Goal: Transaction & Acquisition: Purchase product/service

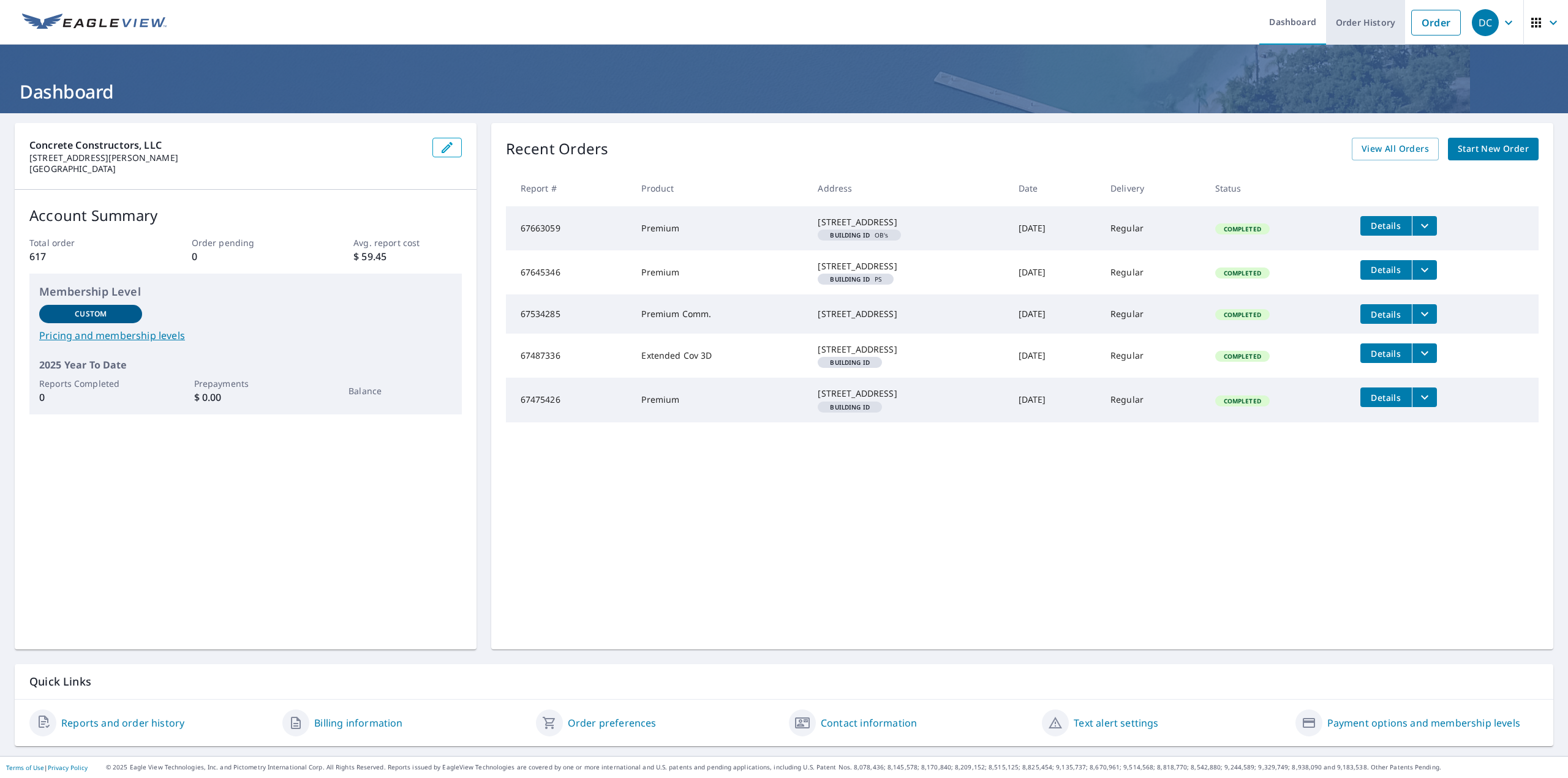
click at [1355, 21] on link "Order History" at bounding box center [1365, 22] width 79 height 45
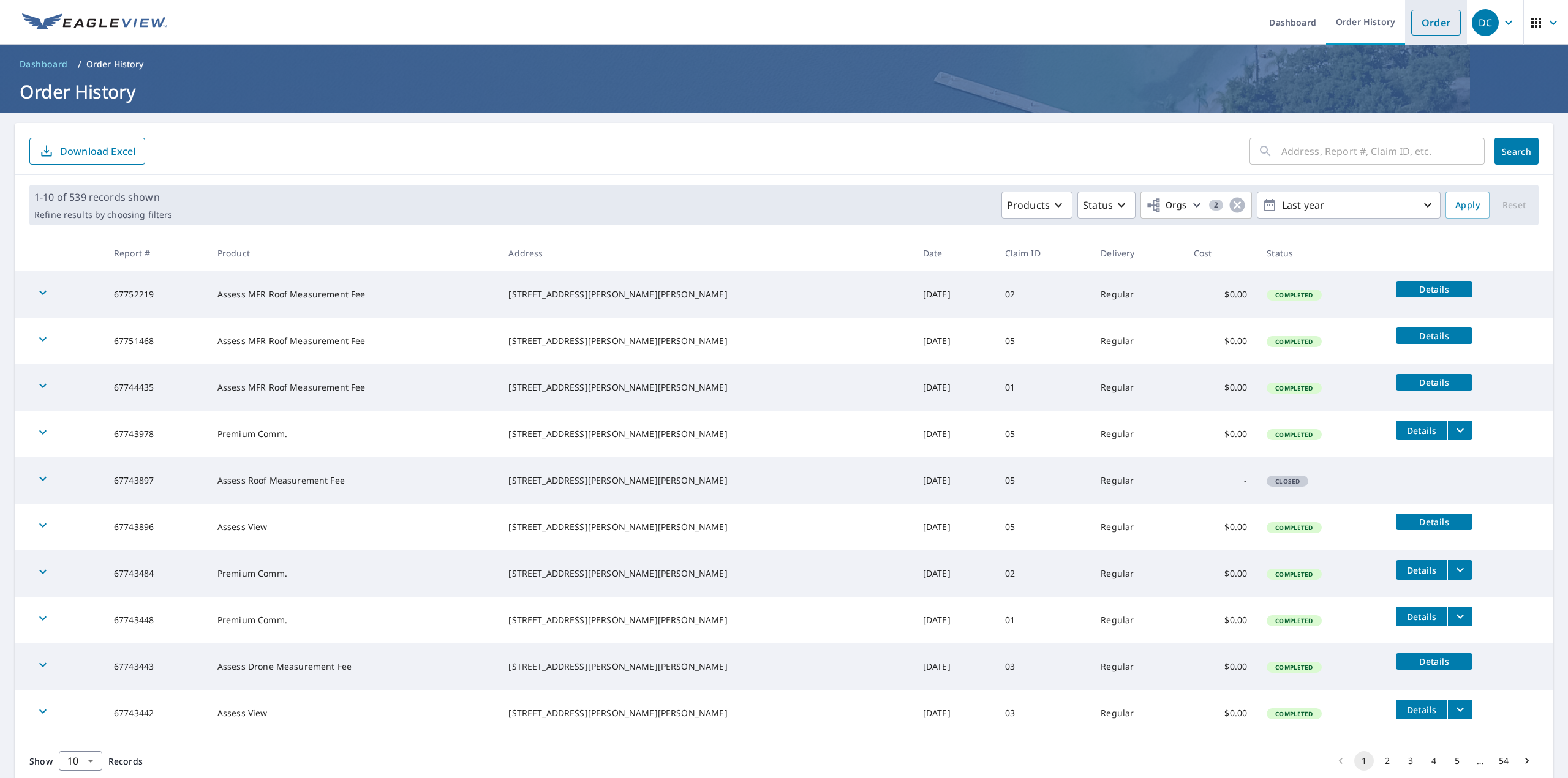
click at [1429, 25] on link "Order" at bounding box center [1436, 22] width 49 height 25
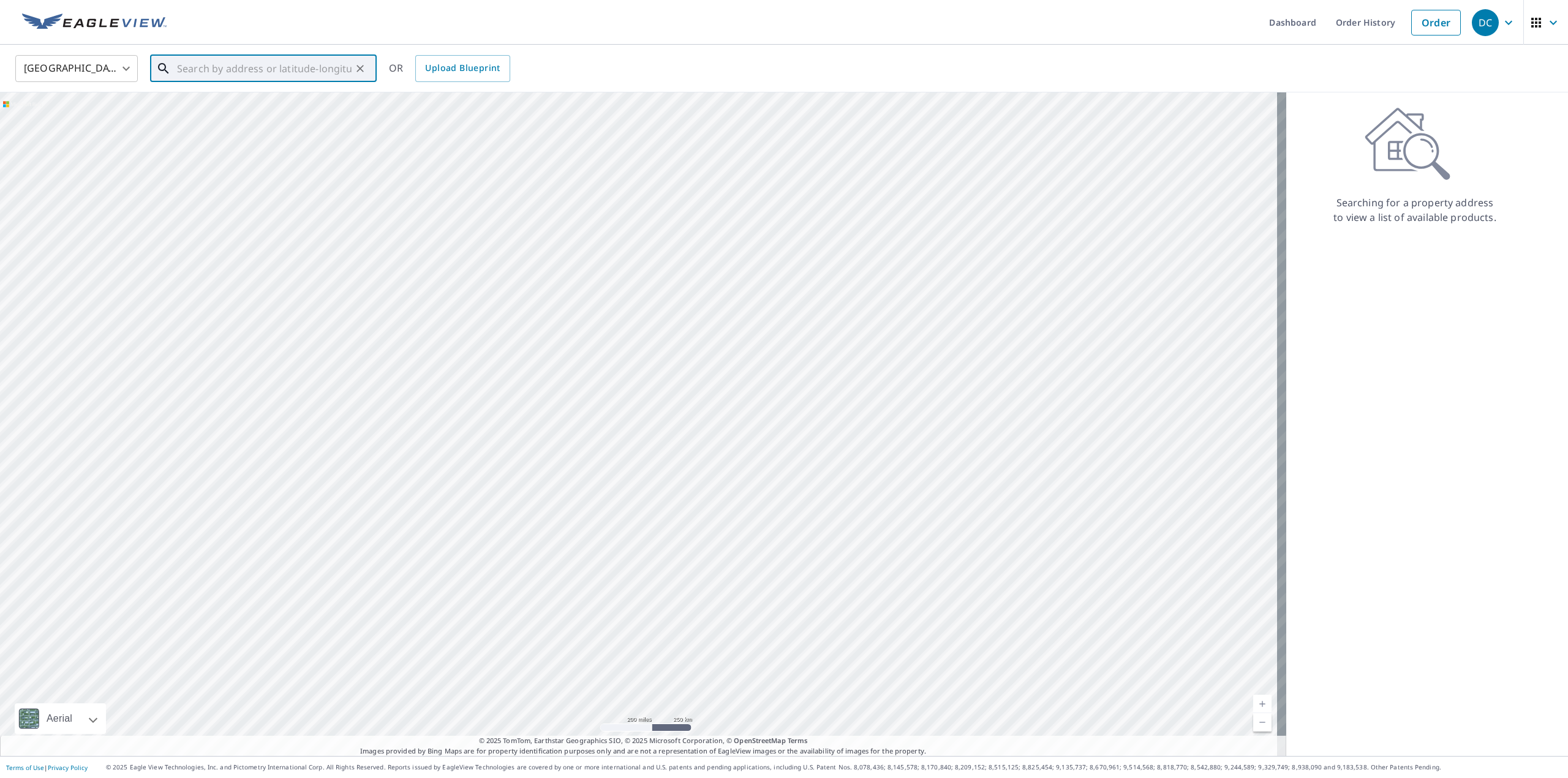
click at [327, 70] on input "text" at bounding box center [264, 68] width 174 height 34
click at [1096, 213] on div at bounding box center [643, 424] width 1286 height 663
click at [199, 110] on span "[STREET_ADDRESS][PERSON_NAME]" at bounding box center [270, 104] width 192 height 14
type input "[STREET_ADDRESS][PERSON_NAME][PERSON_NAME]"
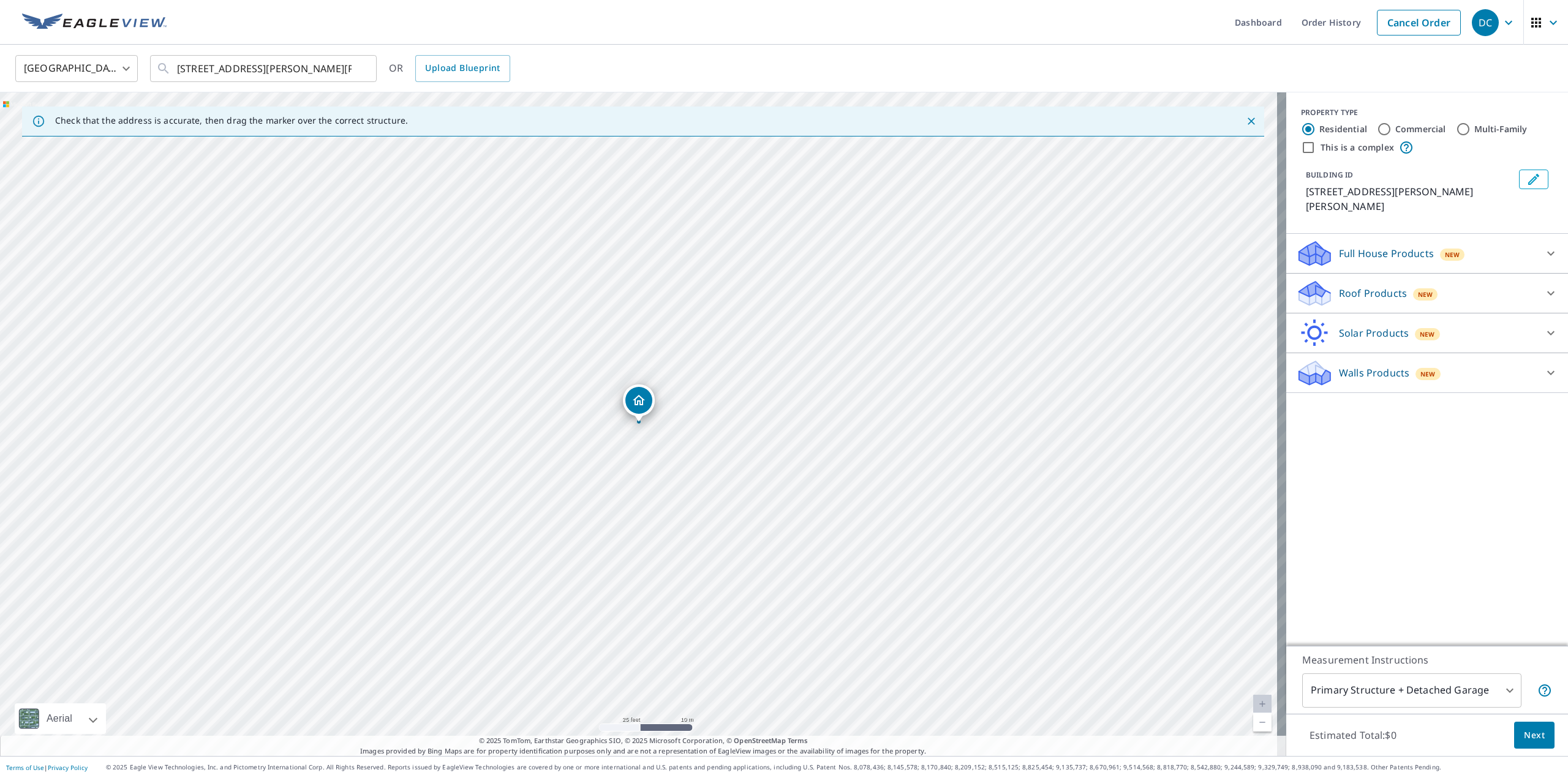
click at [1377, 127] on input "Commercial" at bounding box center [1384, 129] width 14 height 14
radio input "true"
type input "4"
click at [1362, 246] on p "Roof Products" at bounding box center [1372, 253] width 68 height 14
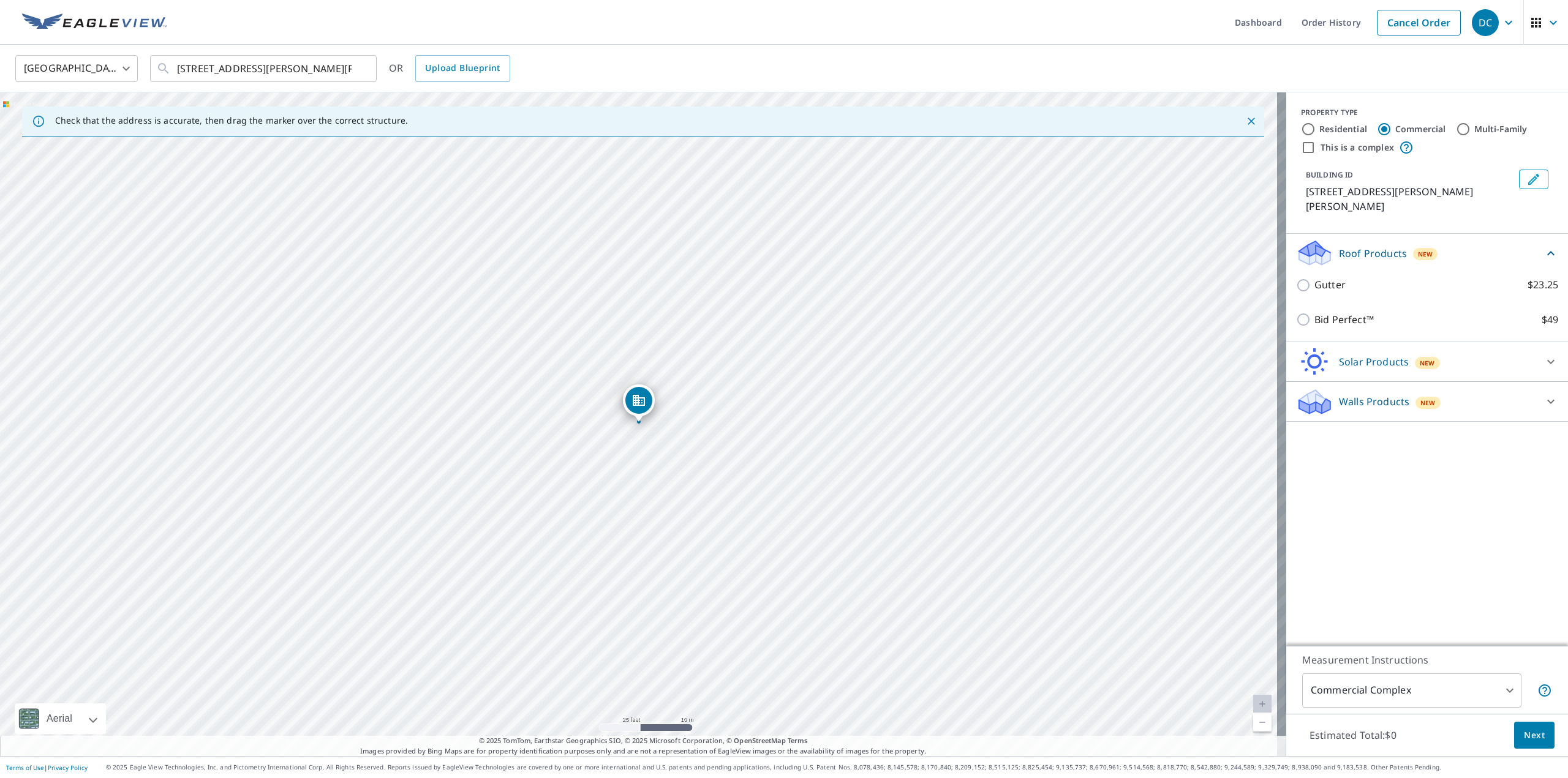
click at [1361, 246] on p "Roof Products" at bounding box center [1372, 253] width 68 height 14
click at [1358, 246] on p "Roof Products" at bounding box center [1372, 253] width 68 height 14
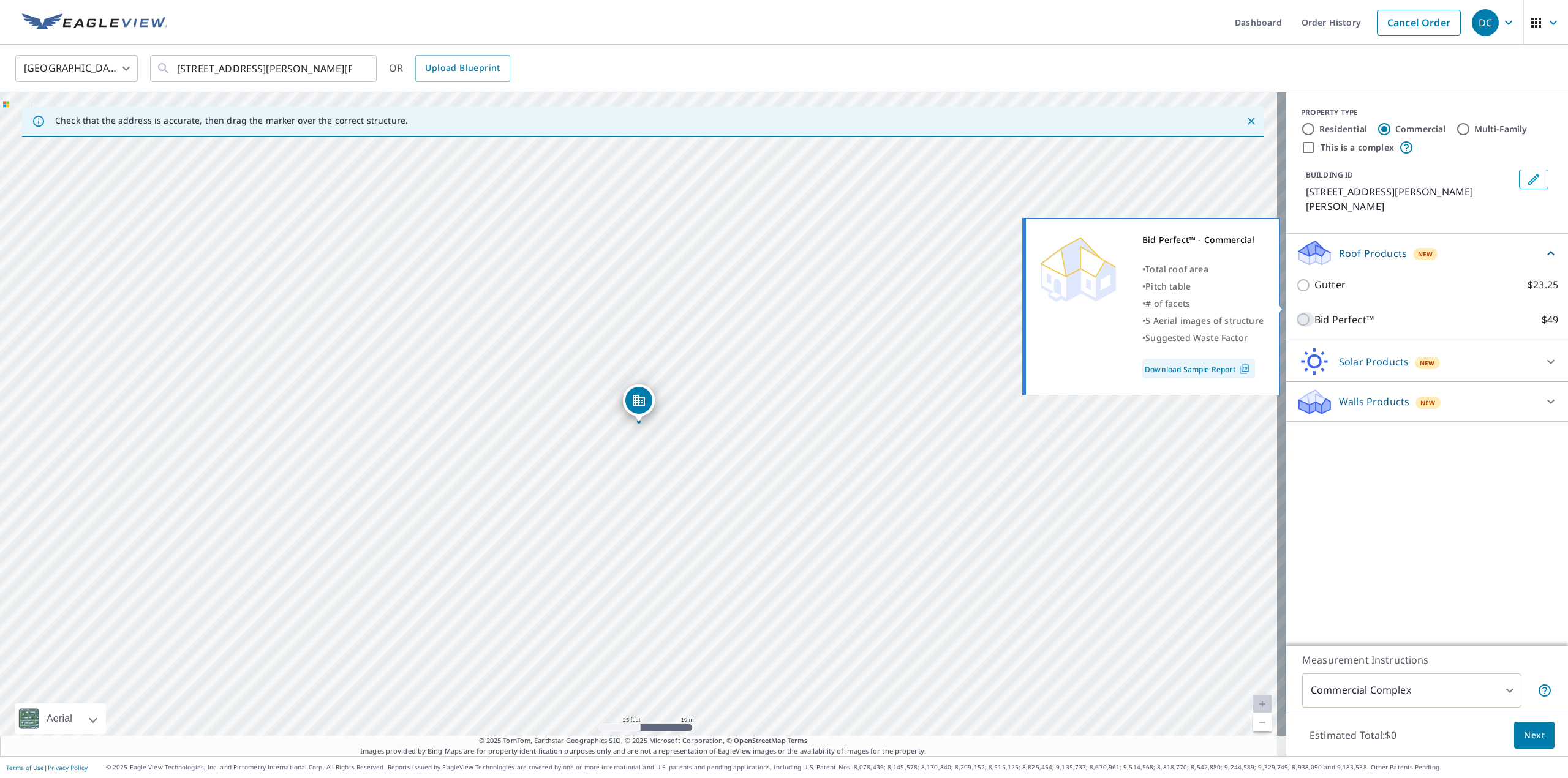
click at [1296, 312] on input "Bid Perfect™ $49" at bounding box center [1304, 319] width 18 height 14
checkbox input "true"
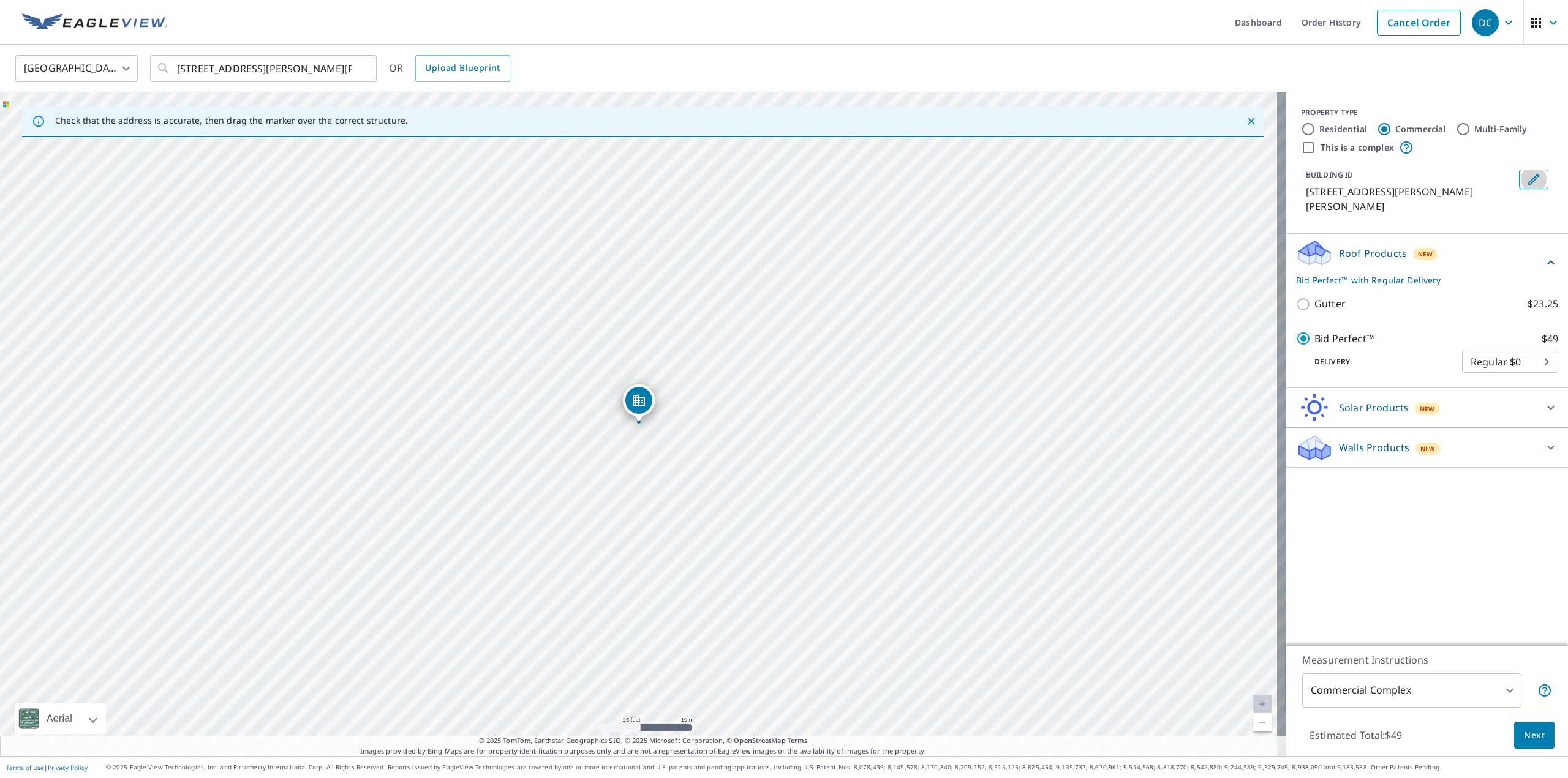
click at [1526, 174] on icon "Edit building 1" at bounding box center [1533, 179] width 14 height 14
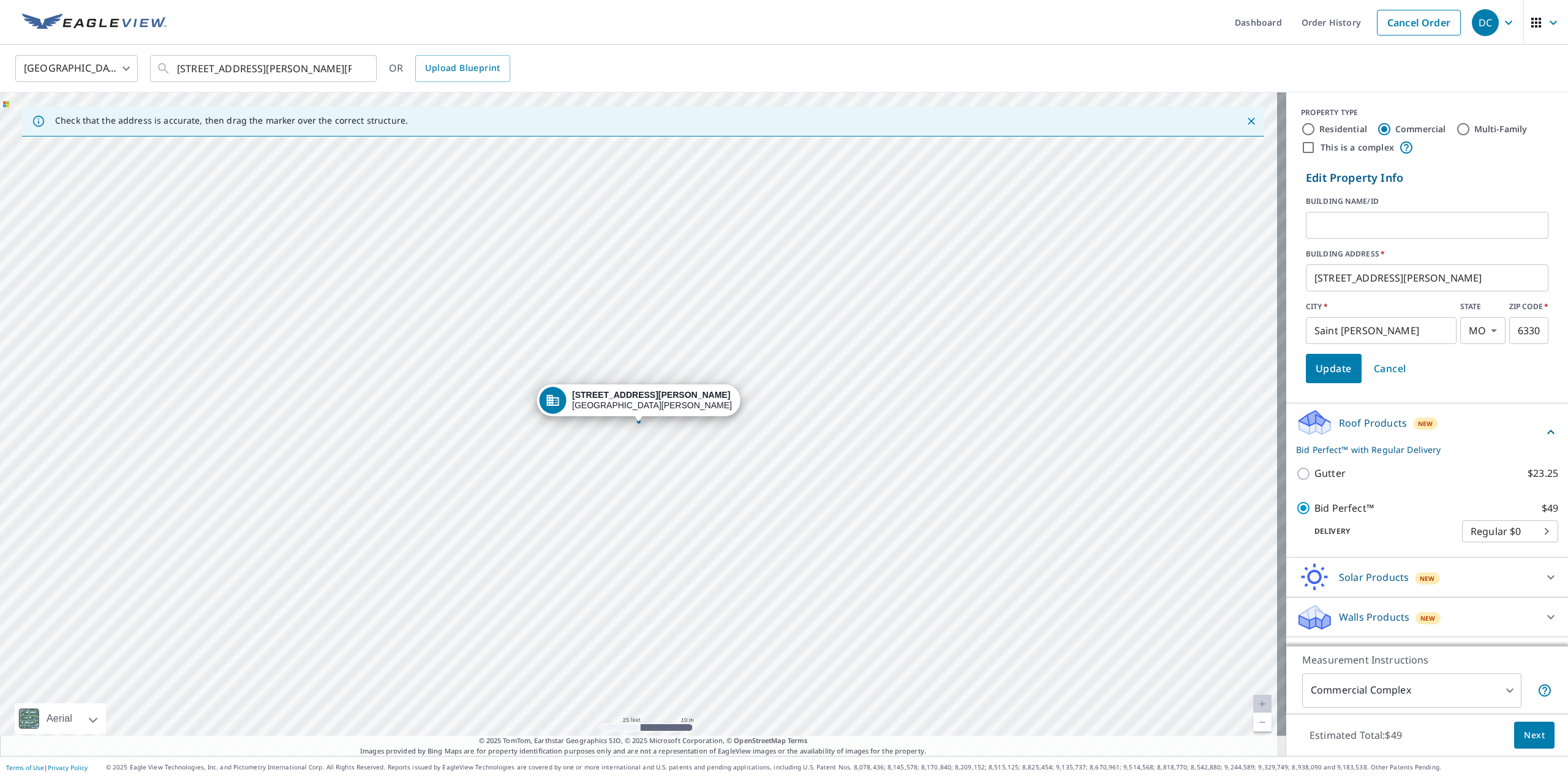
click at [1390, 224] on input "text" at bounding box center [1427, 225] width 242 height 34
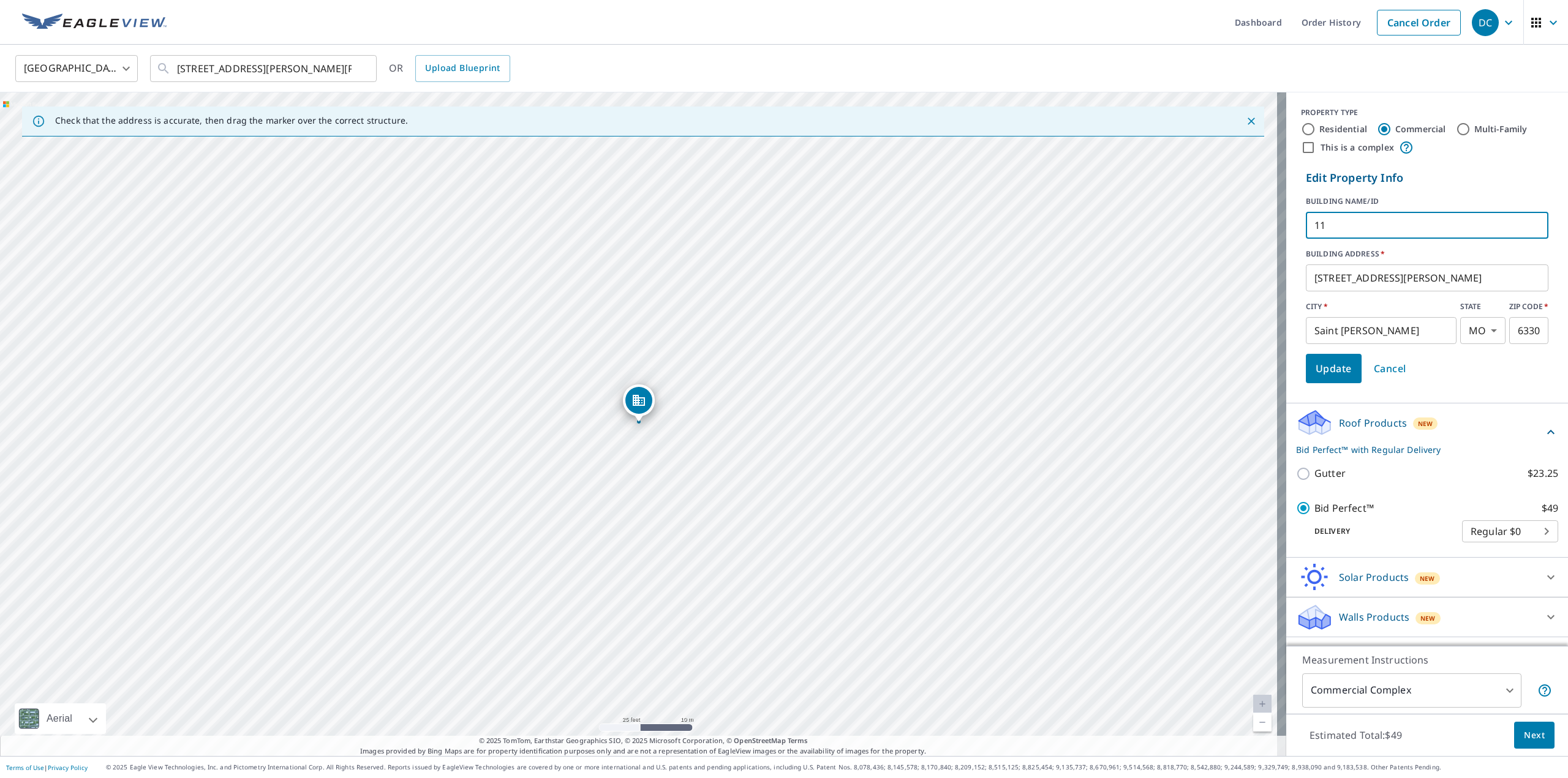
type input "11"
click at [1327, 280] on input "[STREET_ADDRESS][PERSON_NAME]" at bounding box center [1427, 277] width 242 height 34
type input "2634,2636,2638,2640,[STREET_ADDRESS][PERSON_NAME]"
click at [1325, 369] on span "Update" at bounding box center [1333, 369] width 36 height 18
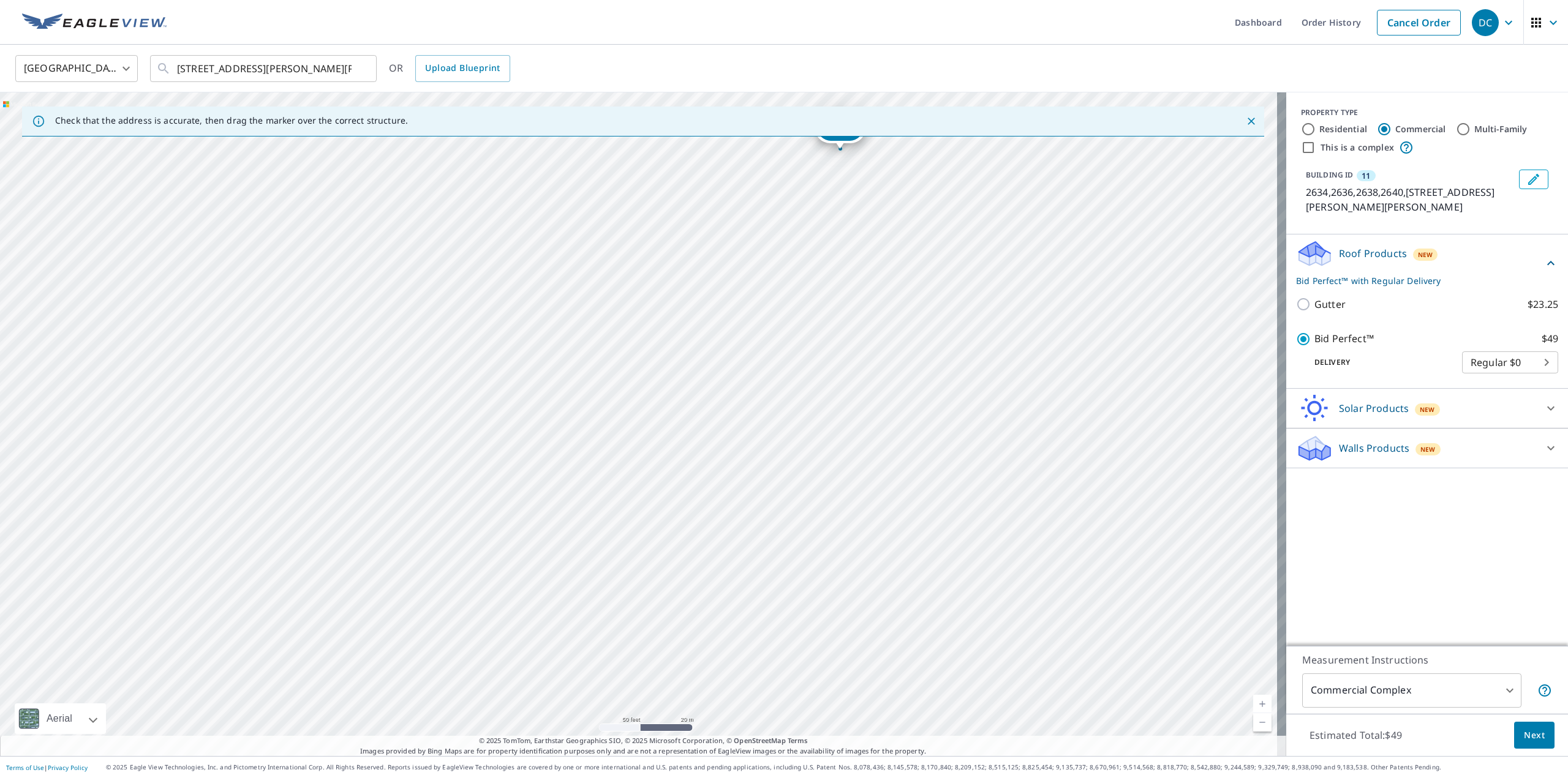
drag, startPoint x: 896, startPoint y: 634, endPoint x: 905, endPoint y: 390, distance: 244.2
click at [905, 390] on div "11 2634,2636,2638,2640,[STREET_ADDRESS][PERSON_NAME][PERSON_NAME]" at bounding box center [643, 424] width 1286 height 663
click at [897, 410] on div "11 2634,2636,2638,2640,[STREET_ADDRESS][PERSON_NAME][PERSON_NAME]" at bounding box center [643, 424] width 1286 height 663
drag, startPoint x: 881, startPoint y: 545, endPoint x: 1025, endPoint y: 421, distance: 190.0
click at [1025, 421] on div "11 2634,2636,2638,2640,[STREET_ADDRESS][PERSON_NAME][PERSON_NAME]" at bounding box center [643, 424] width 1286 height 663
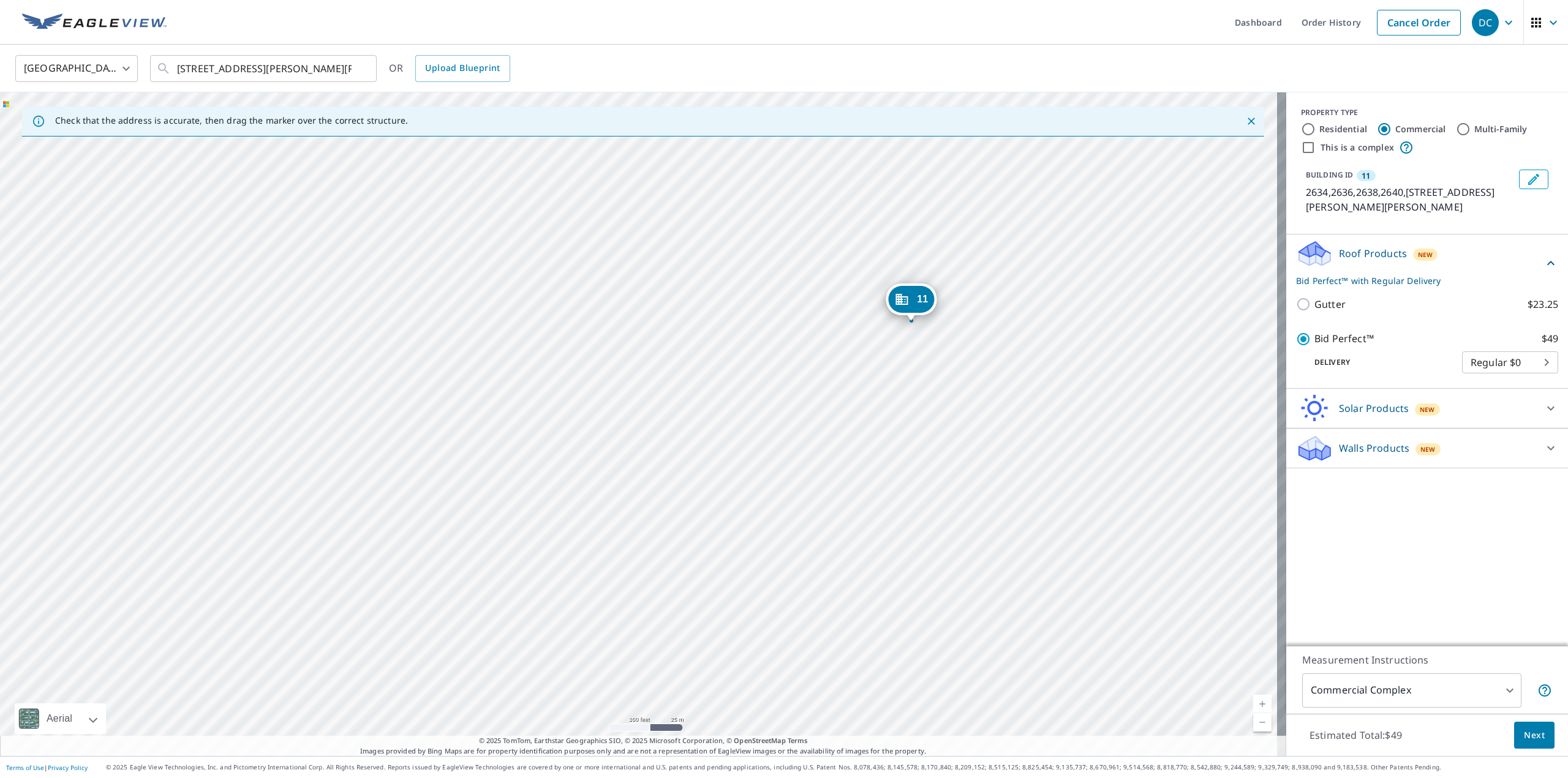
click at [939, 461] on div "11 2634,2636,2638,2640,[STREET_ADDRESS][PERSON_NAME][PERSON_NAME]" at bounding box center [643, 424] width 1286 height 663
click at [1301, 144] on input "This is a complex" at bounding box center [1308, 147] width 14 height 14
checkbox input "true"
checkbox input "false"
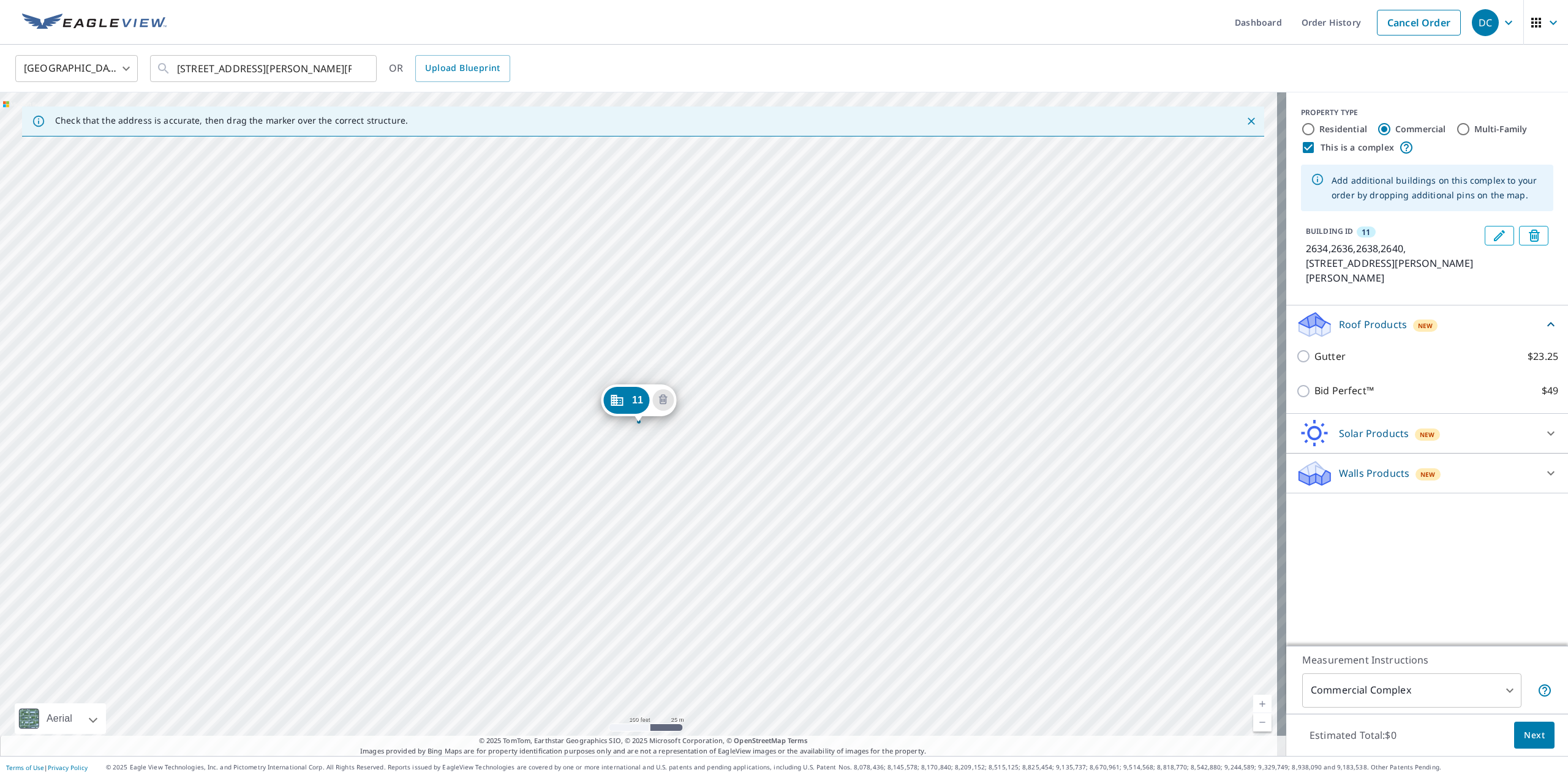
click at [665, 557] on div "11 2634,2636,2638,2640,[STREET_ADDRESS][PERSON_NAME][PERSON_NAME]" at bounding box center [643, 424] width 1286 height 663
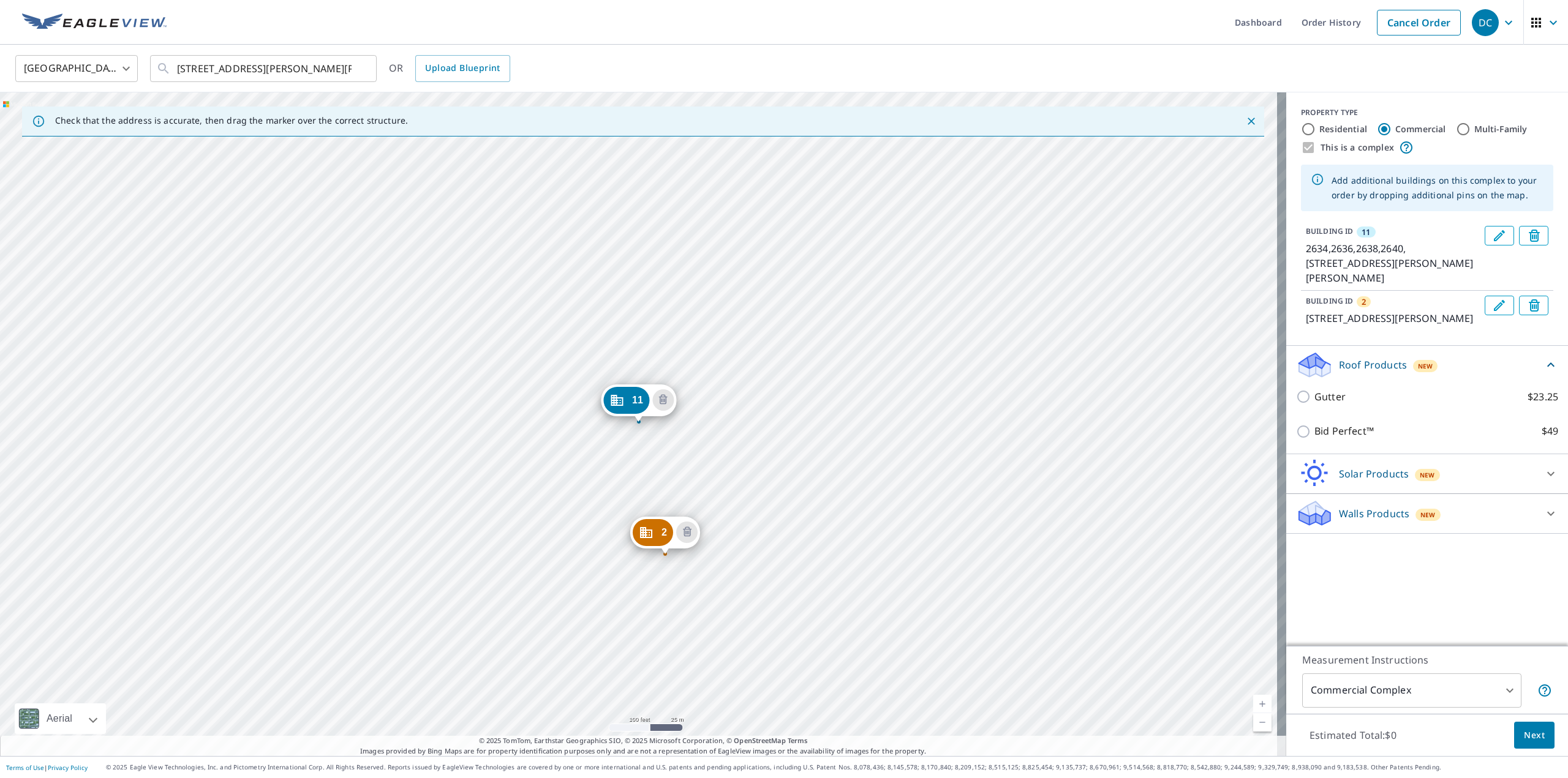
click at [1492, 232] on icon "Edit building 11" at bounding box center [1499, 236] width 14 height 14
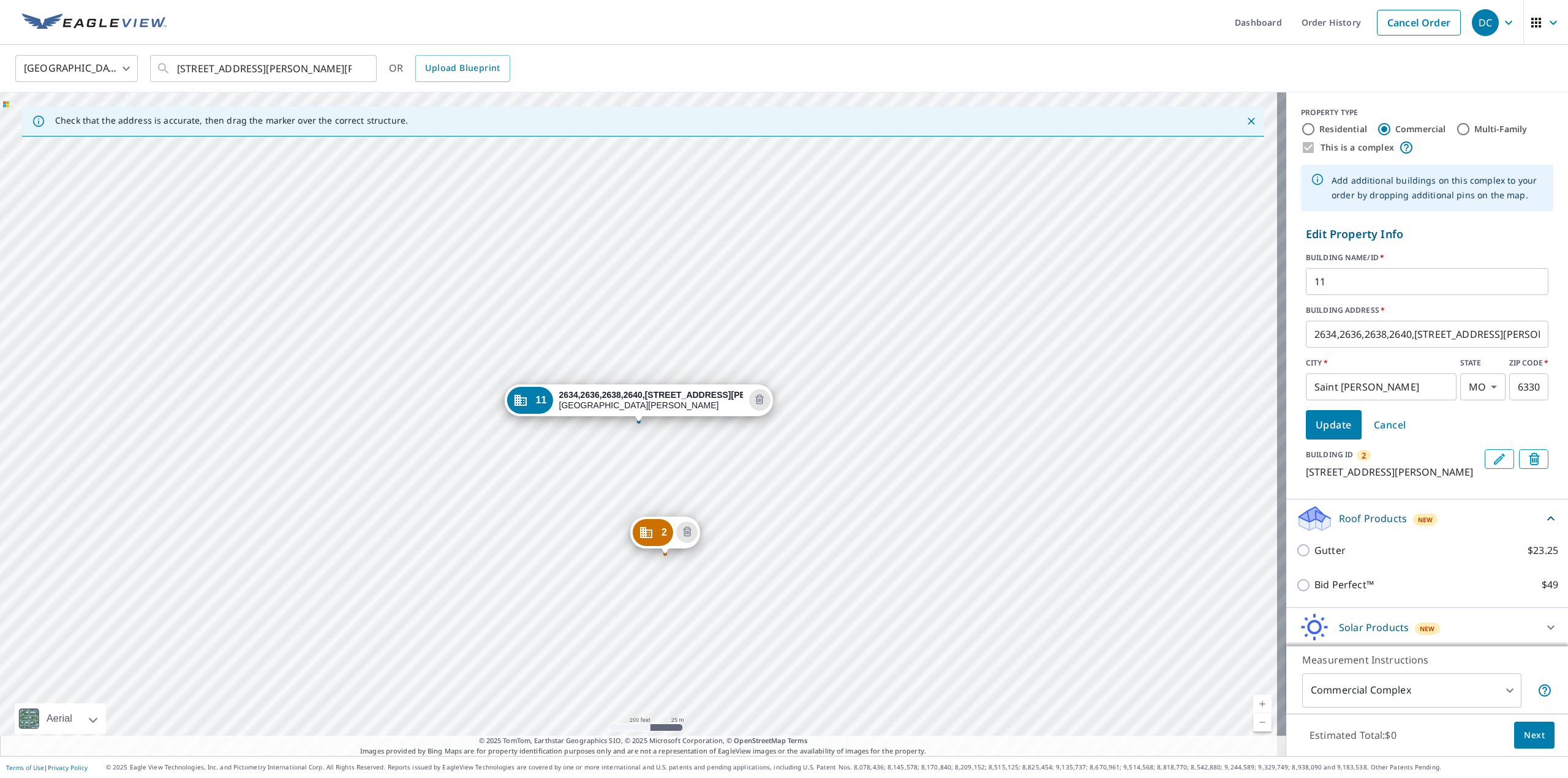
click at [1362, 284] on input "11" at bounding box center [1427, 281] width 242 height 34
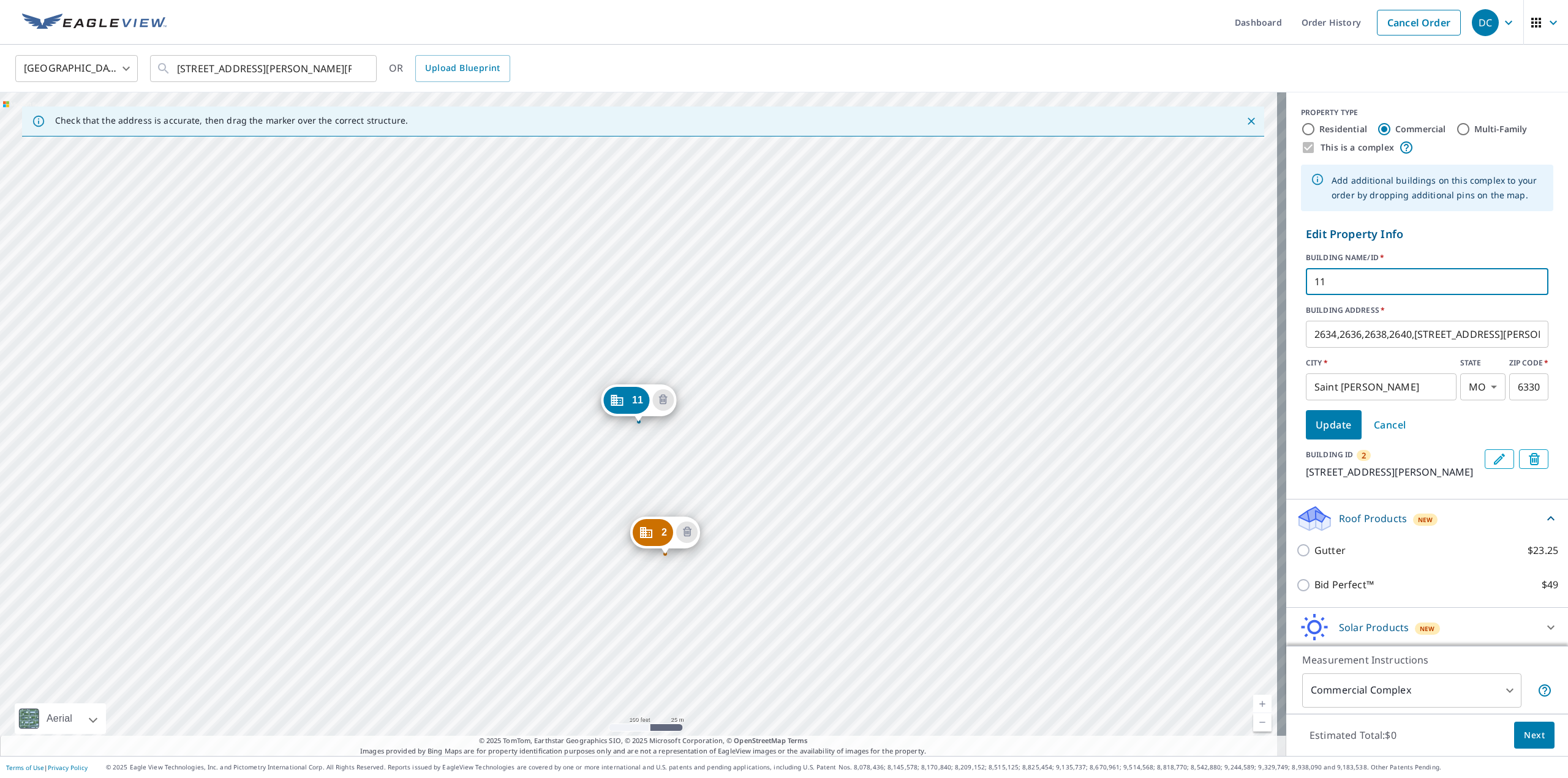
type input "1"
type input "26"
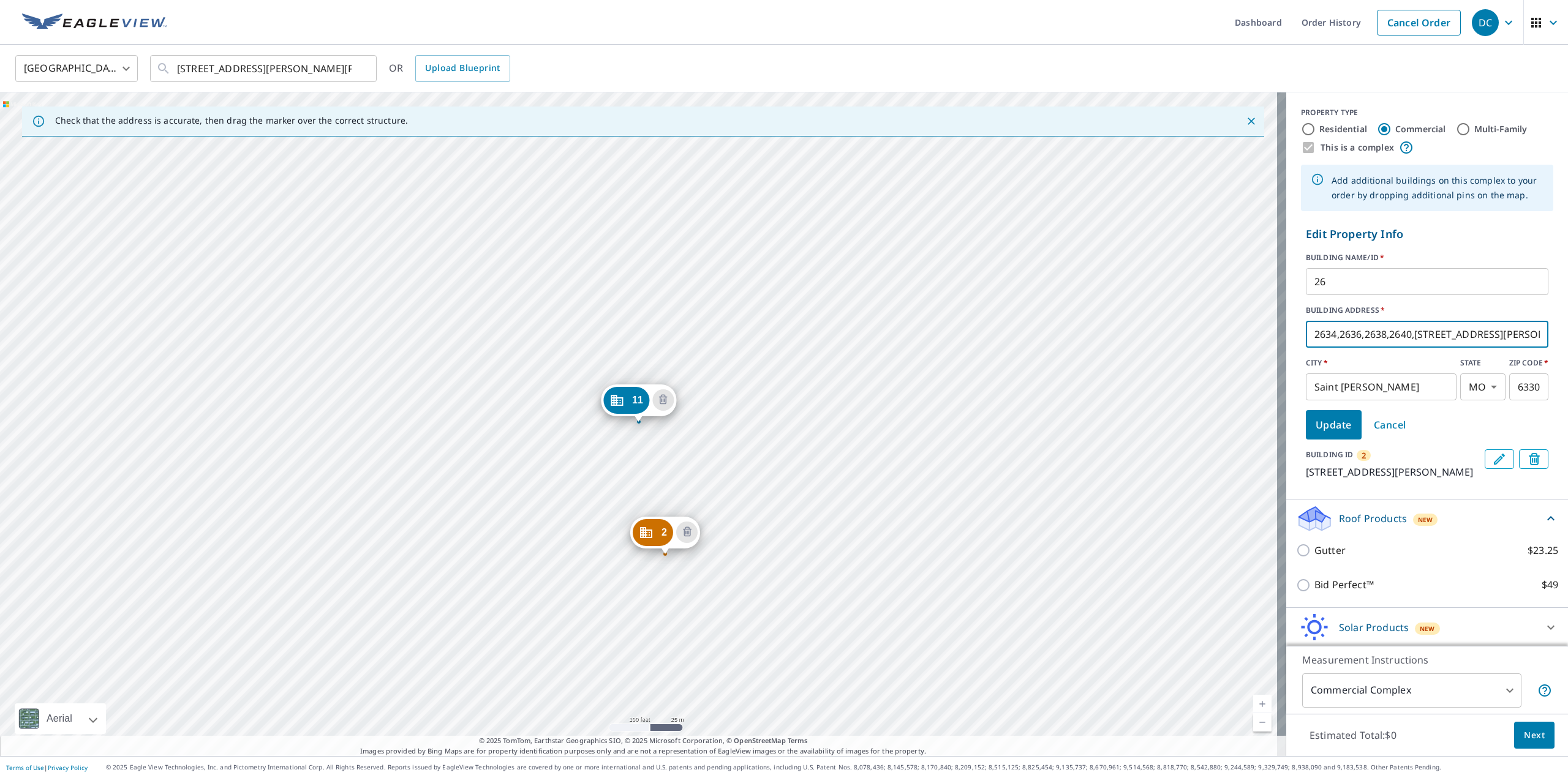
click at [1500, 333] on input "2634,2636,2638,2640,[STREET_ADDRESS][PERSON_NAME]" at bounding box center [1427, 334] width 242 height 34
type input "2"
type input "2614,2618,2620,2622,[GEOGRAPHIC_DATA]"
click at [1323, 420] on span "Update" at bounding box center [1333, 425] width 36 height 18
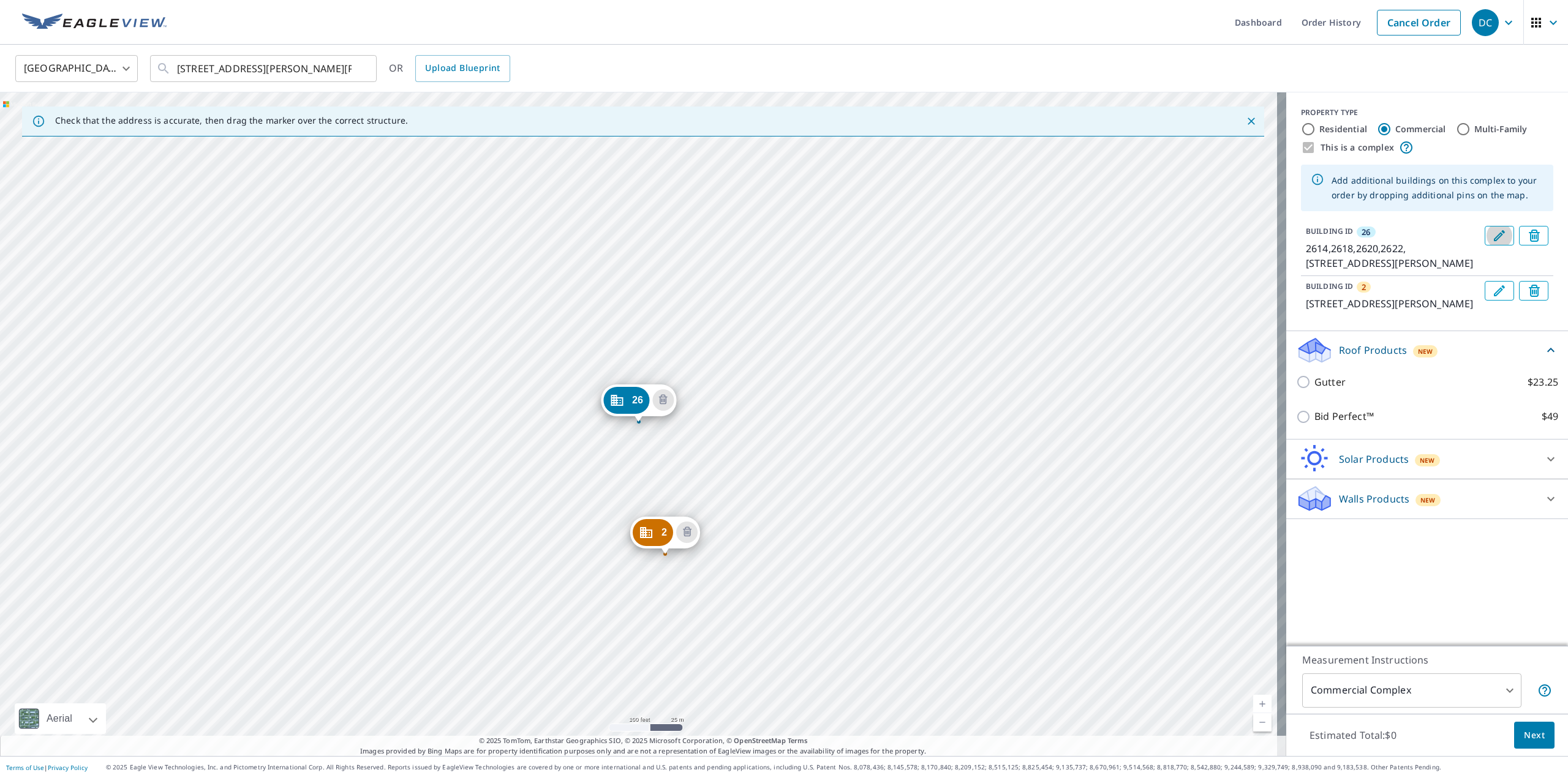
click at [1492, 232] on icon "Edit building 26" at bounding box center [1499, 236] width 14 height 14
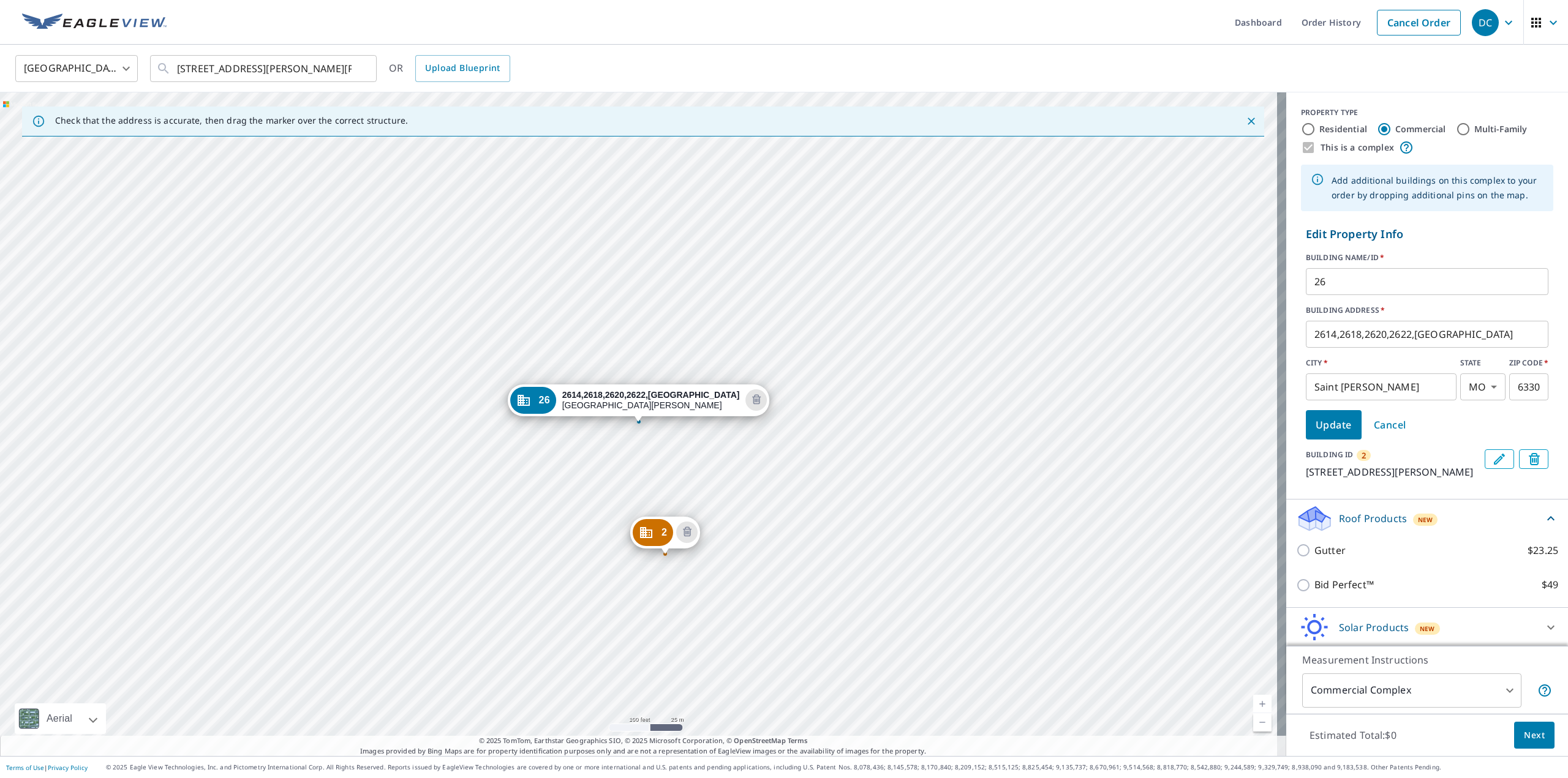
click at [1378, 280] on input "26" at bounding box center [1427, 281] width 242 height 34
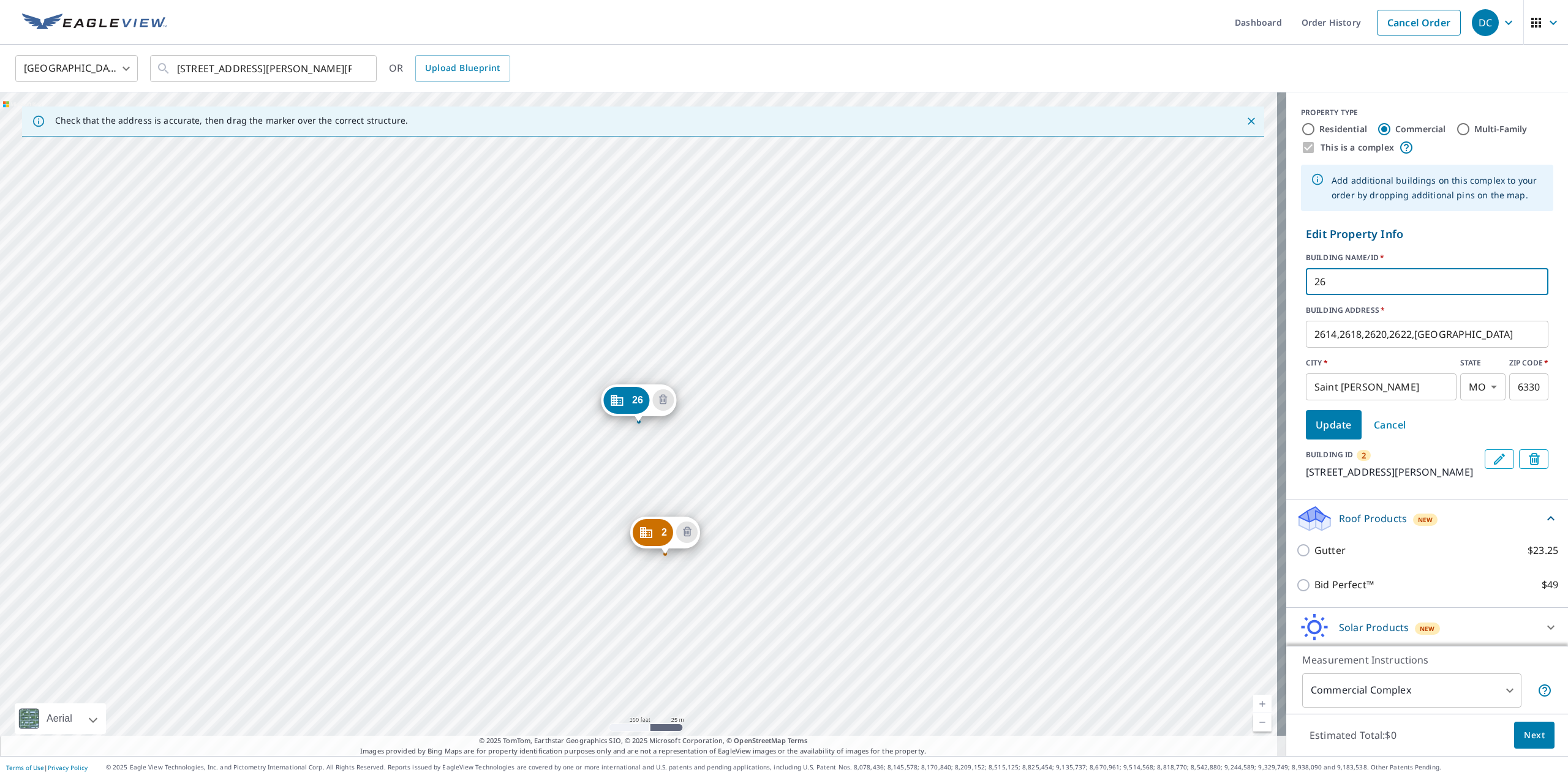
type input "2"
type input "11"
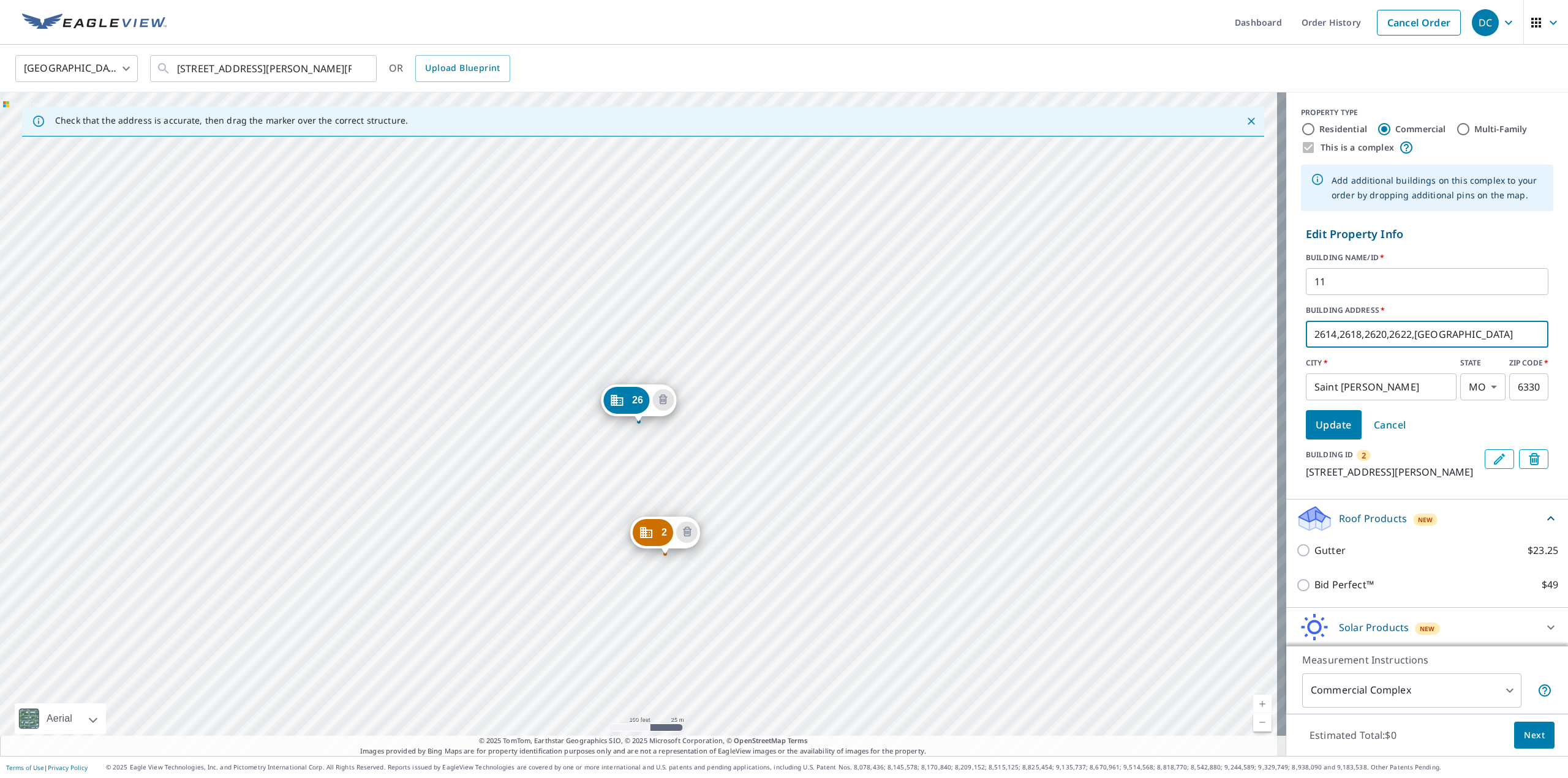
click at [1517, 332] on input "2614,2618,2620,2622,[GEOGRAPHIC_DATA]" at bounding box center [1427, 334] width 242 height 34
type input "2"
type input "2634,2636,2638,2640,[STREET_ADDRESS][PERSON_NAME]"
click at [1325, 423] on span "Update" at bounding box center [1333, 425] width 36 height 18
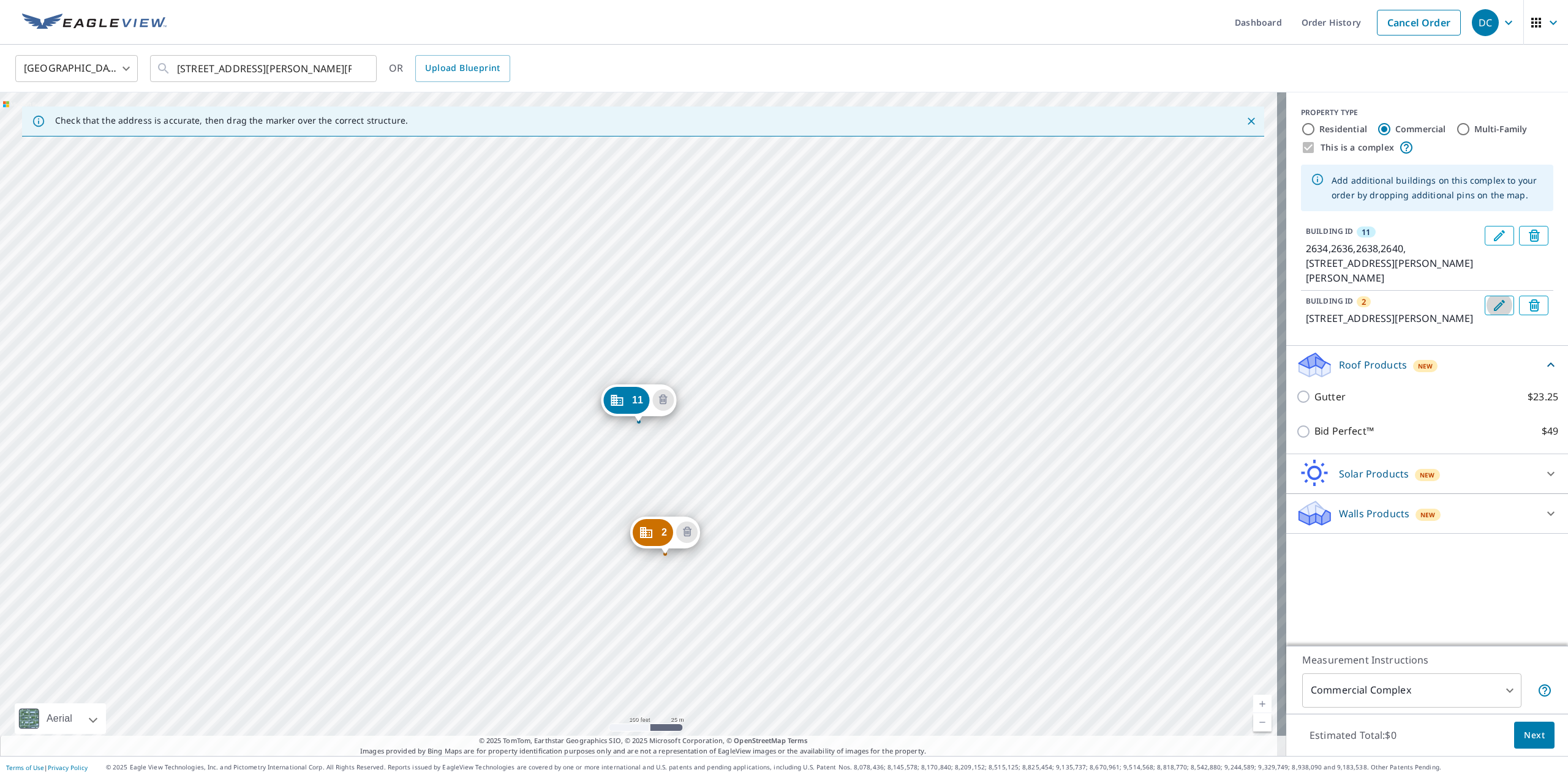
click at [1492, 298] on icon "Edit building 2" at bounding box center [1499, 305] width 14 height 14
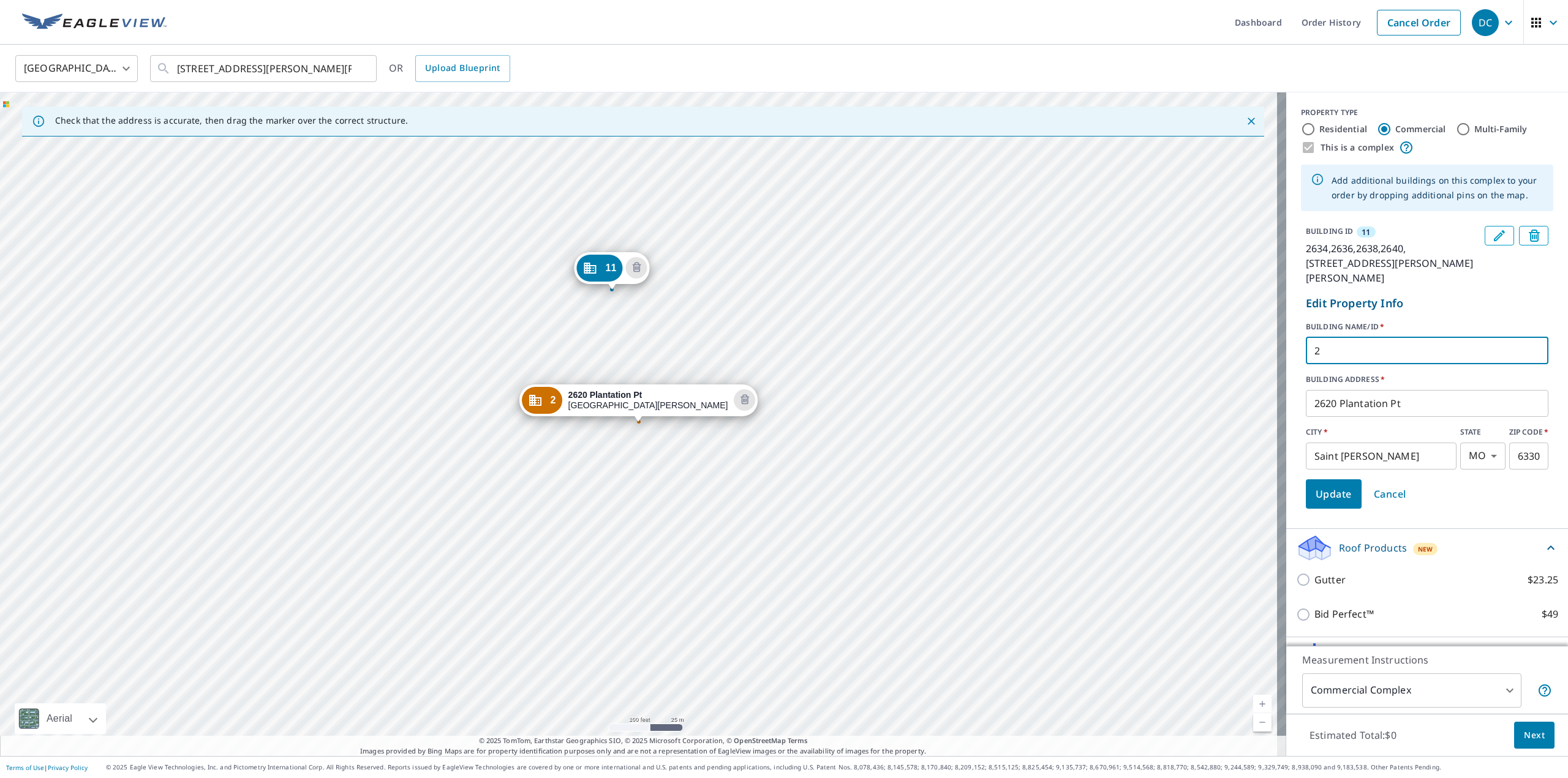
click at [1448, 350] on input "2" at bounding box center [1427, 350] width 242 height 34
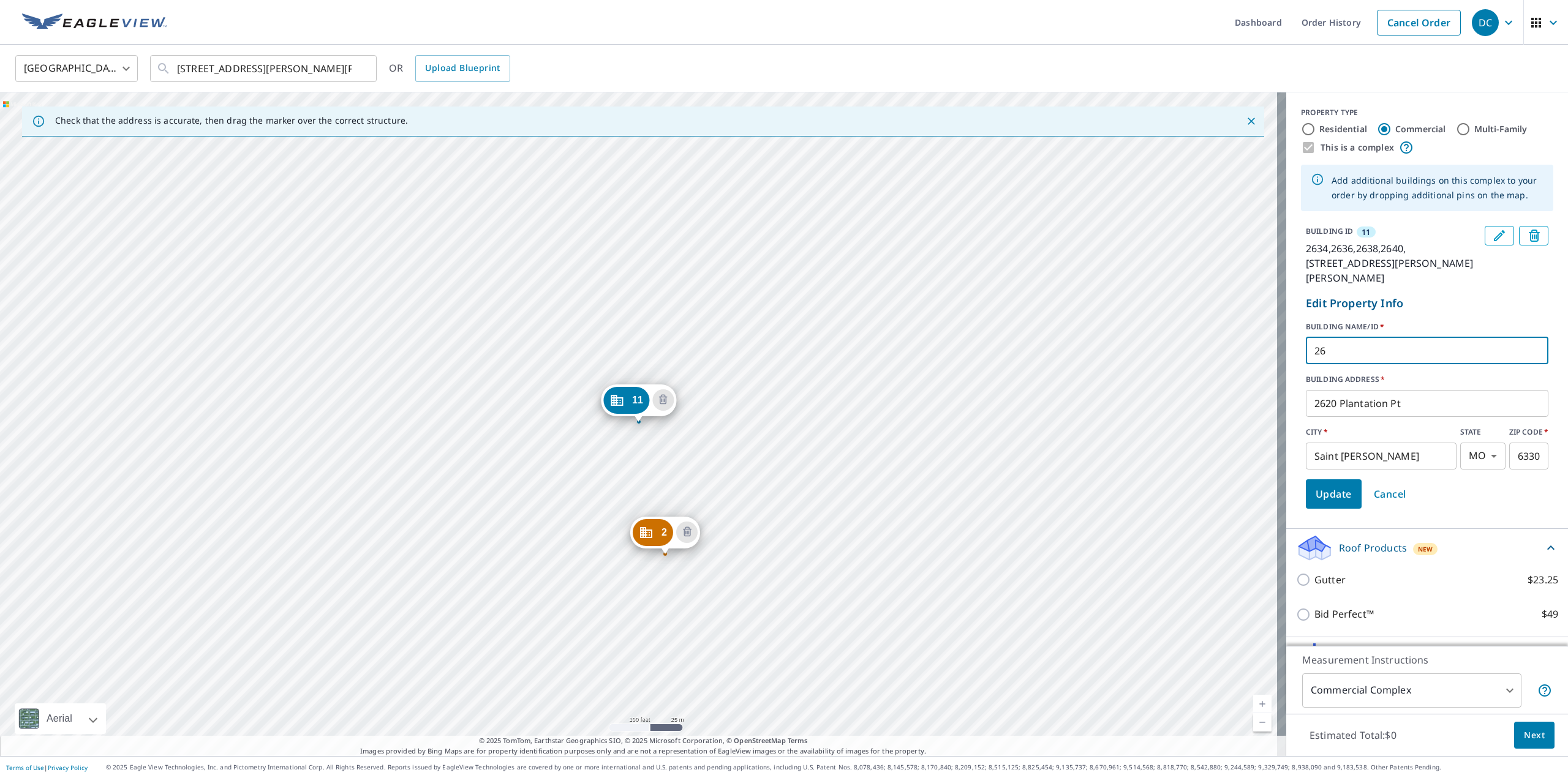
type input "26"
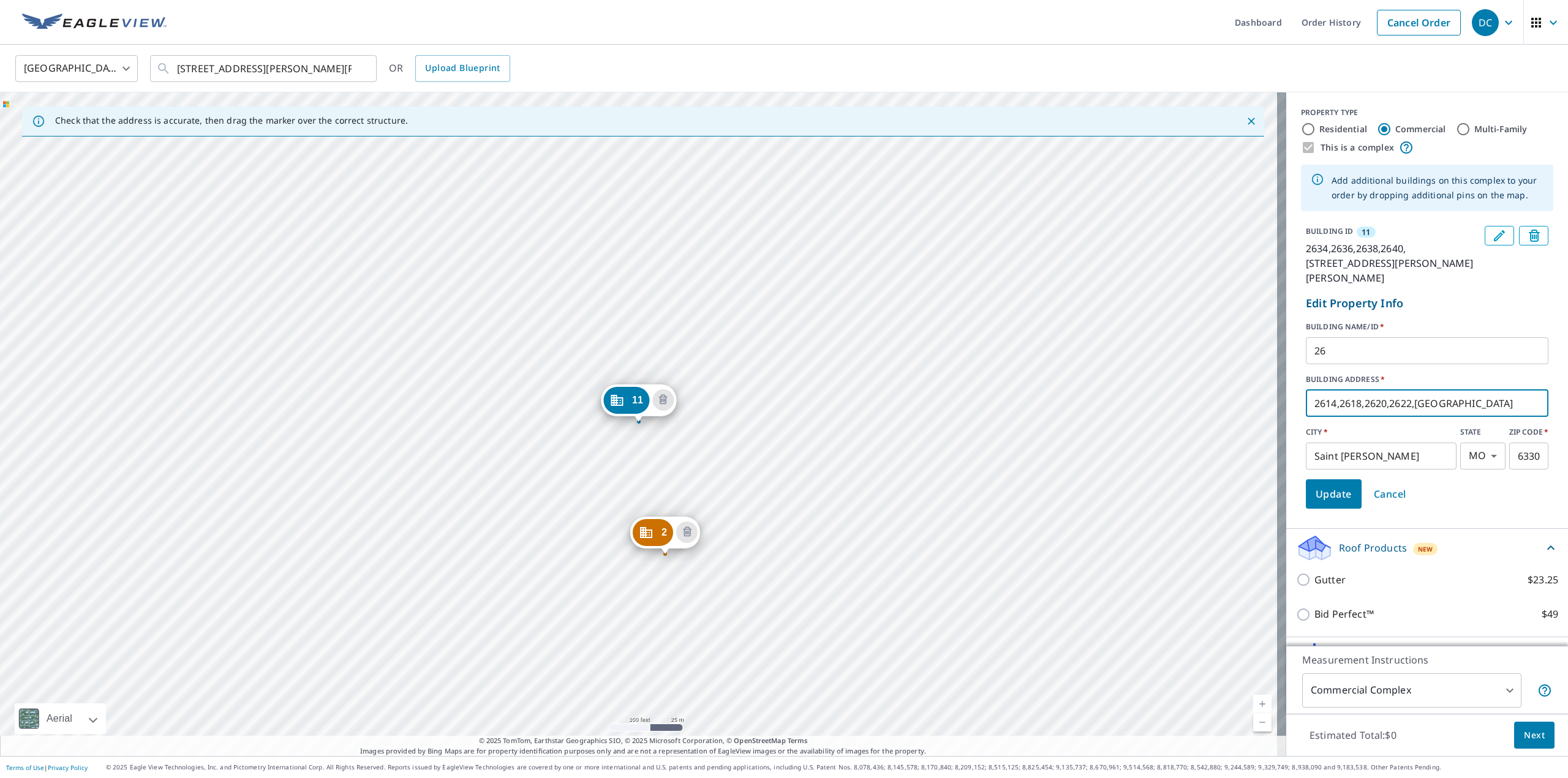
type input "2614,2618,2620,2622,[GEOGRAPHIC_DATA]"
click at [1335, 487] on span "Update" at bounding box center [1333, 495] width 36 height 18
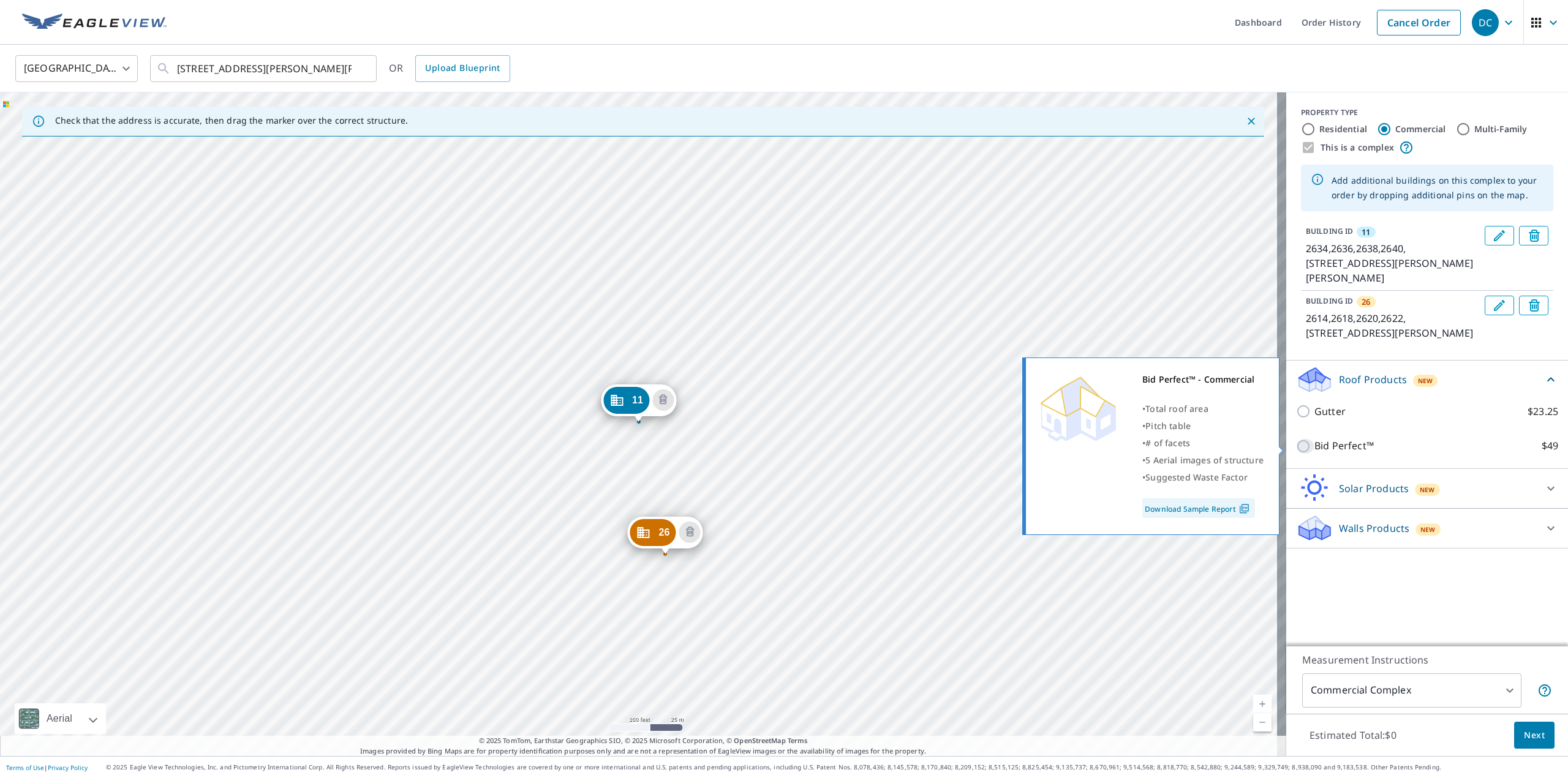
click at [1296, 446] on input "Bid Perfect™ $49" at bounding box center [1304, 446] width 18 height 14
checkbox input "true"
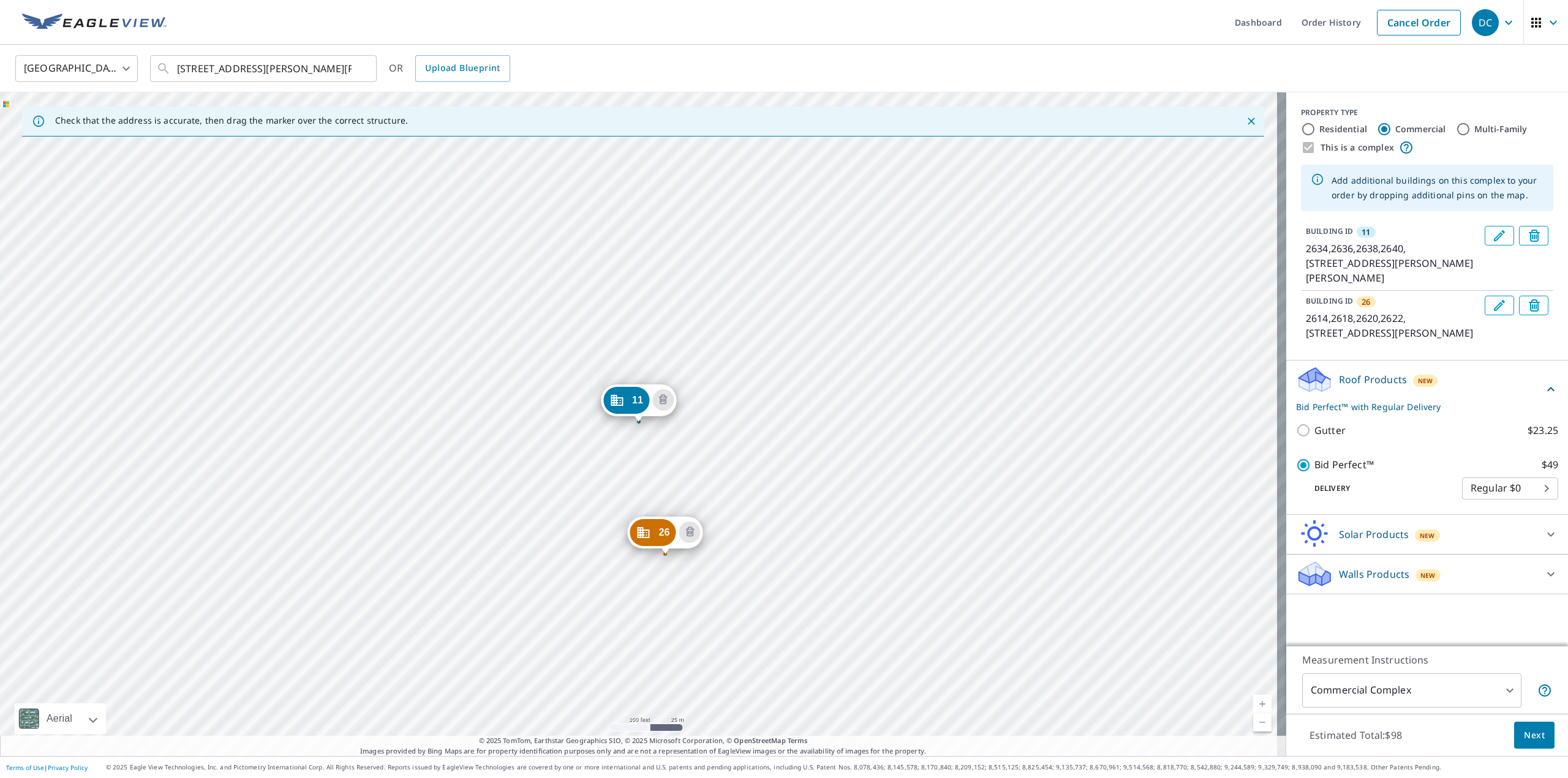
click at [1533, 735] on span "Next" at bounding box center [1534, 735] width 21 height 15
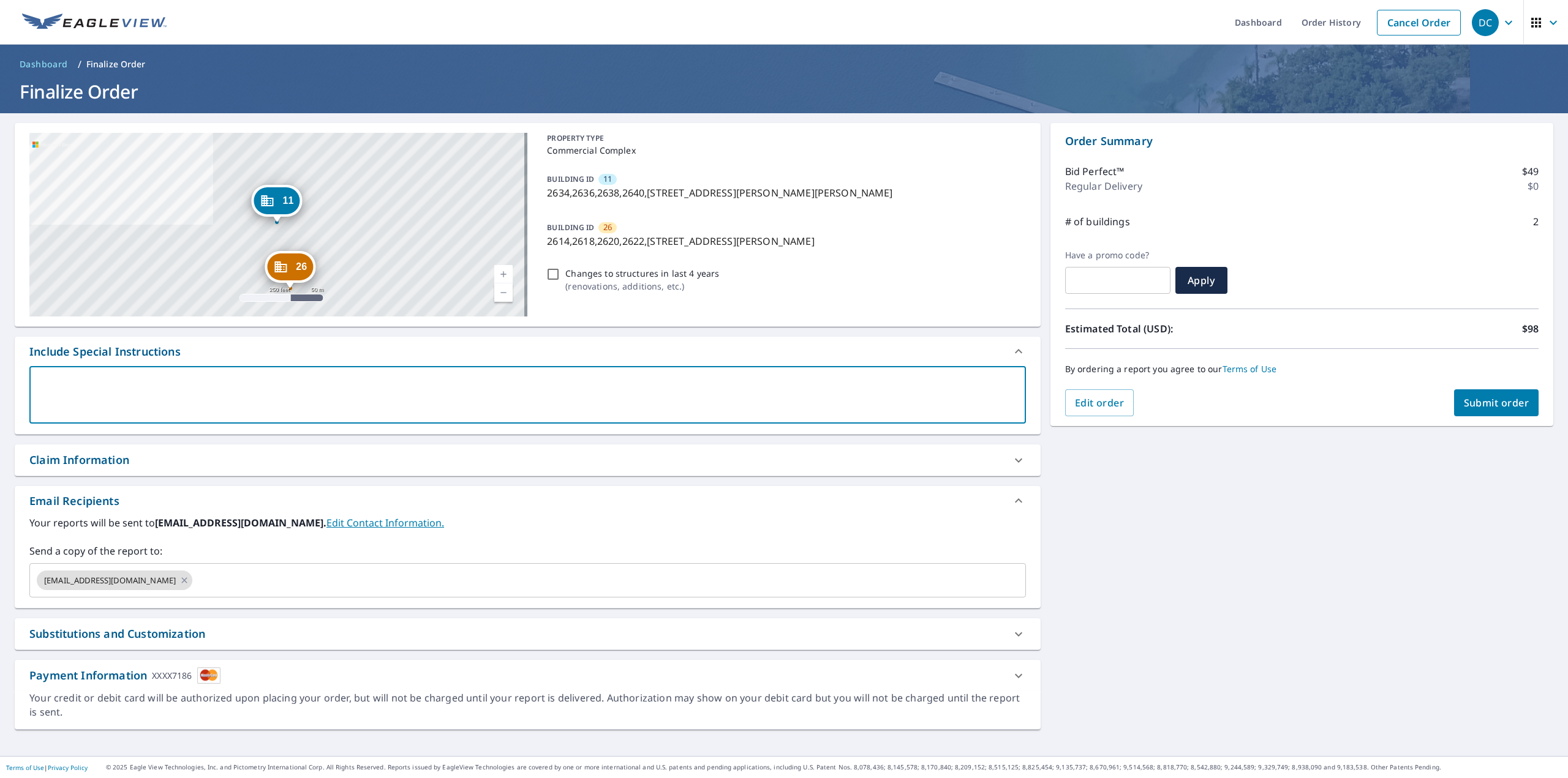
click at [299, 379] on textarea at bounding box center [527, 395] width 979 height 35
click at [303, 379] on textarea at bounding box center [527, 395] width 979 height 35
type textarea "P"
type textarea "x"
type textarea "Pl"
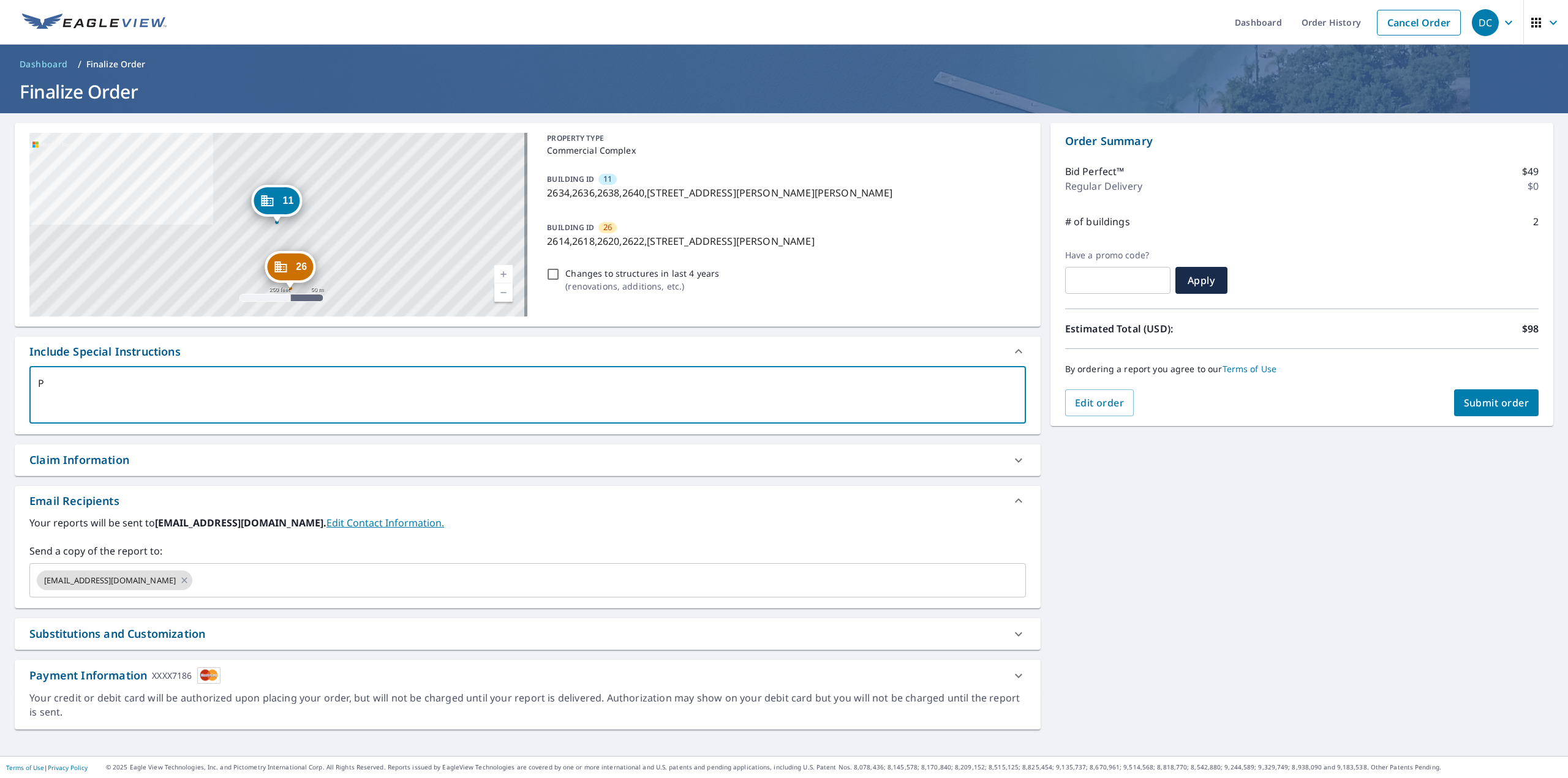
type textarea "x"
type textarea "Ple"
type textarea "x"
type textarea "Plea"
type textarea "x"
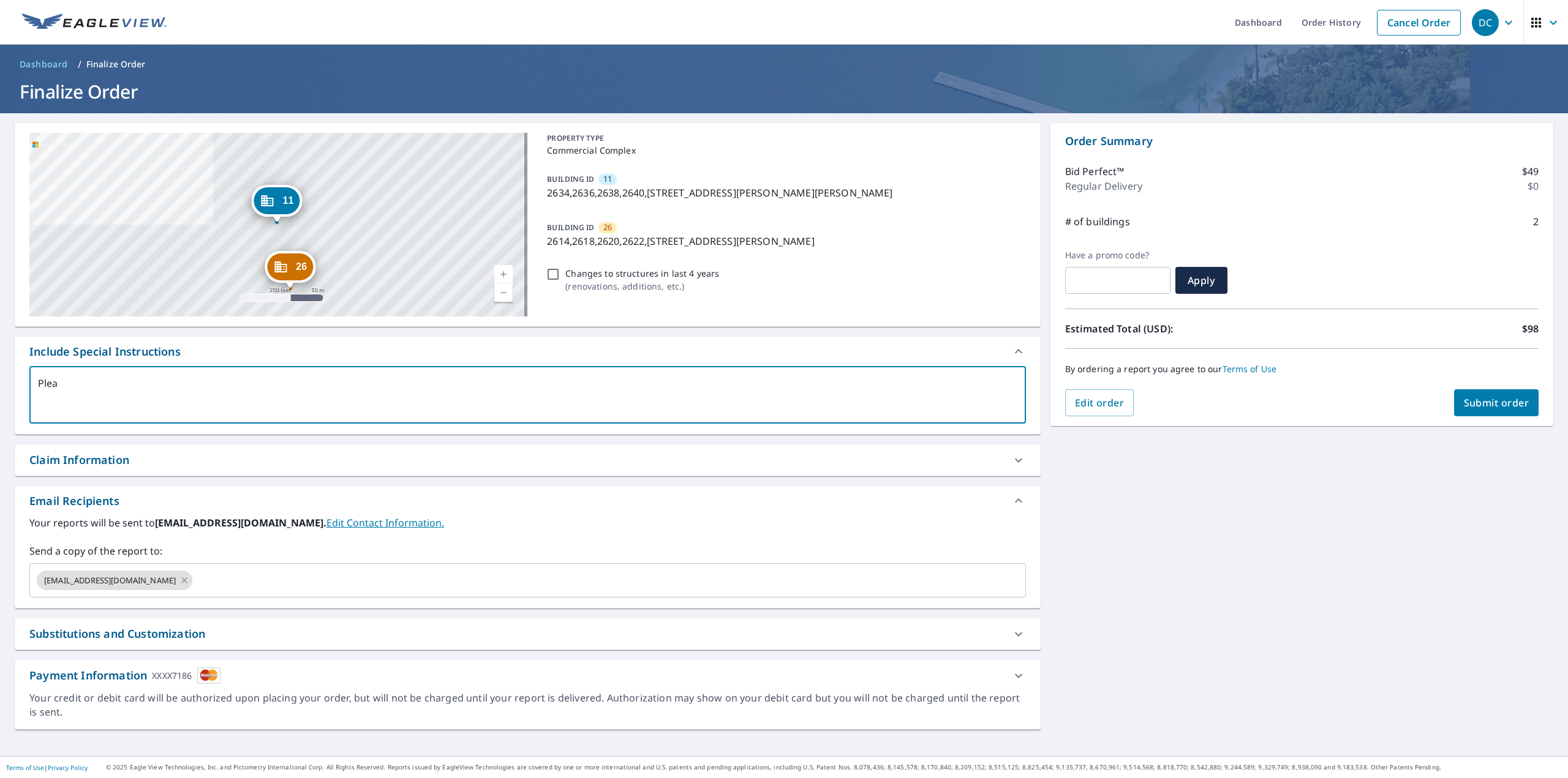
type textarea "Pleas"
type textarea "x"
type textarea "Please"
type textarea "x"
type textarea "Please"
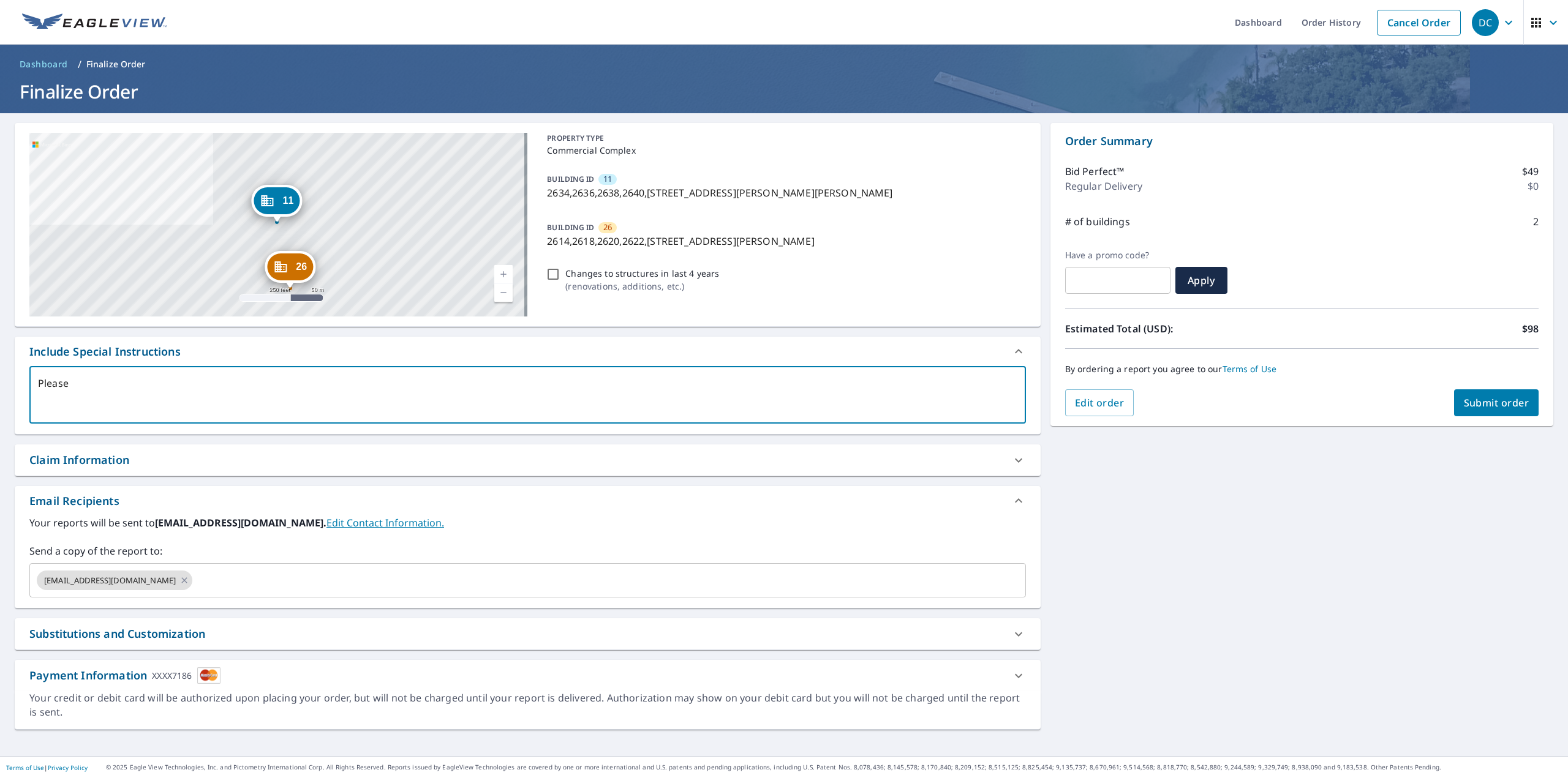
type textarea "x"
type textarea "Please m"
type textarea "x"
type textarea "Please me"
type textarea "x"
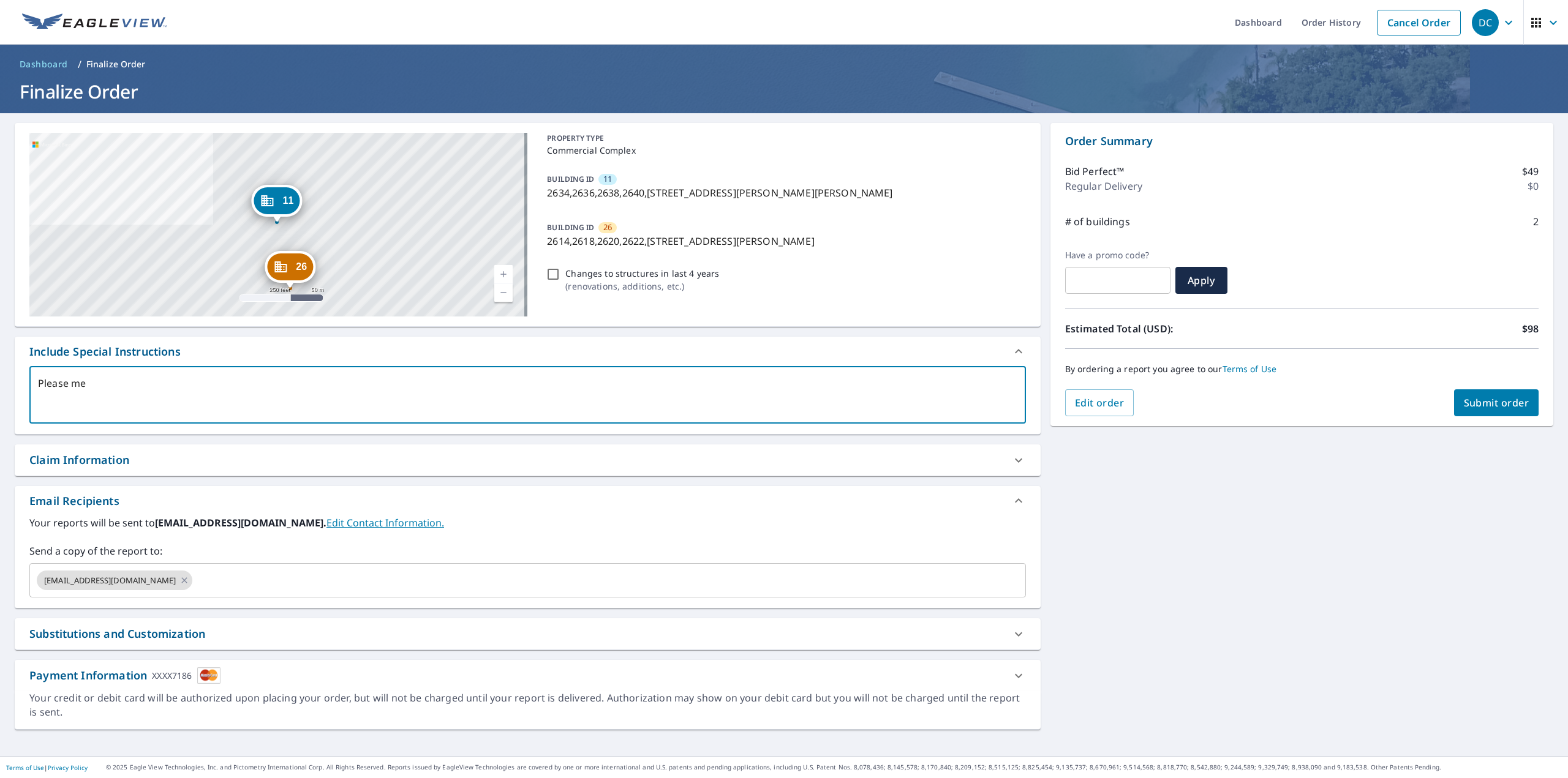
type textarea "Please mea"
type textarea "x"
type textarea "Please meas"
type textarea "x"
type textarea "Please measu"
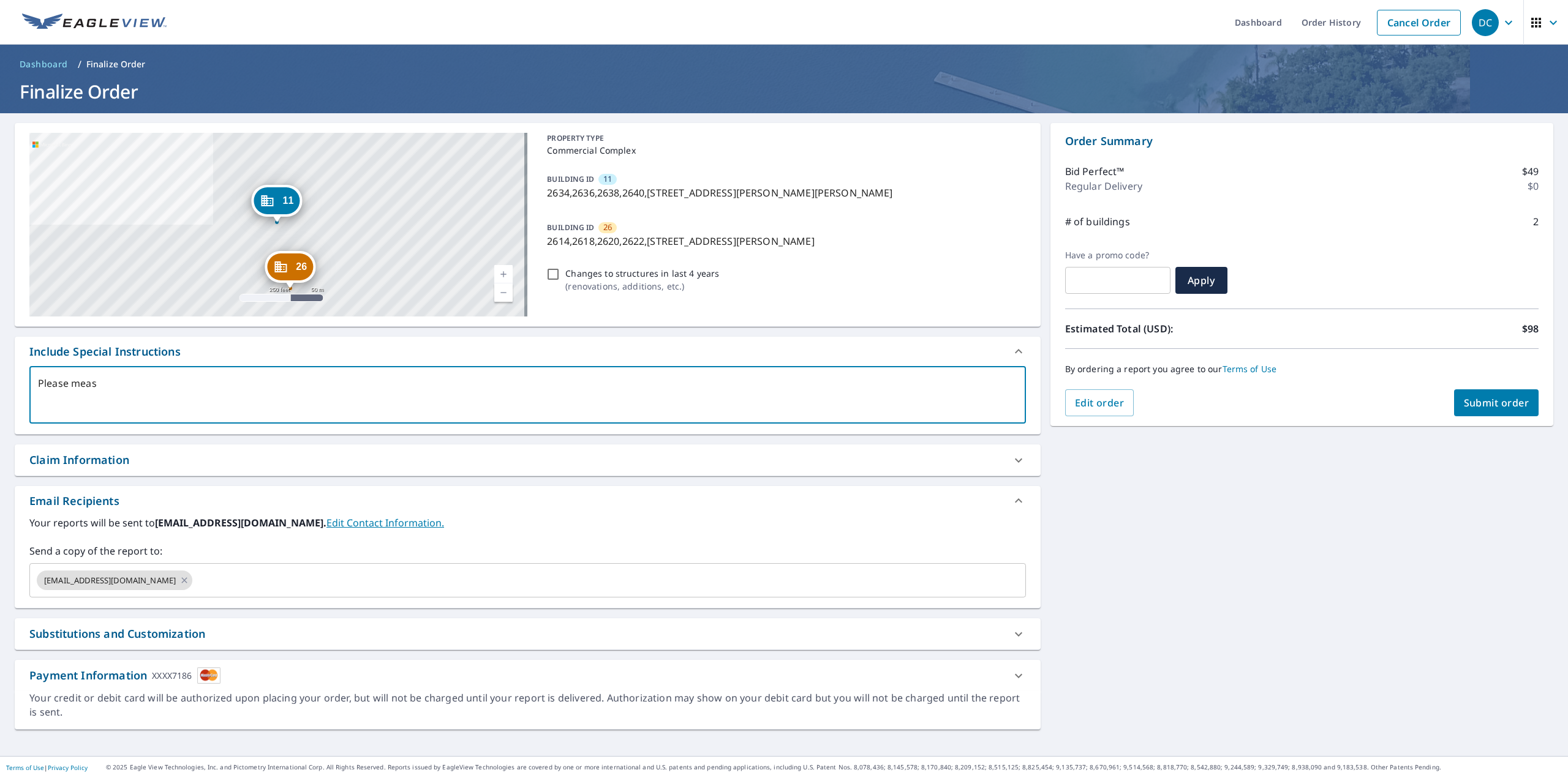
type textarea "x"
type textarea "Please measur"
type textarea "x"
type textarea "Please measure"
type textarea "x"
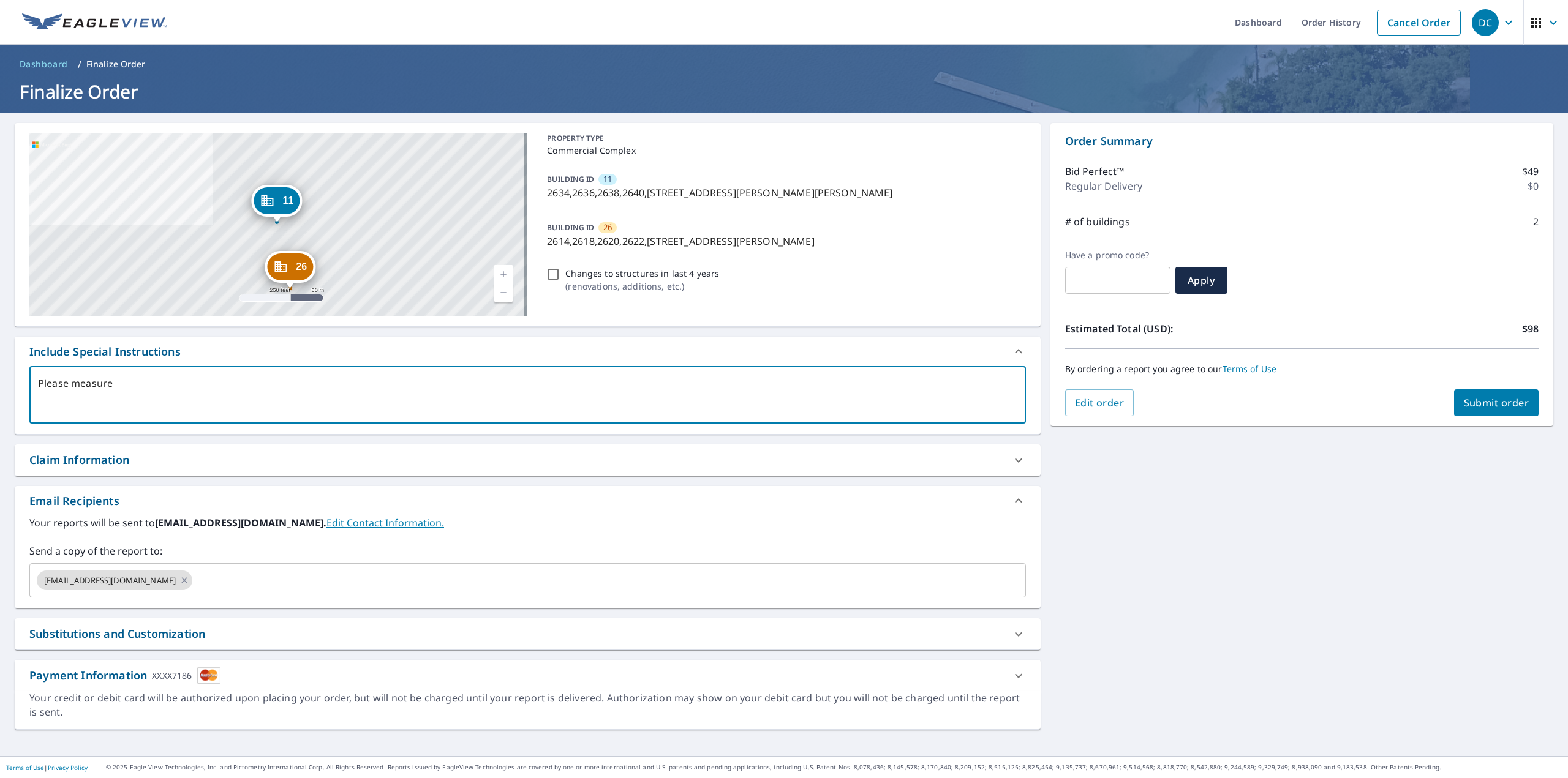
type textarea "Please measure"
type textarea "x"
type textarea "Please measure t"
type textarea "x"
type textarea "Please measure th"
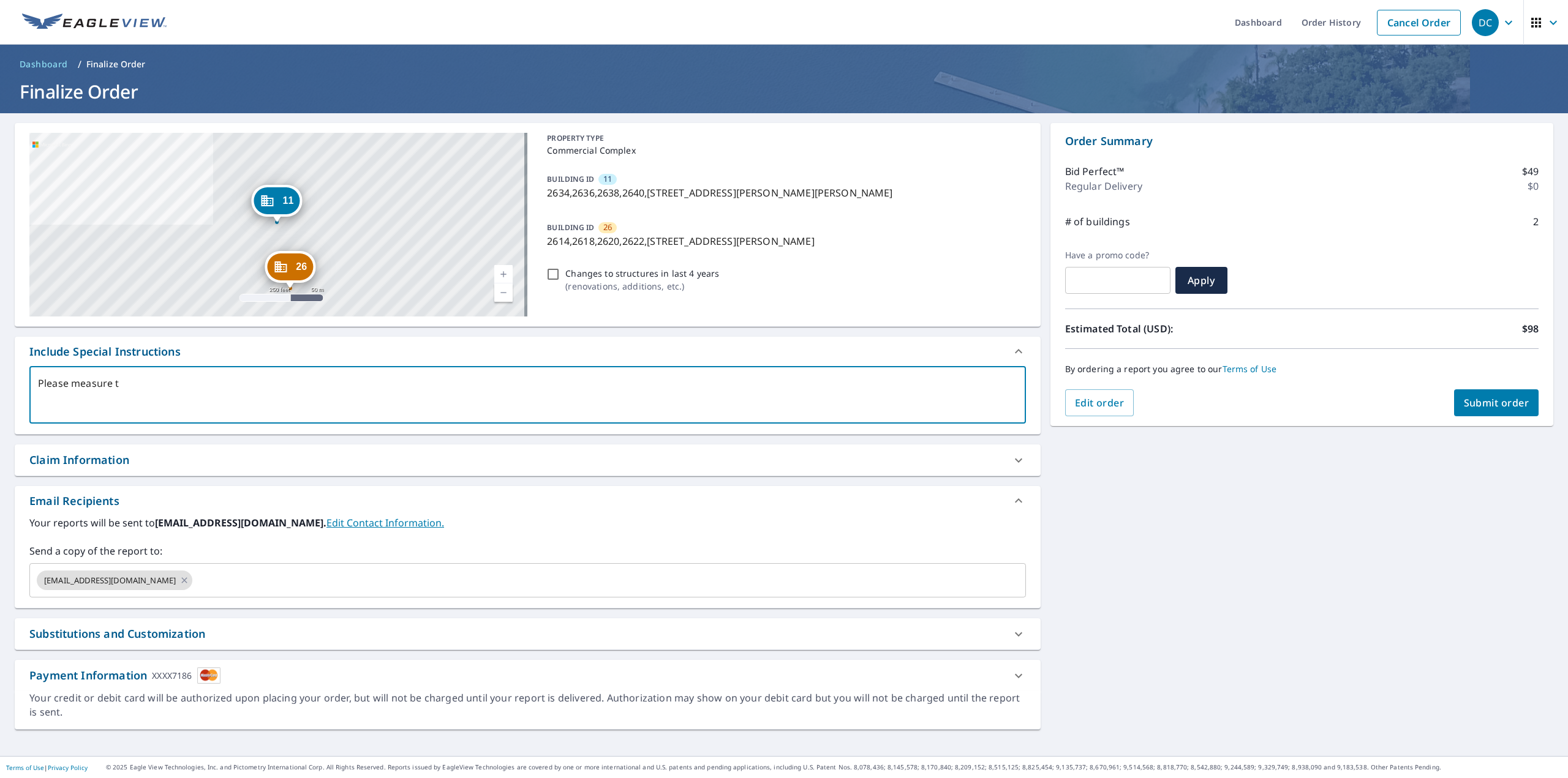
type textarea "x"
type textarea "Please measure the"
type textarea "x"
type textarea "Please measure the"
type textarea "x"
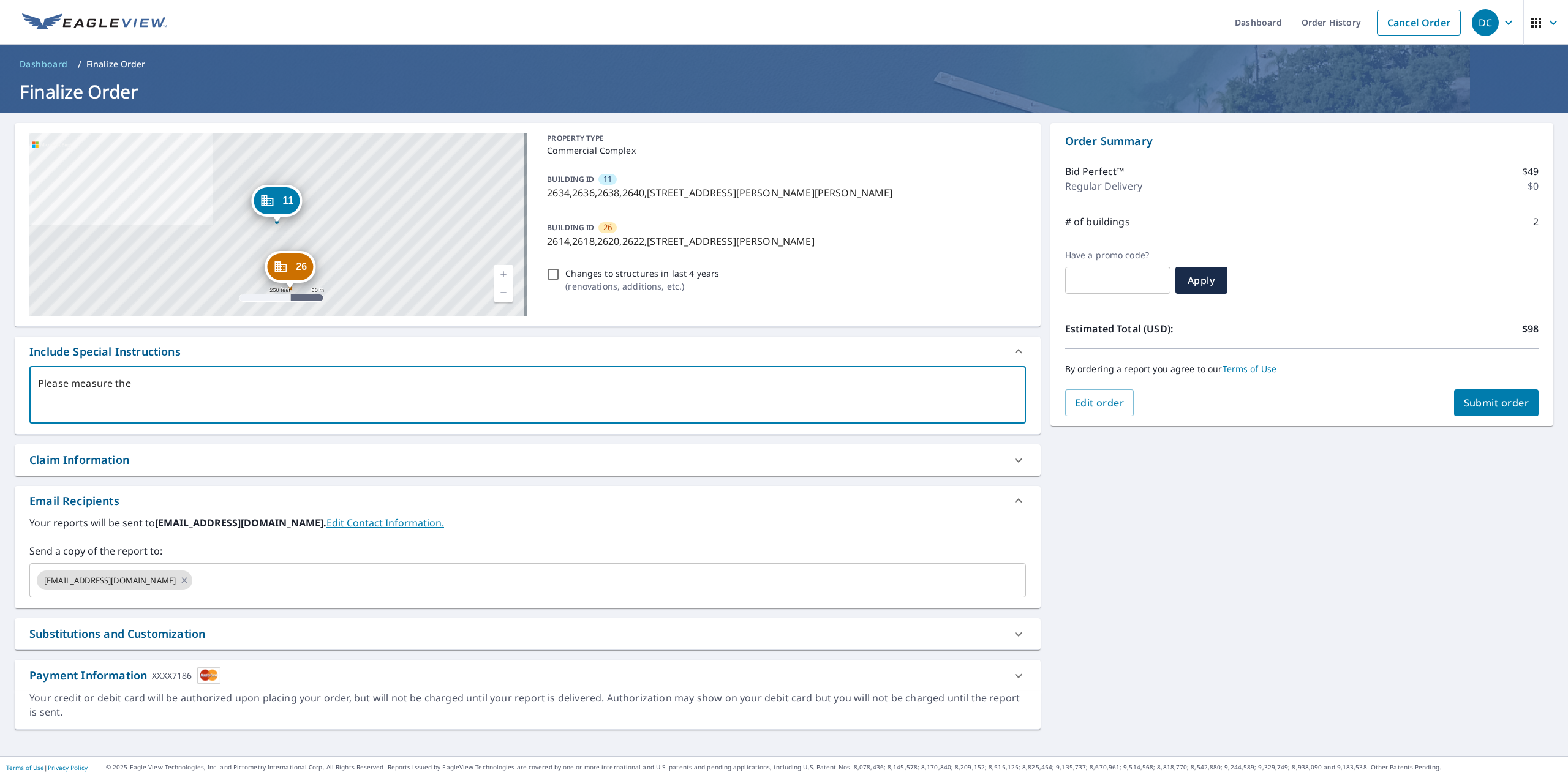
type textarea "Please measure the r"
type textarea "x"
type textarea "Please measure the ro"
type textarea "x"
type textarea "Please measure the roo"
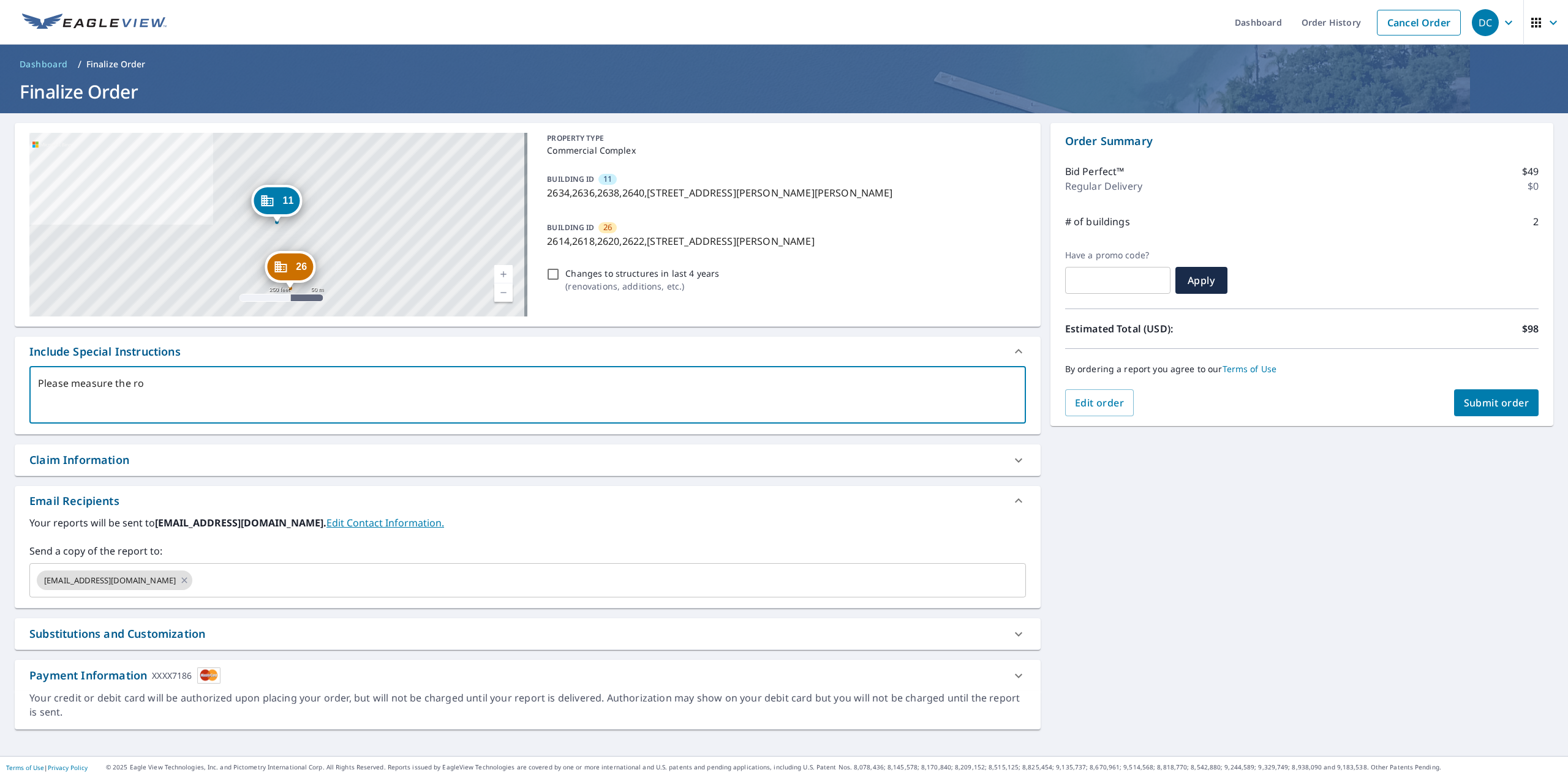
type textarea "x"
type textarea "Please measure the roof"
type textarea "x"
type textarea "Please measure the roof"
type textarea "x"
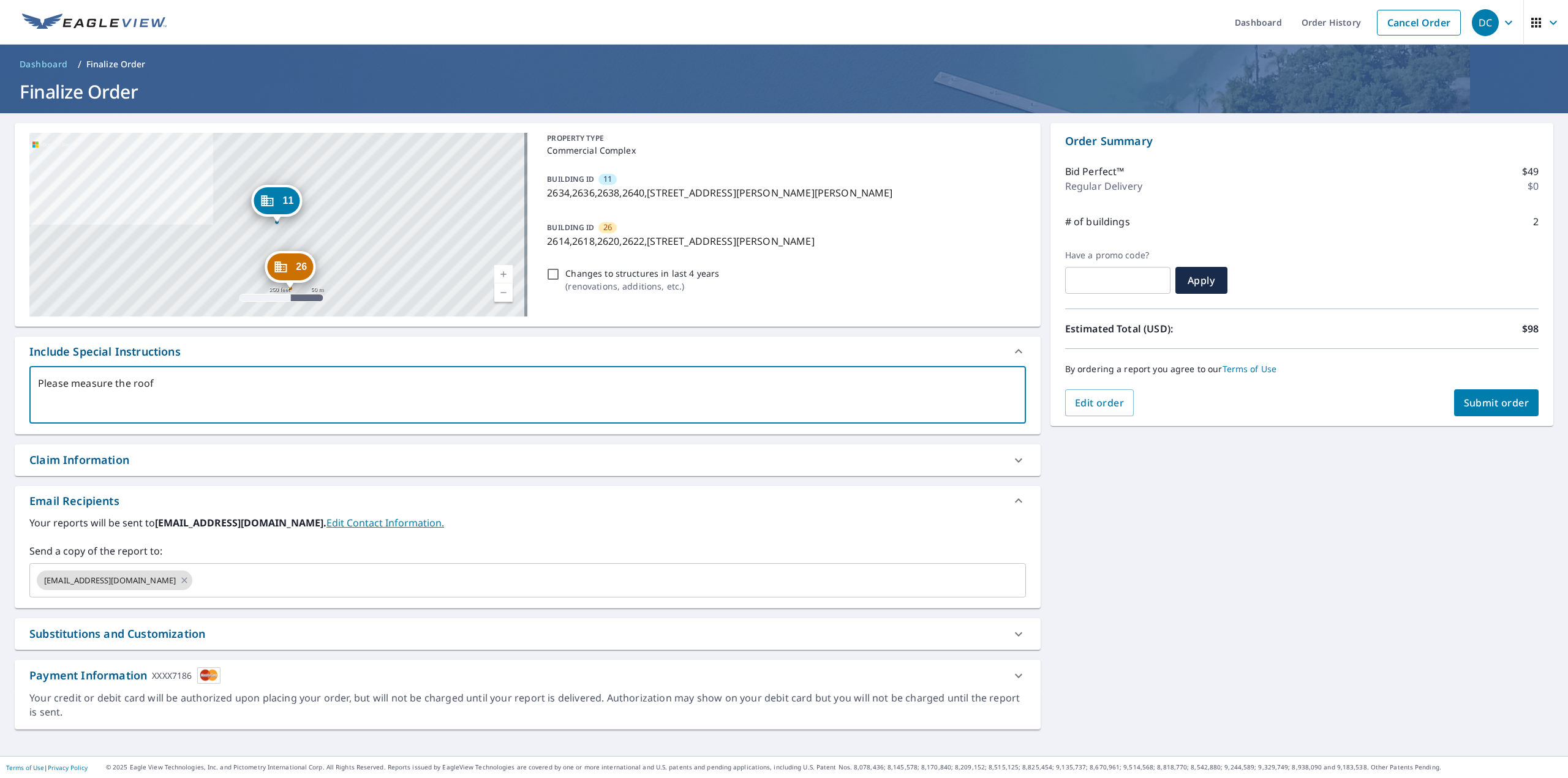
type textarea "Please measure the roof o"
type textarea "x"
type textarea "Please measure the roof of"
type textarea "x"
type textarea "Please measure the roof of"
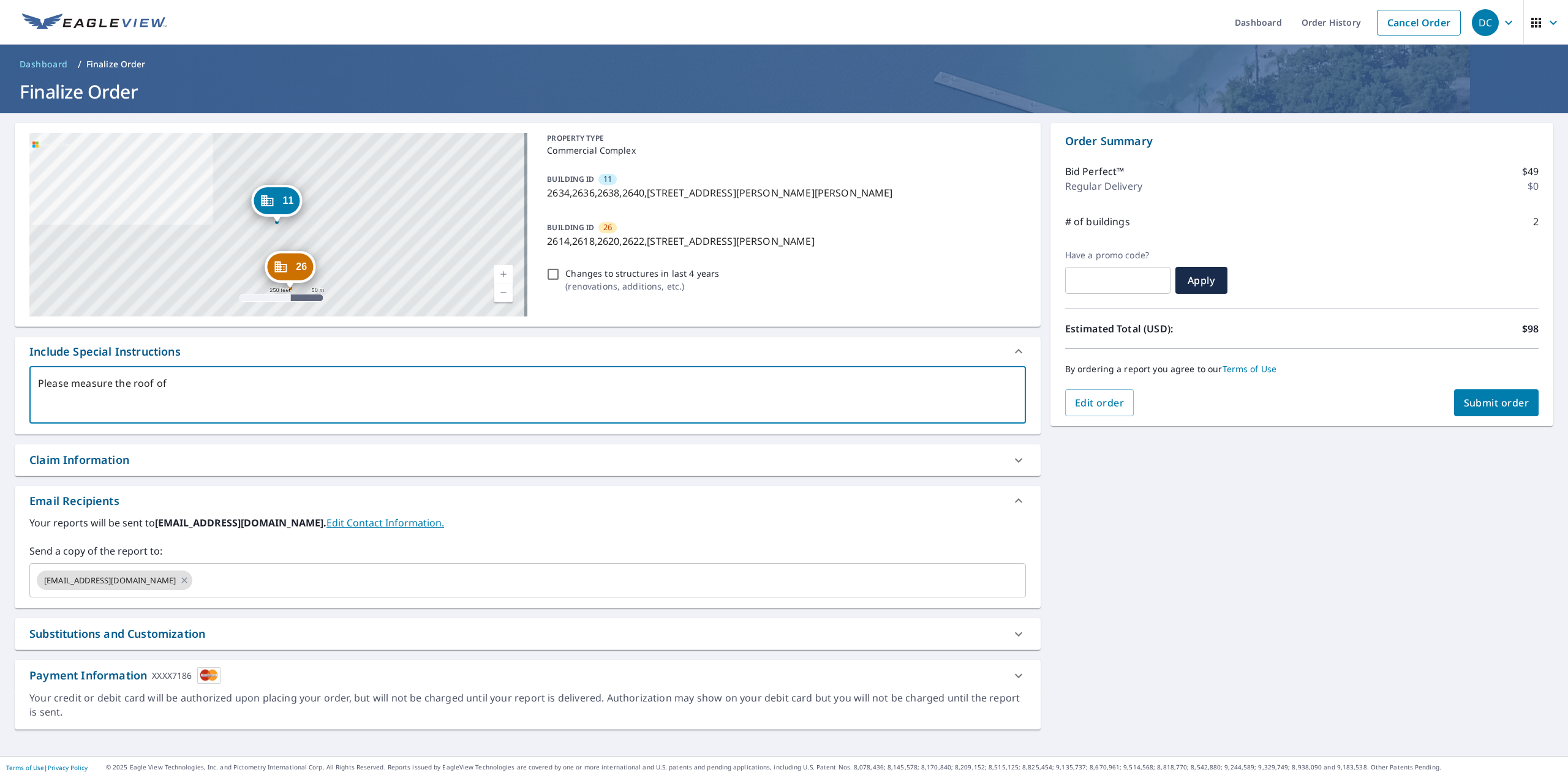
type textarea "x"
type textarea "Please measure the roof of t"
type textarea "x"
type textarea "Please measure the roof of th"
type textarea "x"
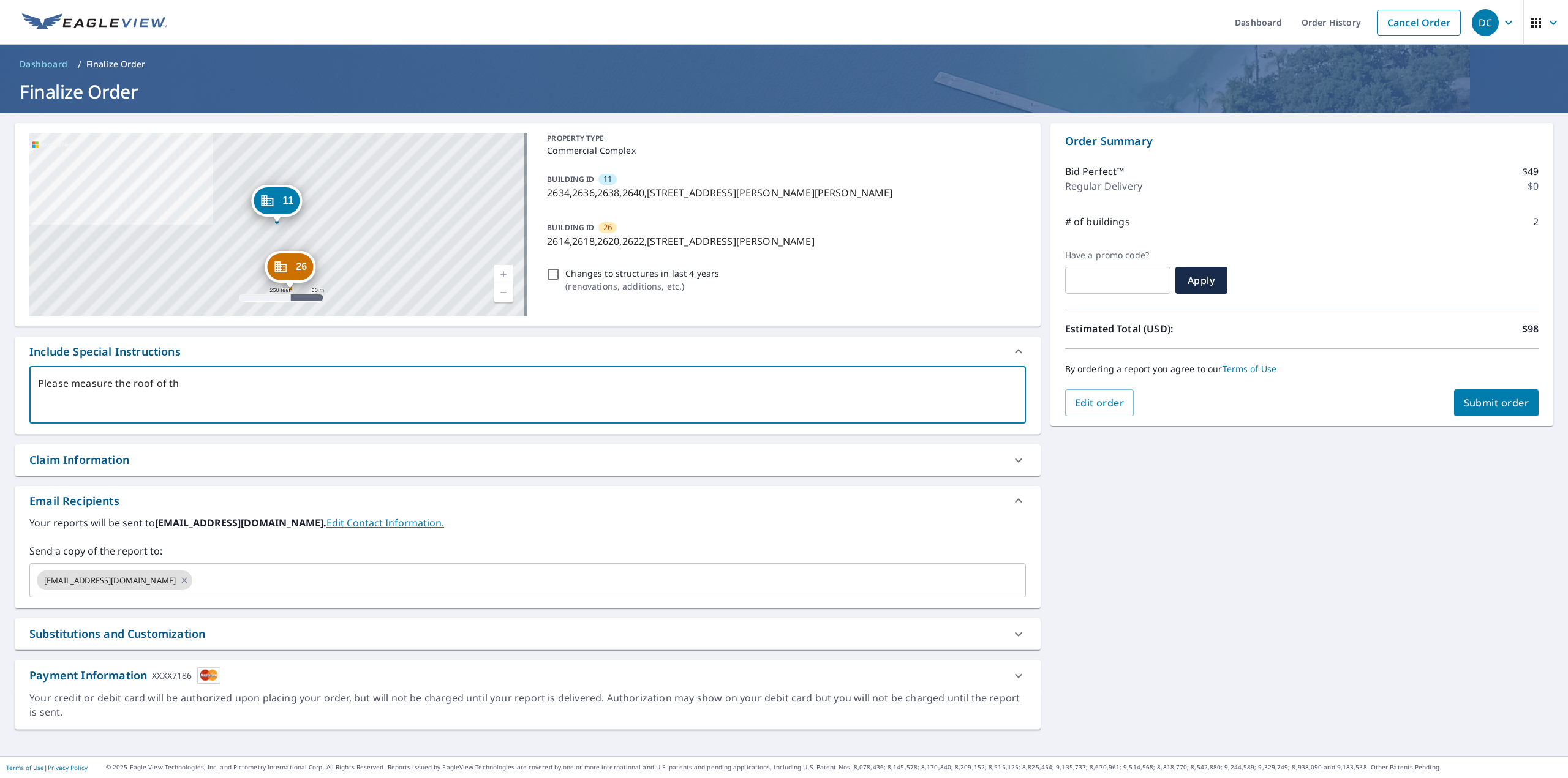
type textarea "Please measure the roof of the"
type textarea "x"
type textarea "Please measure the roof of the"
type textarea "x"
type textarea "Please measure the roof of the e"
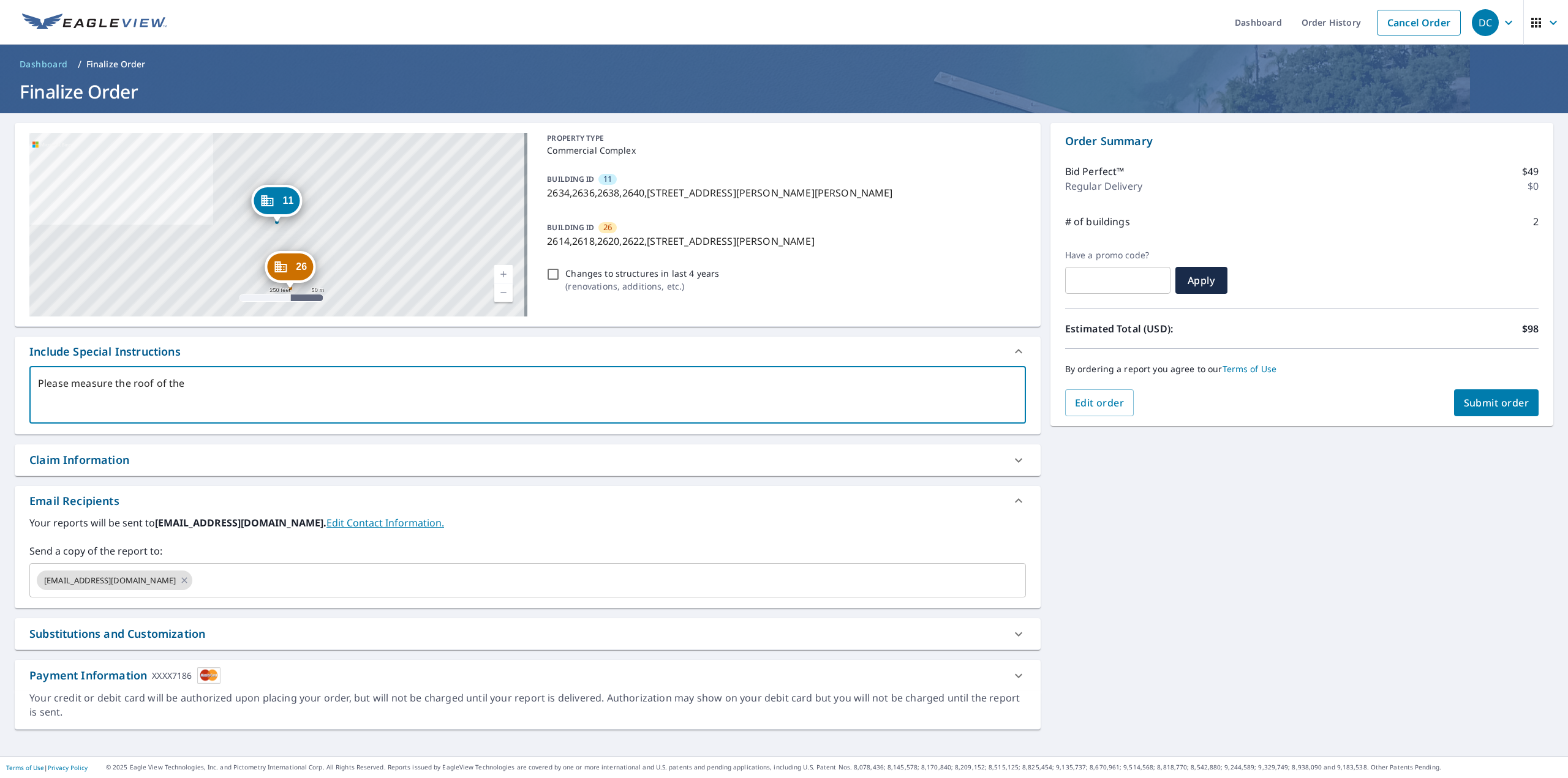
type textarea "x"
type textarea "Please measure the roof of the en"
type textarea "x"
type textarea "Please measure the roof of the ent"
type textarea "x"
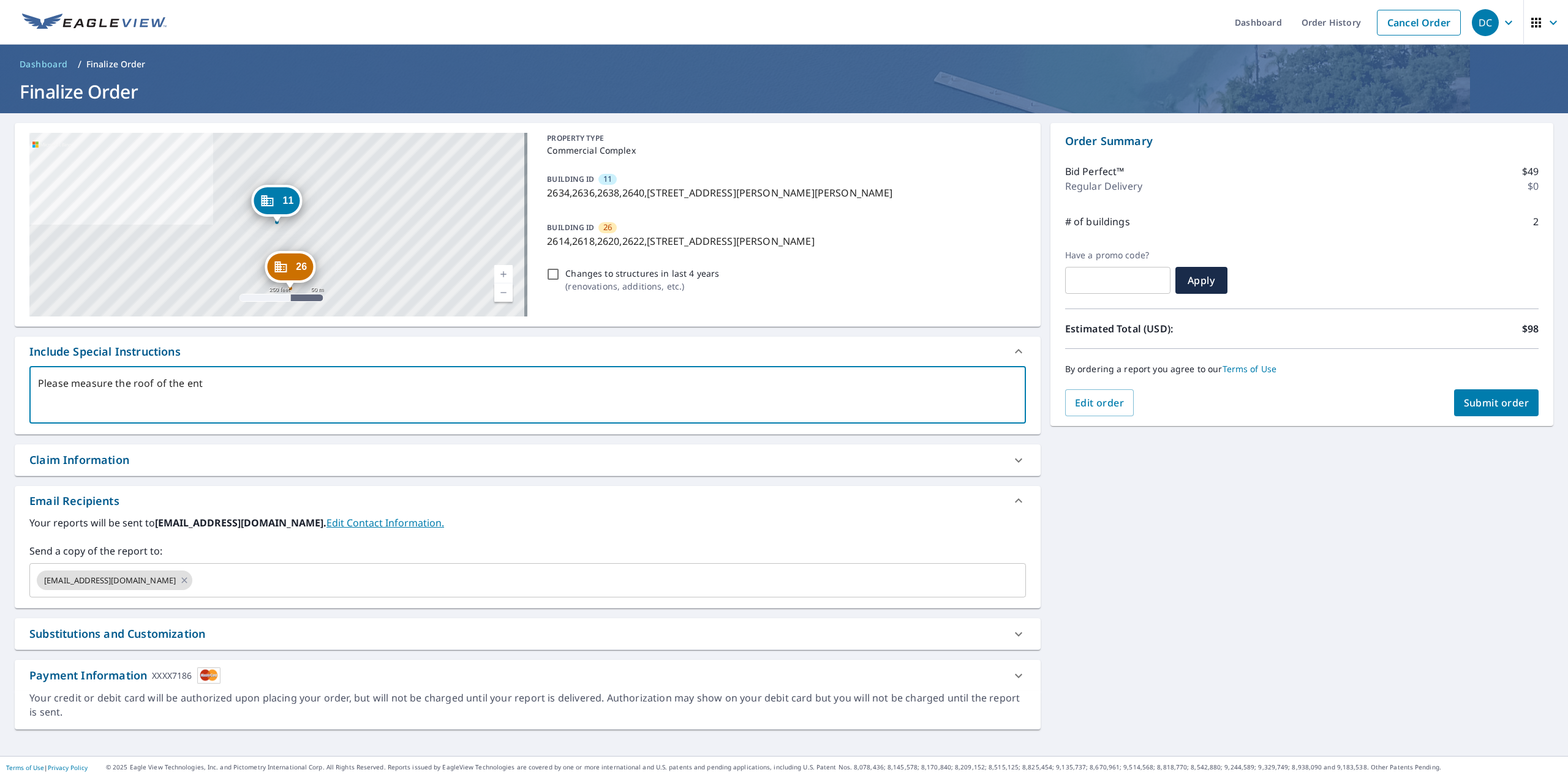
type textarea "Please measure the roof of the enti"
type textarea "x"
type textarea "Please measure the roof of the entie"
type textarea "x"
type textarea "Please measure the roof of the enti"
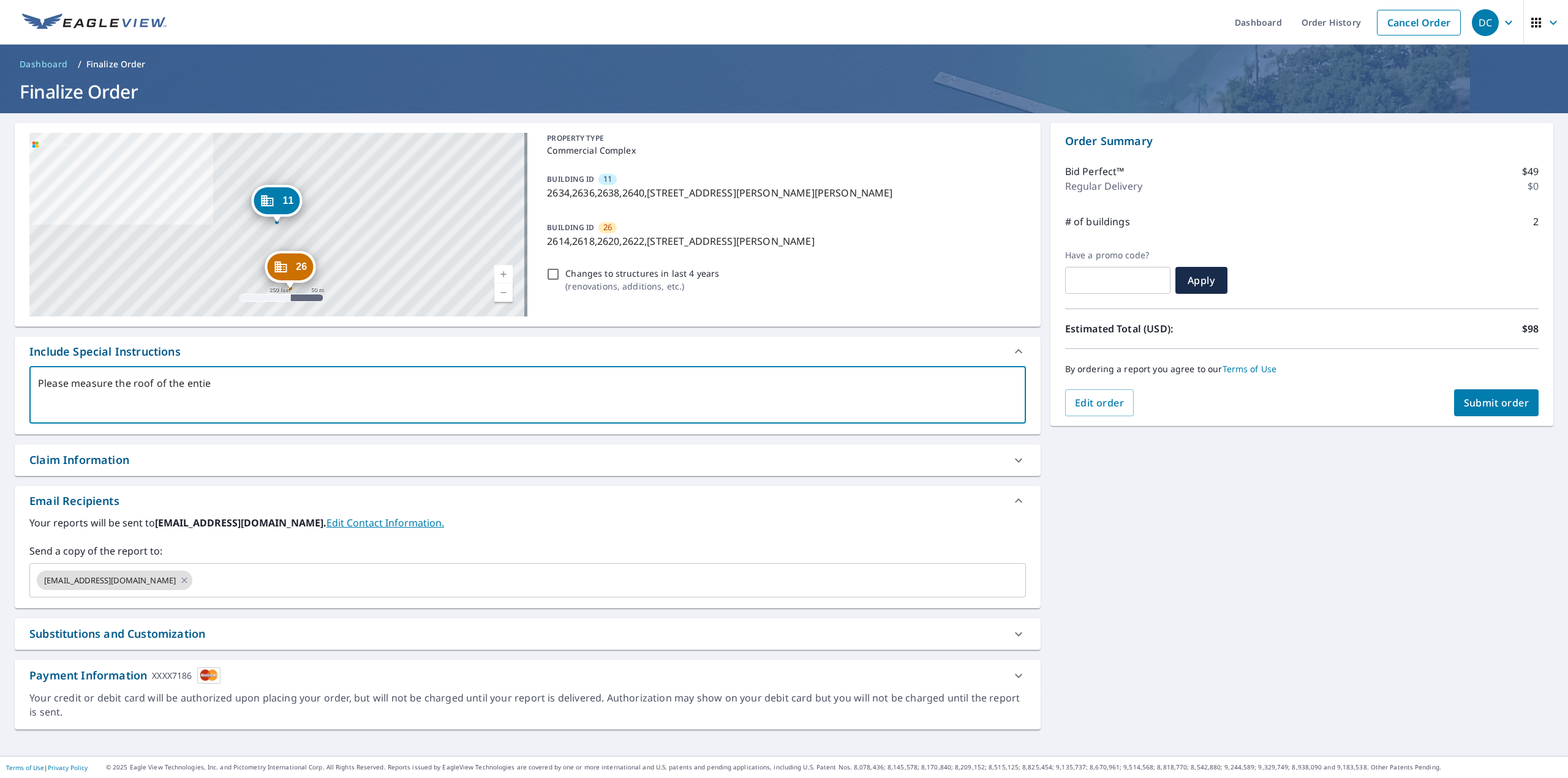
type textarea "x"
type textarea "Please measure the roof of the entir"
type textarea "x"
type textarea "Please measure the roof of the entire"
type textarea "x"
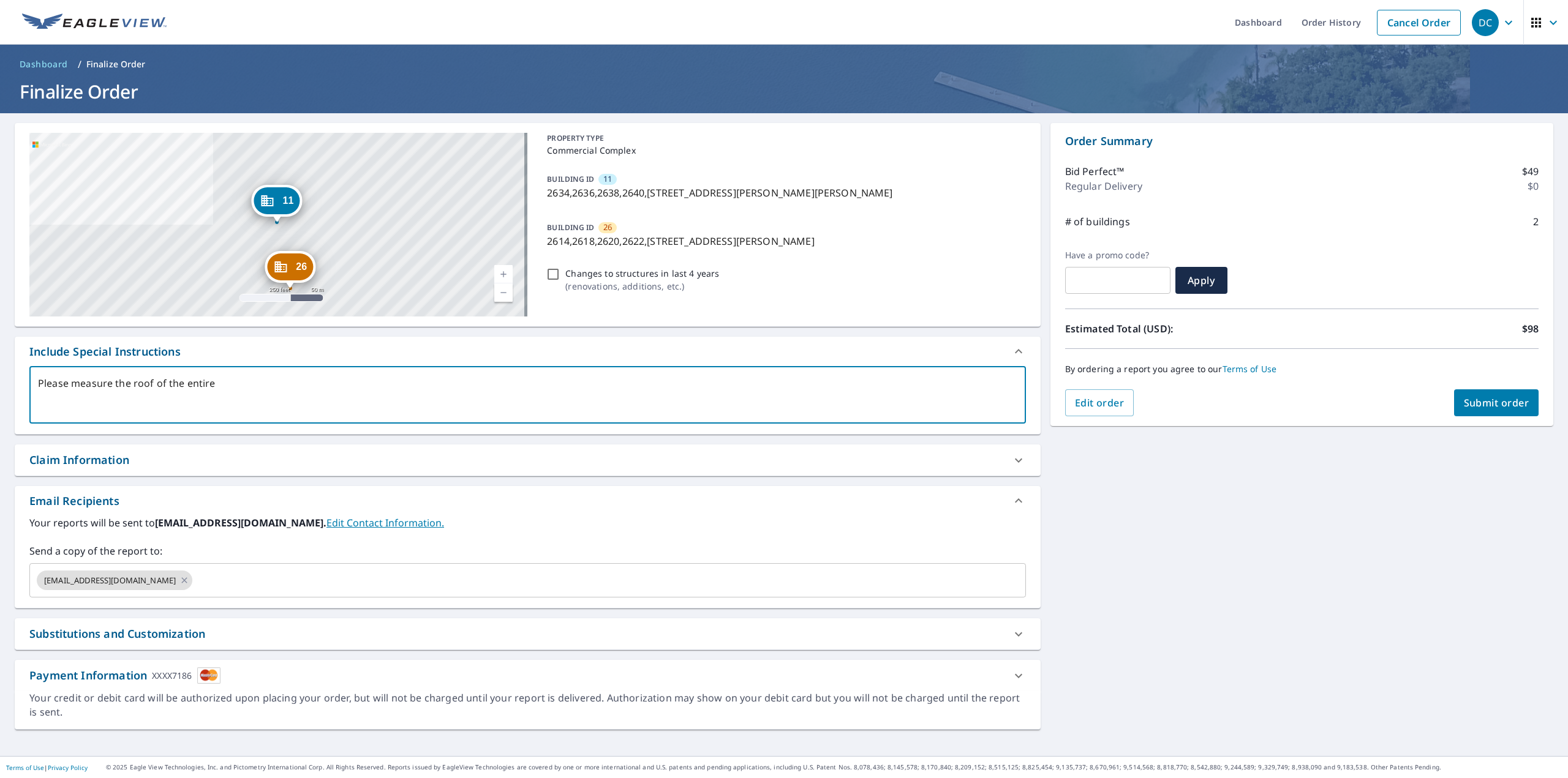
type textarea "Please measure the roof of the entire"
type textarea "x"
type textarea "Please measure the roof of the entire b"
type textarea "x"
type textarea "Please measure the roof of the entire bu"
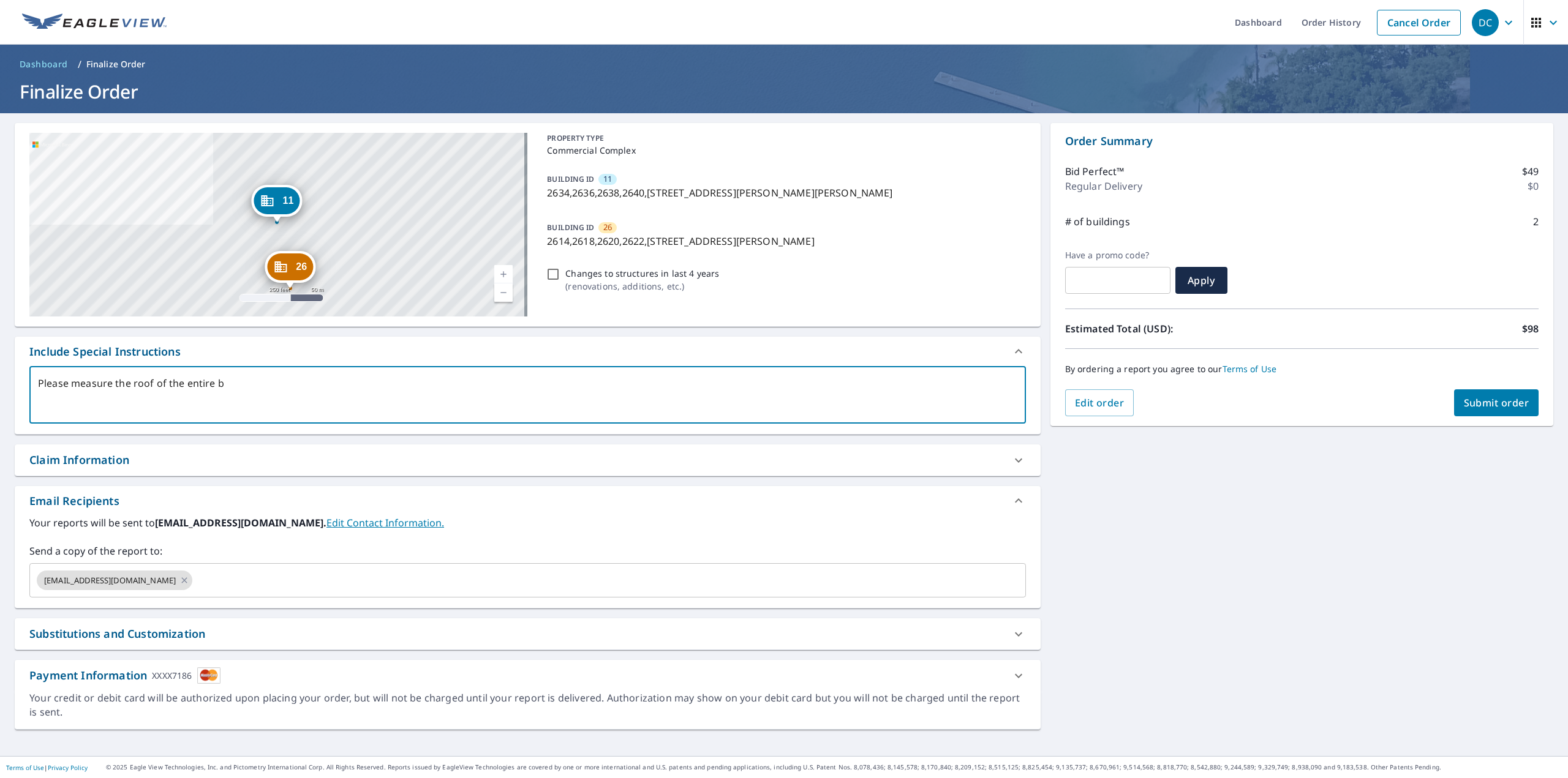
type textarea "x"
type textarea "Please measure the roof of the entire [PERSON_NAME]"
type textarea "x"
type textarea "Please measure the roof of the entire buil"
type textarea "x"
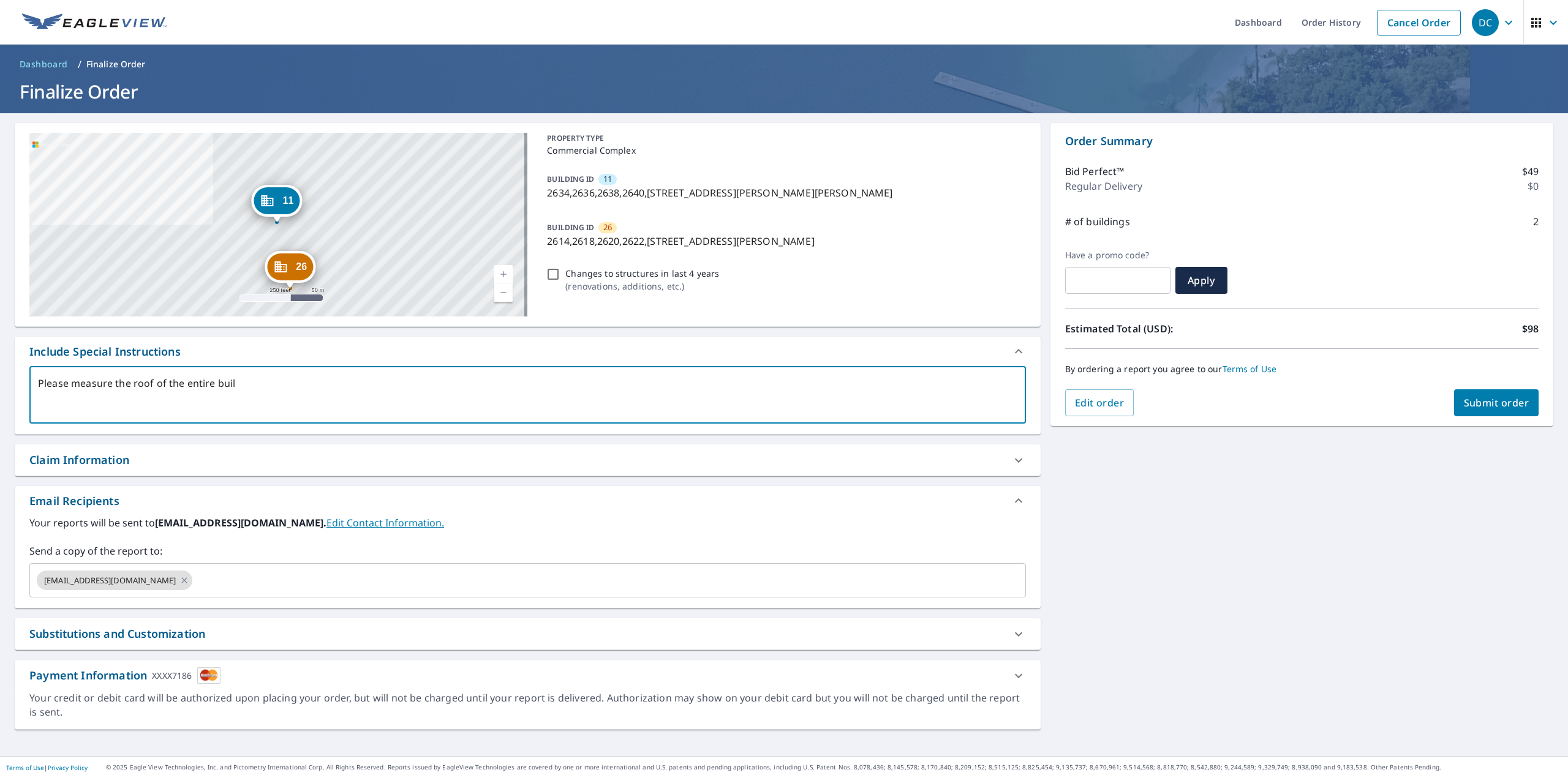
type textarea "Please measure the roof of the entire build"
type textarea "x"
type textarea "Please measure the roof of the entire buildi"
type textarea "x"
type textarea "Please measure the roof of the entire buildin"
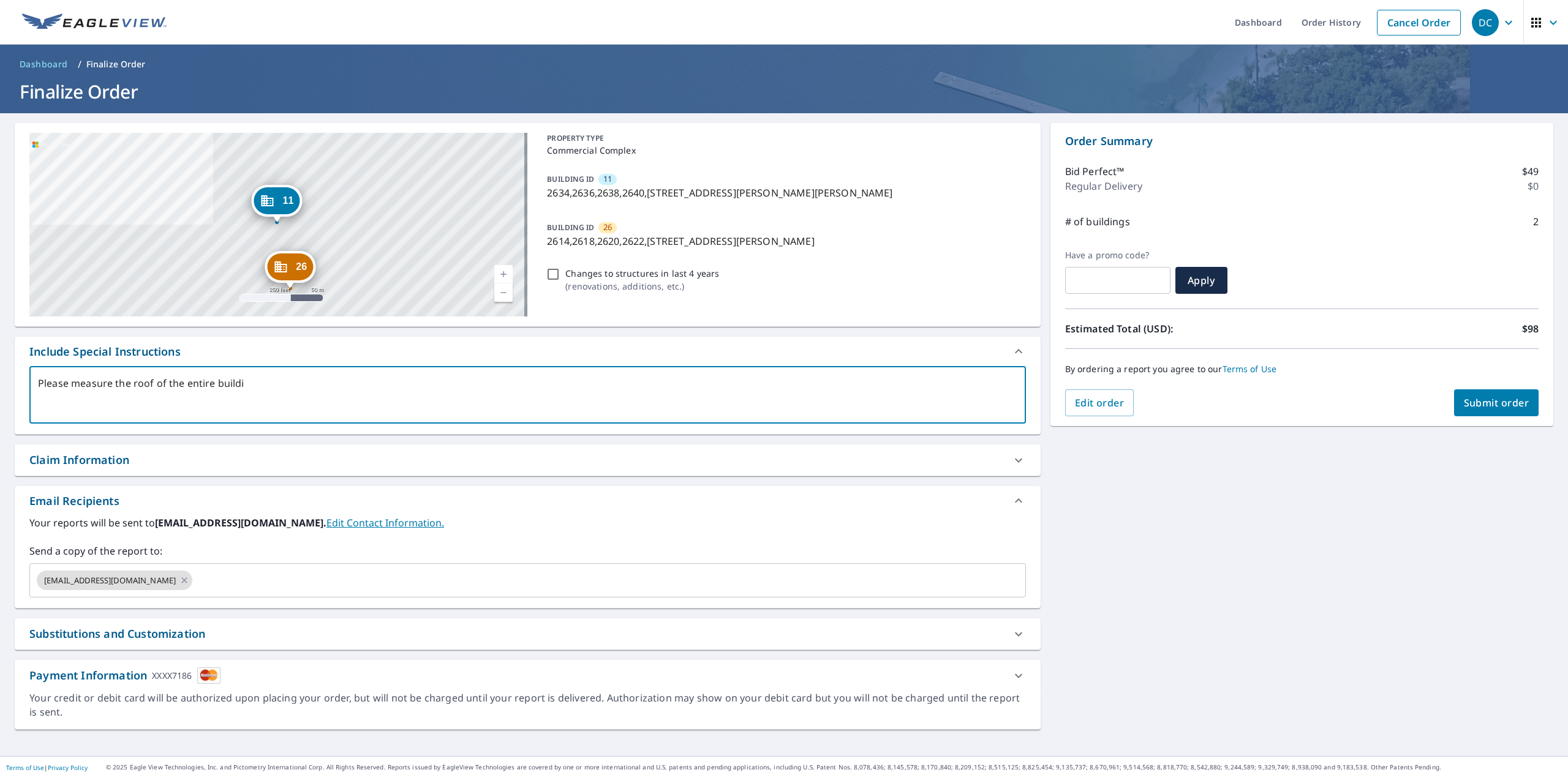
type textarea "x"
type textarea "Please measure the roof of the entire building"
type textarea "x"
type textarea "Please measure the roof of the entire building"
type textarea "x"
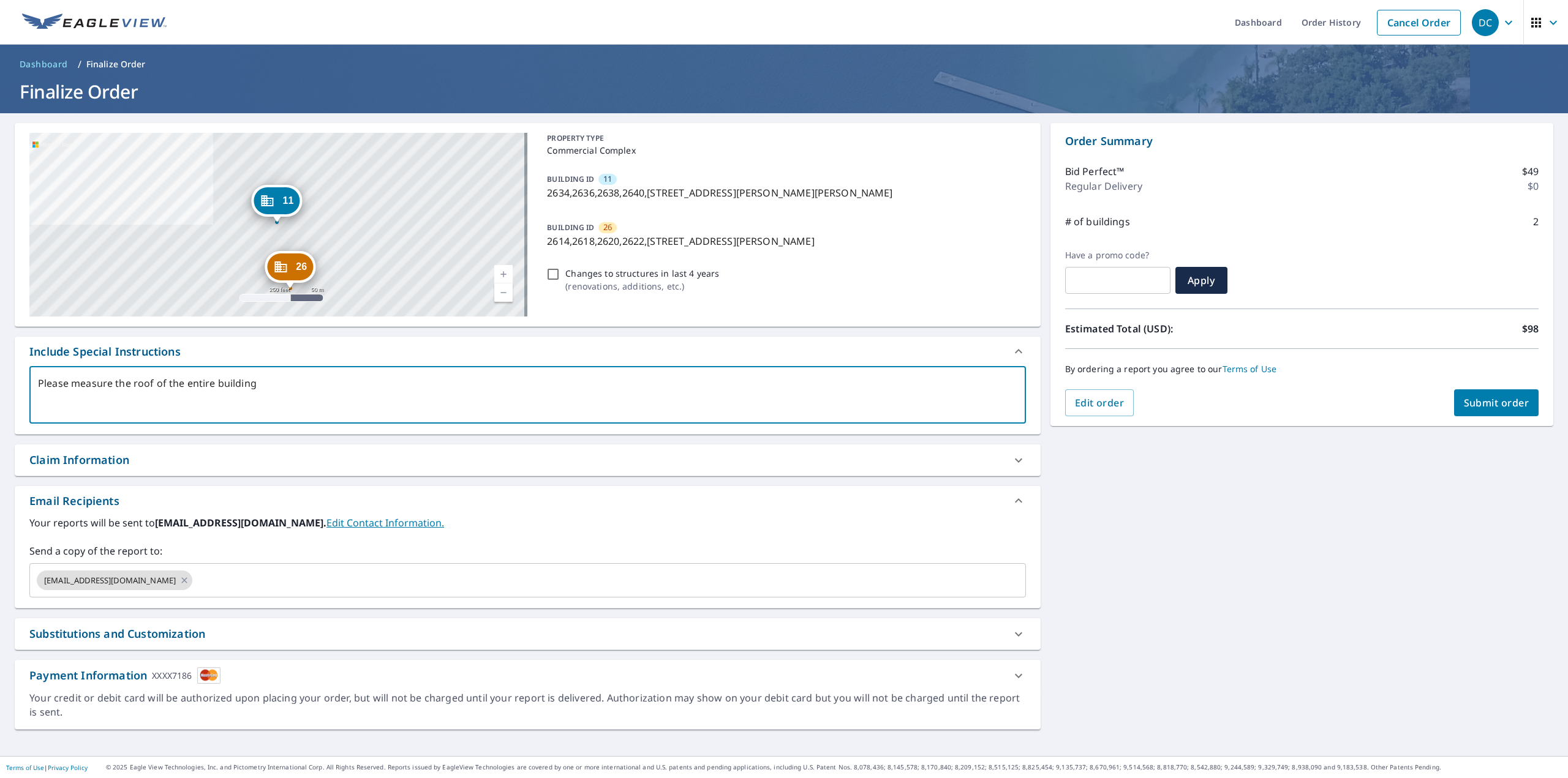
type textarea "Please measure the roof of the entire building o"
type textarea "x"
type textarea "Please measure the roof of the entire building on"
type textarea "x"
type textarea "Please measure the roof of the entire building on"
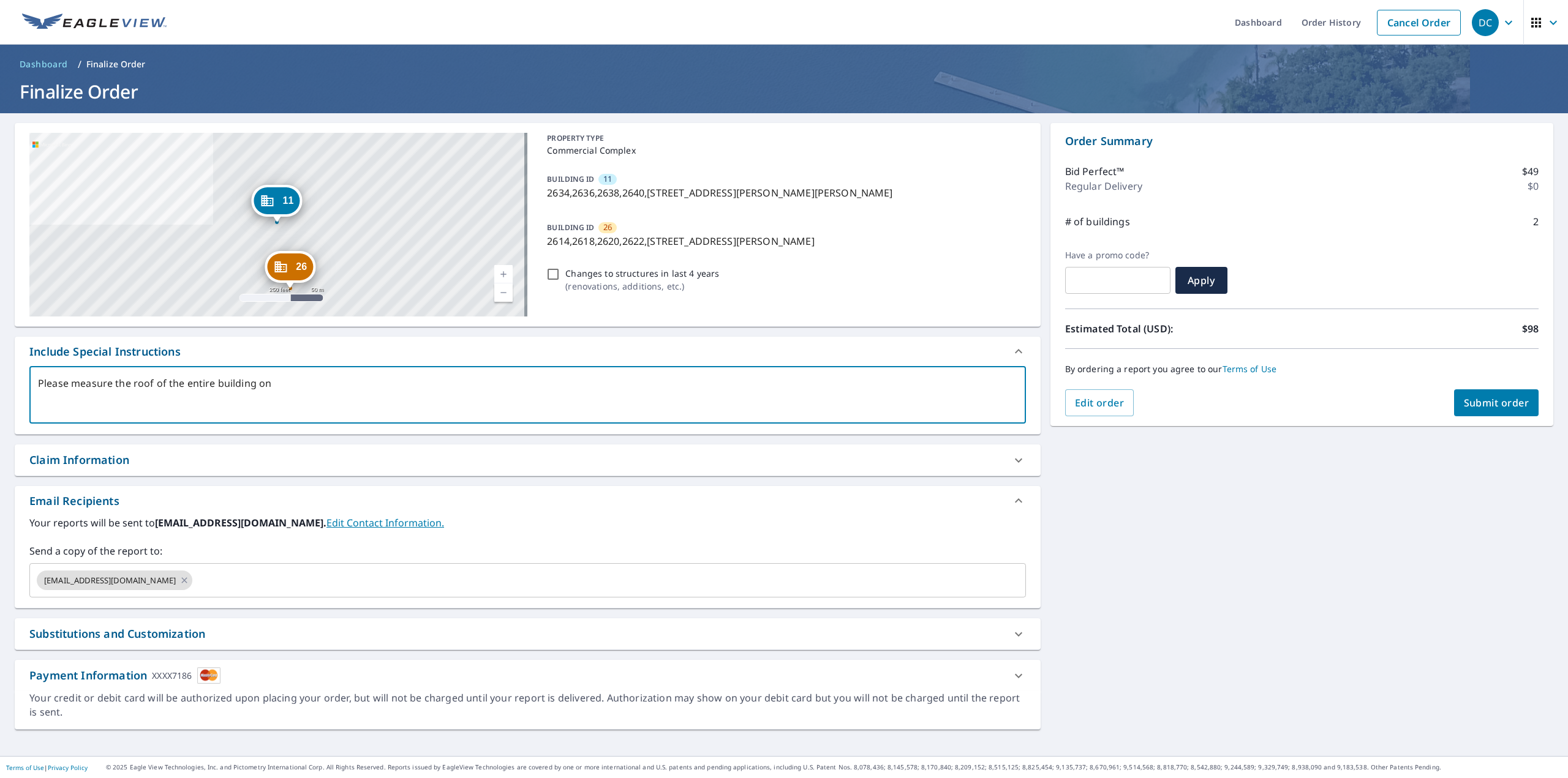
type textarea "x"
type textarea "Please measure the roof of the entire building on 1"
type textarea "x"
type textarea "Please measure the roof of the entire building on 11"
type textarea "x"
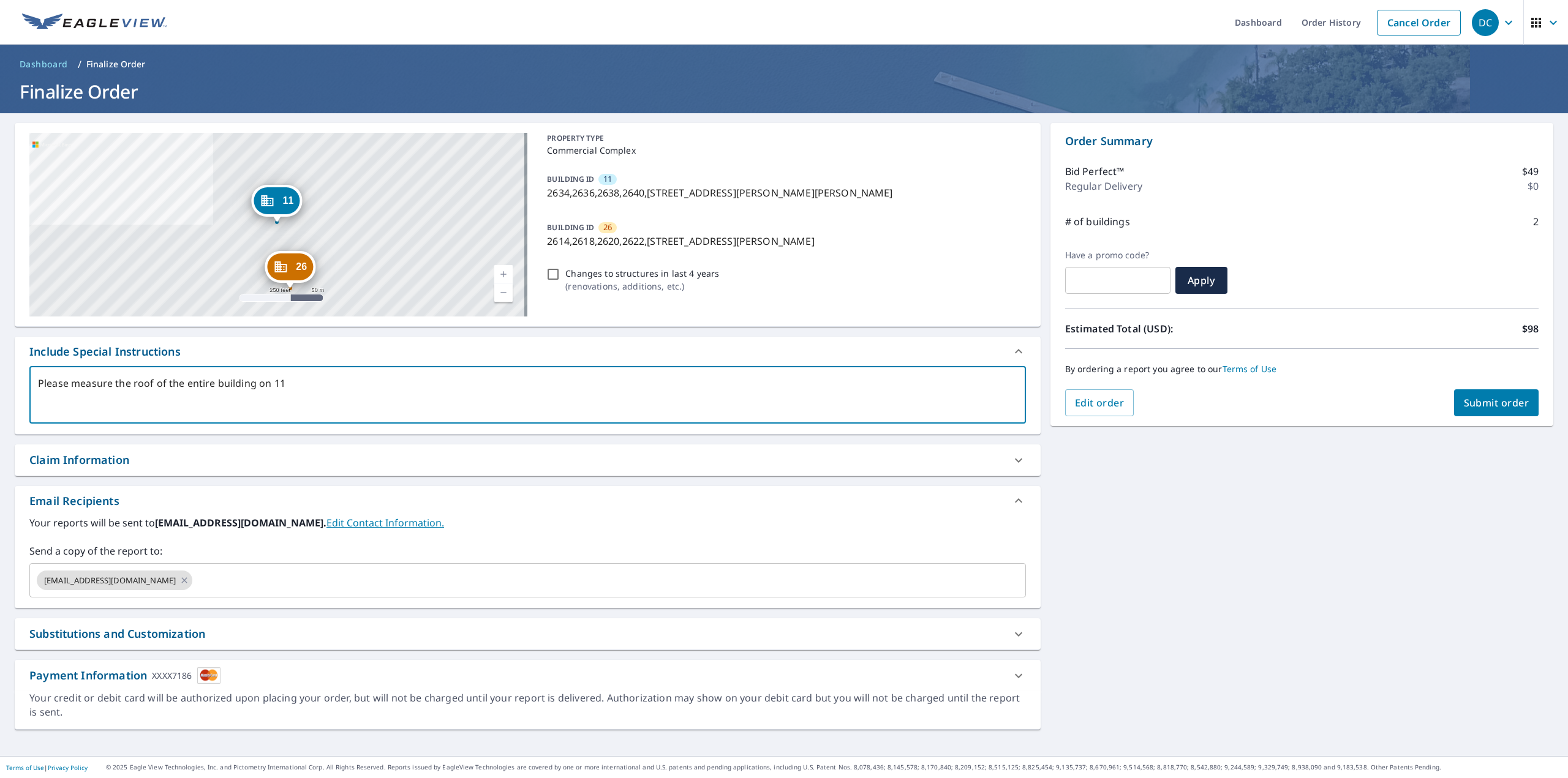
type textarea "Please measure the roof of the entire building on 11"
type textarea "x"
type textarea "Please measure the roof of the entire building on 11 &"
type textarea "x"
type textarea "Please measure the roof of the entire building on 11 &"
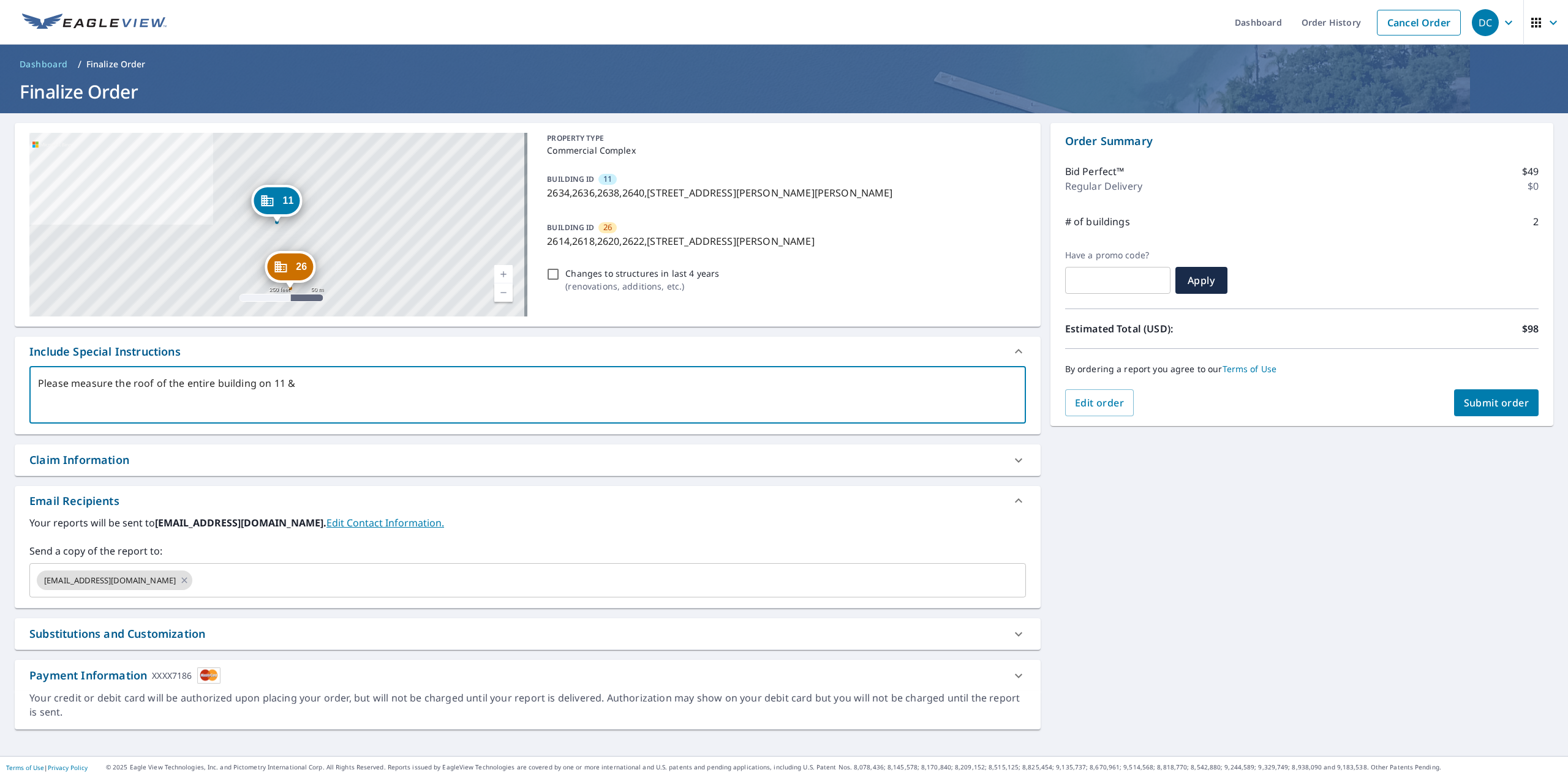
type textarea "x"
type textarea "Please measure the roof of the entire building on 11 & 2"
type textarea "x"
type textarea "Please measure the roof of the entire building on 11 & 26"
type textarea "x"
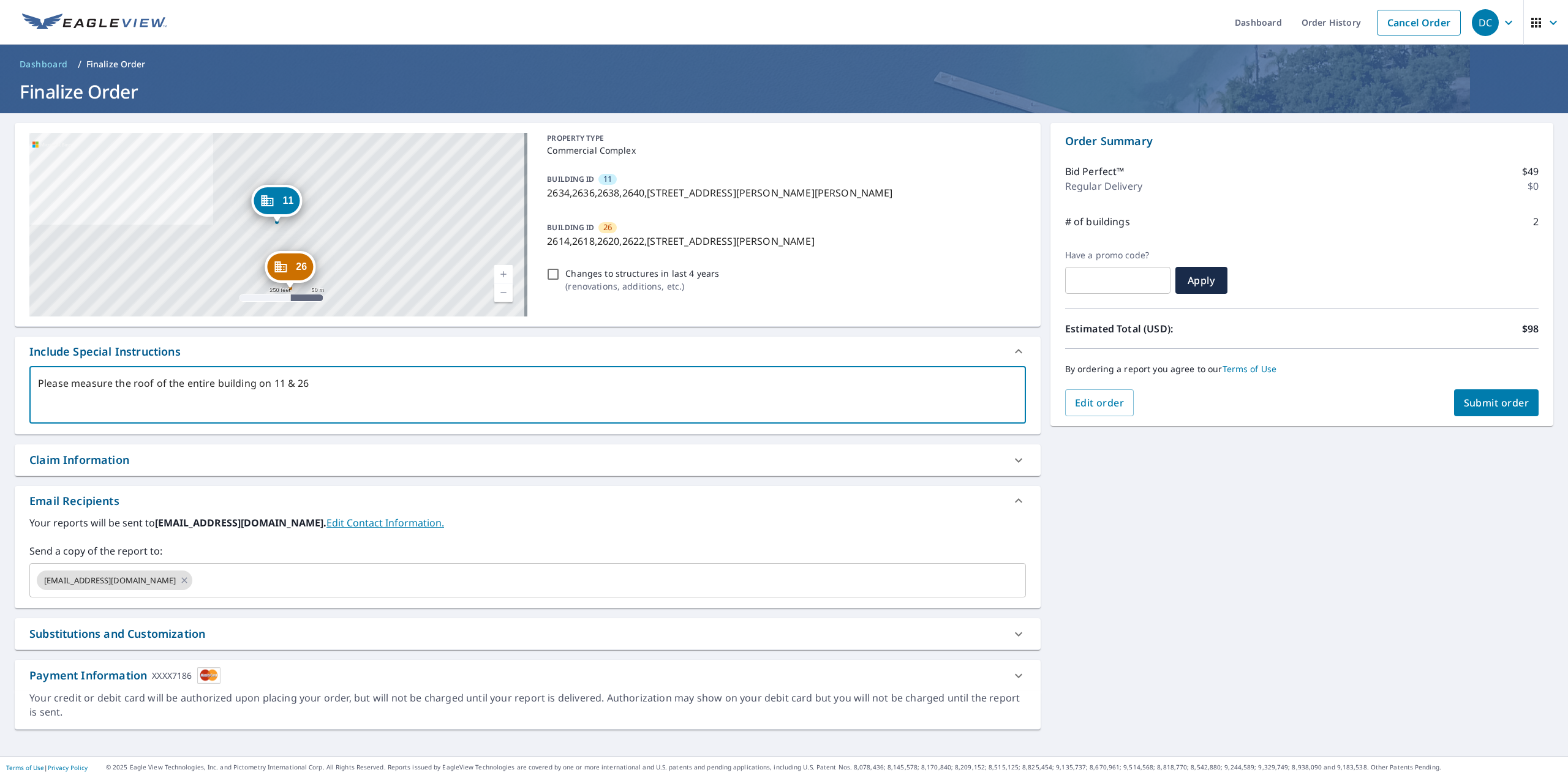
type textarea "Please measure the roof of the entire building on 11 & 26."
type textarea "x"
type textarea "Please measure the roof of the entire building on 11 & 26."
type textarea "x"
type textarea "Please measure the roof of the entire building on 11 & 26. D"
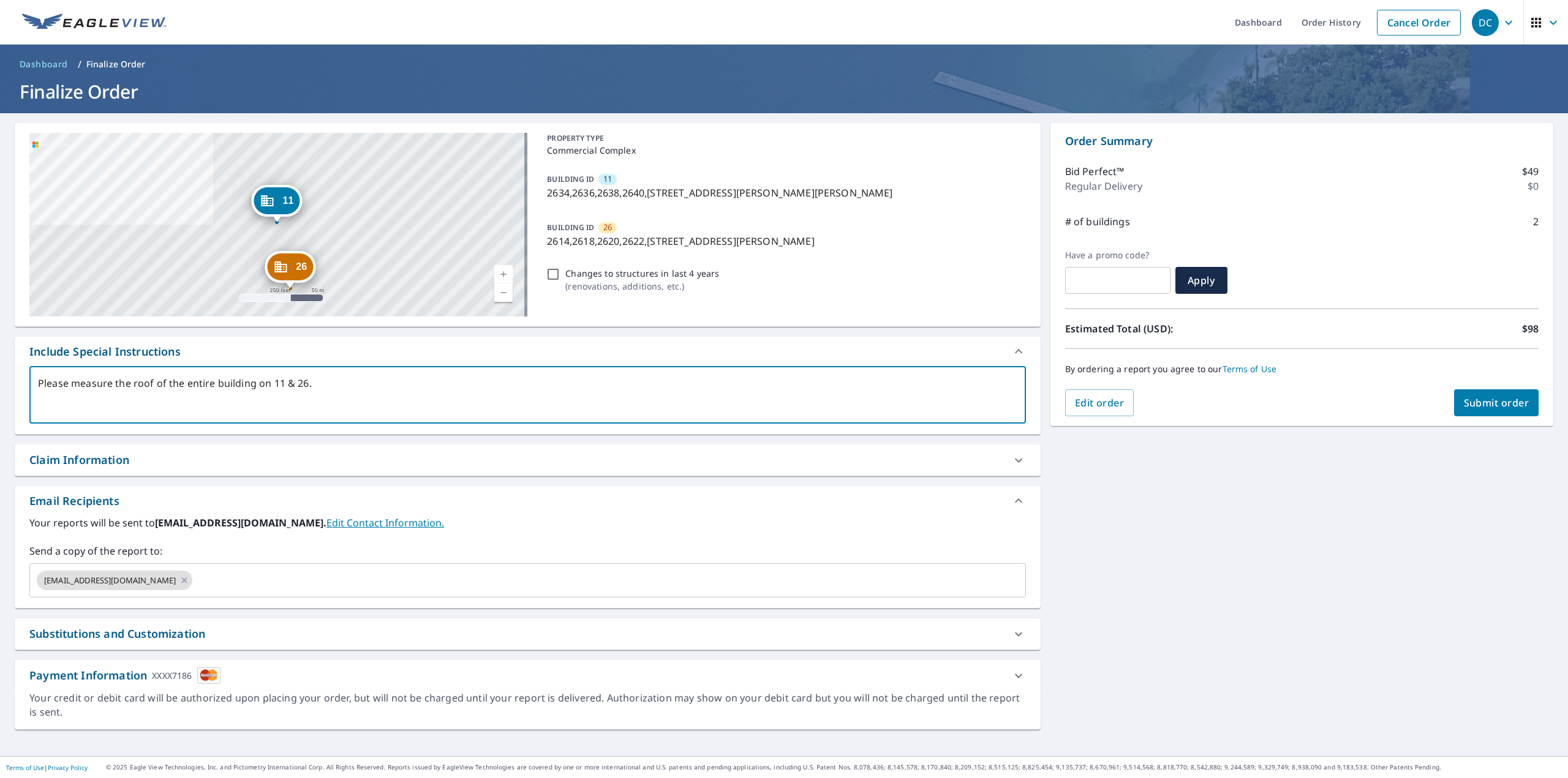
type textarea "x"
type textarea "Please measure the roof of the entire building on 11 & 26. DO"
type textarea "x"
type textarea "Please measure the roof of the entire building on 11 & 26. DO"
type textarea "x"
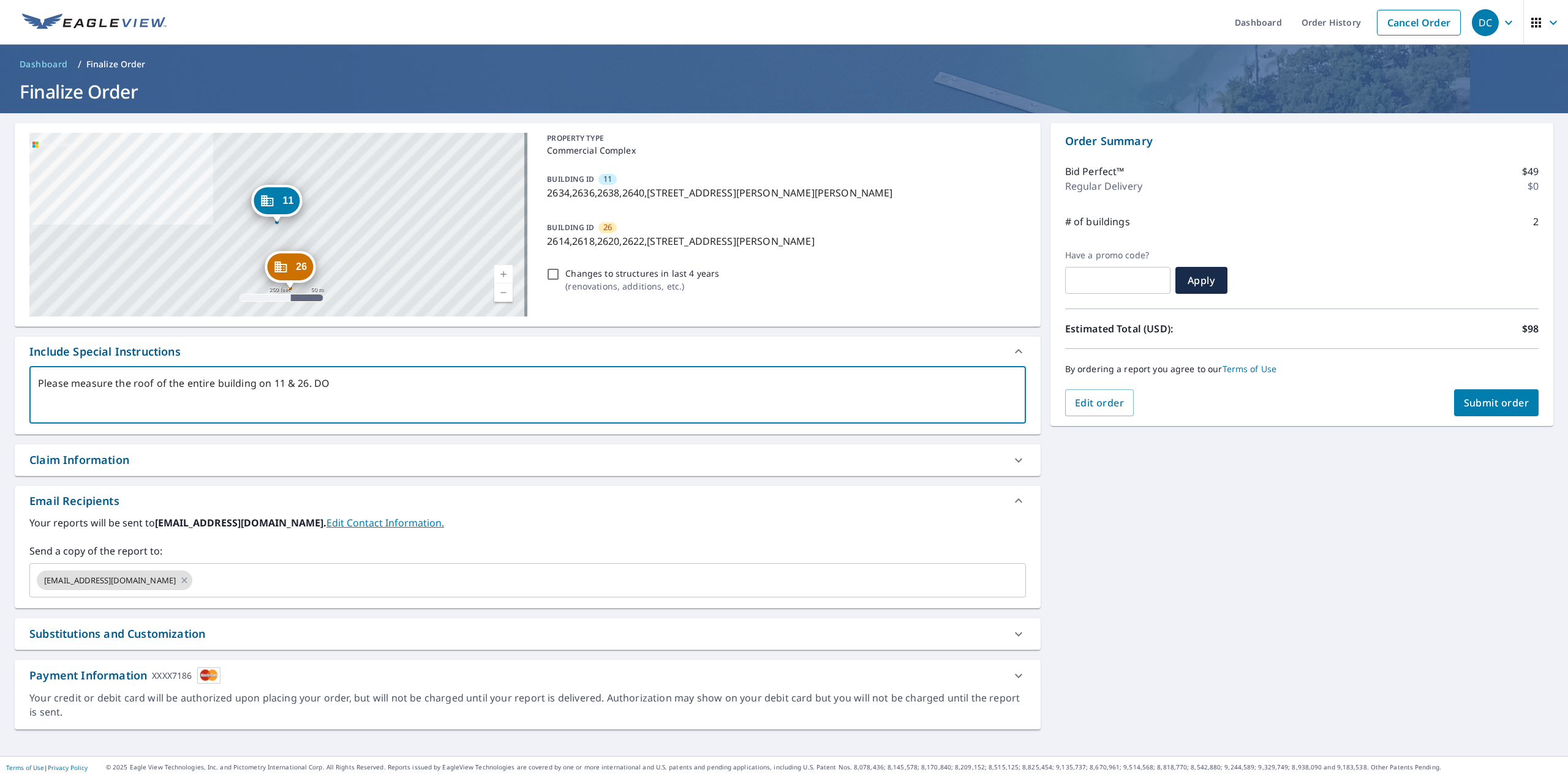
type textarea "Please measure the roof of the entire building on 11 & 26. DO N"
type textarea "x"
type textarea "Please measure the roof of the entire building on 11 & 26. DO NO"
type textarea "x"
type textarea "Please measure the roof of the entire building on 11 & 26. DO NOT"
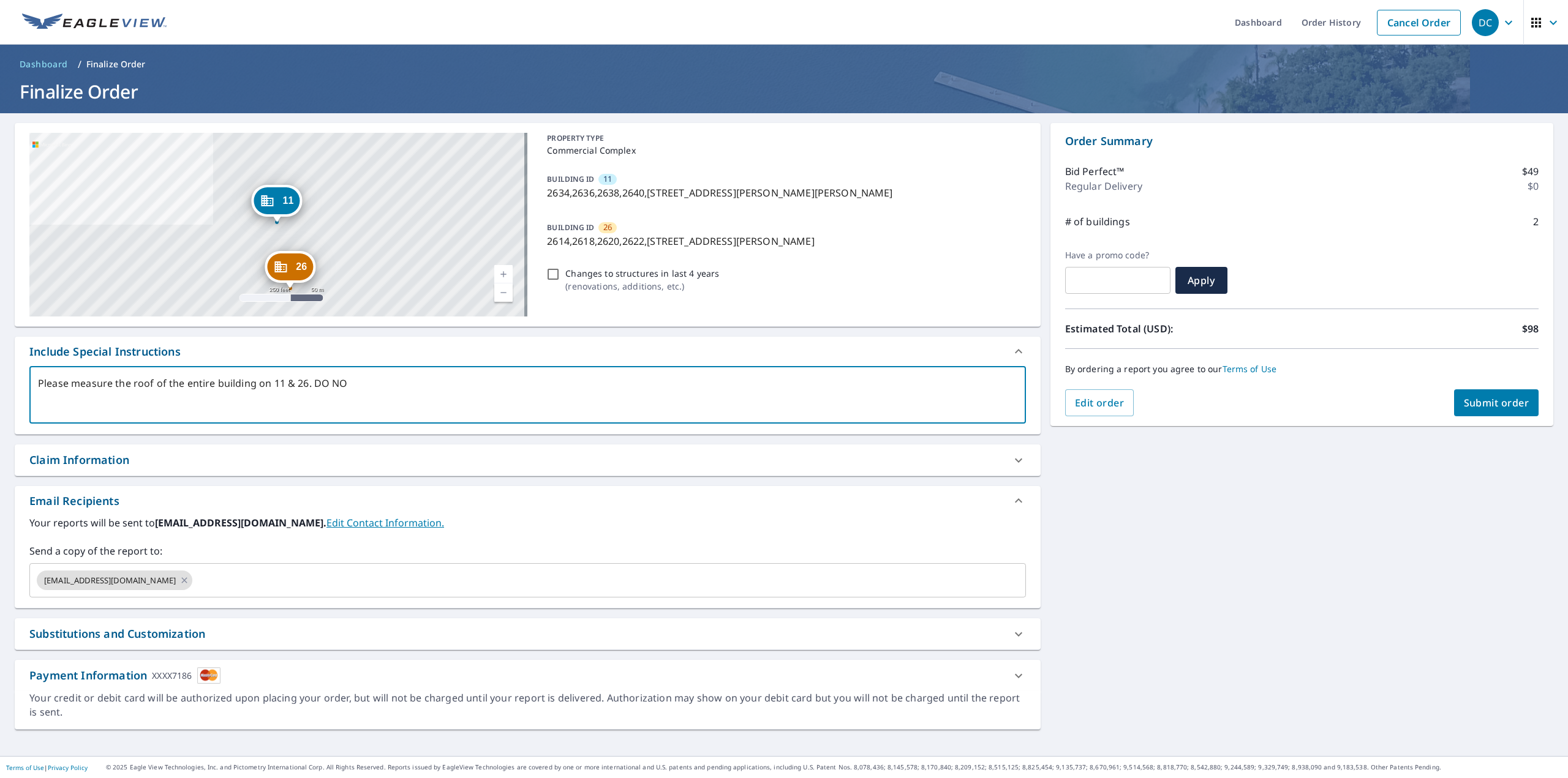
type textarea "x"
type textarea "Please measure the roof of the entire building on 11 & 26. DO NOT"
type textarea "x"
type textarea "Please measure the roof of the entire building on 11 & 26. DO NOT M"
type textarea "x"
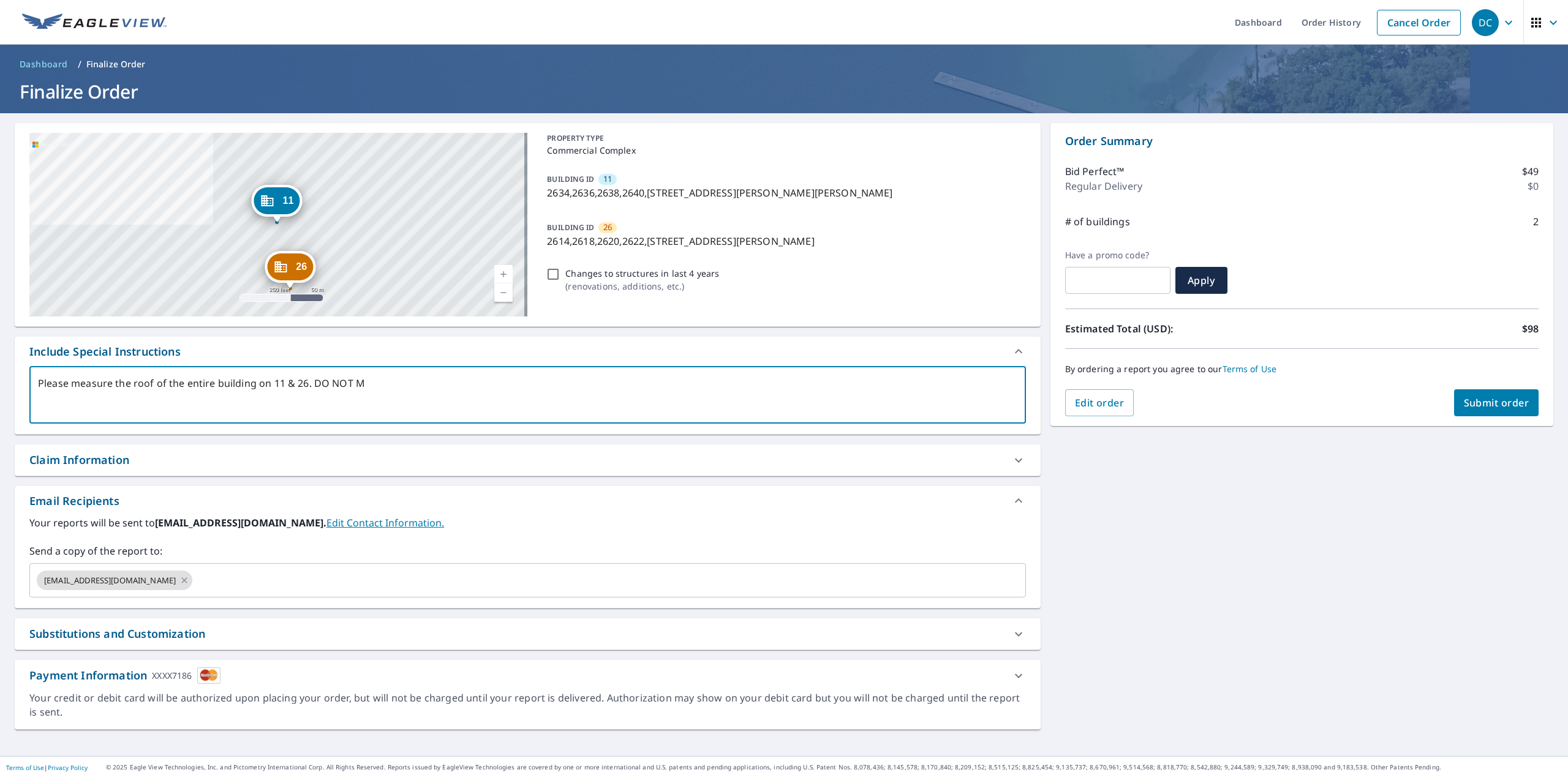
type textarea "Please measure the roof of the entire building on 11 & 26. DO NOT ME"
type textarea "x"
type textarea "Please measure the roof of the entire building on 11 & 26. DO NOT MEA"
type textarea "x"
type textarea "Please measure the roof of the entire building on 11 & 26. DO NOT MEAS"
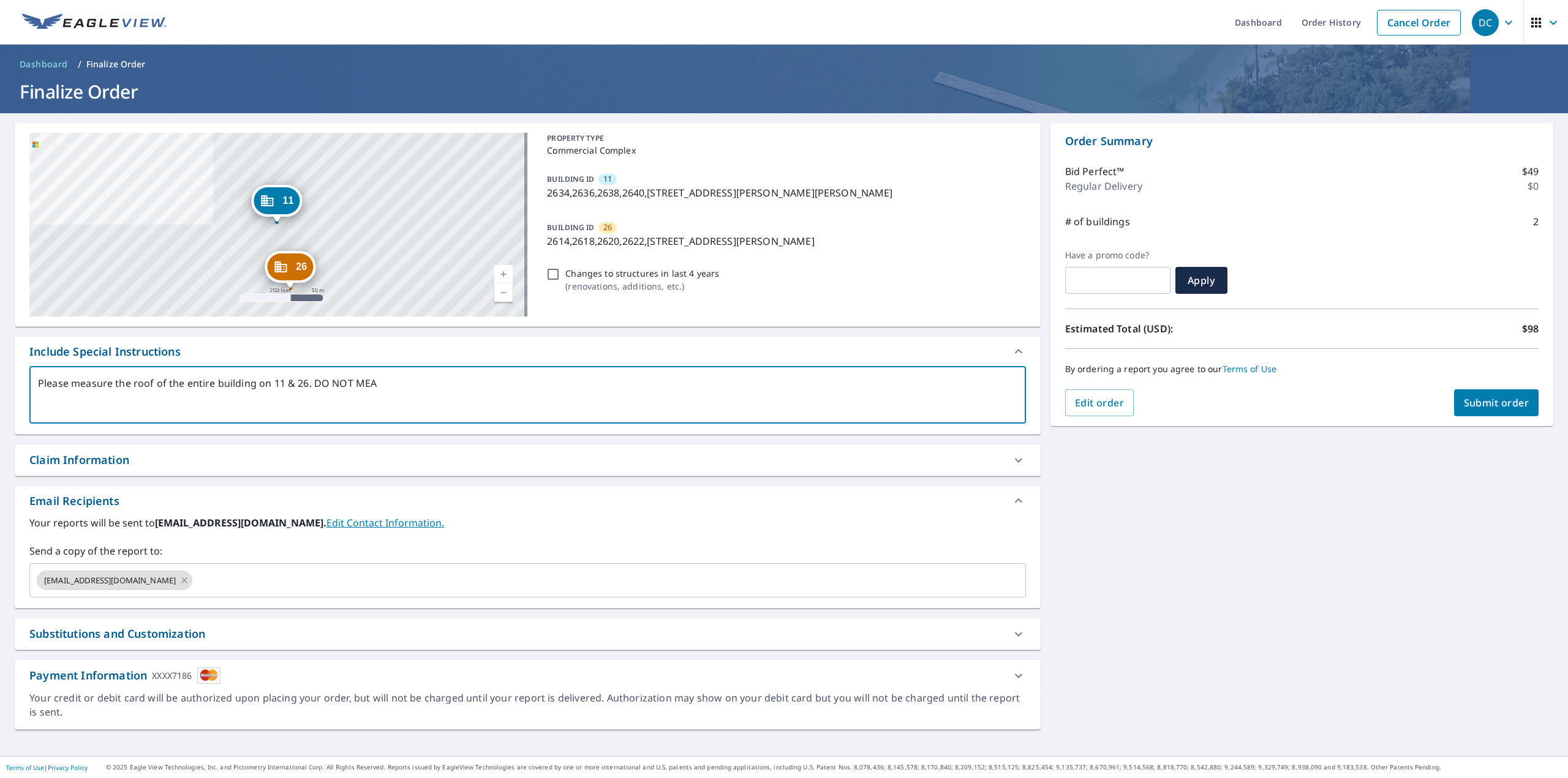
type textarea "x"
type textarea "Please measure the roof of the entire building on 11 & 26. DO NOT MEASU"
type textarea "x"
type textarea "Please measure the roof of the entire building on 11 & 26. DO NOT MEASUR"
type textarea "x"
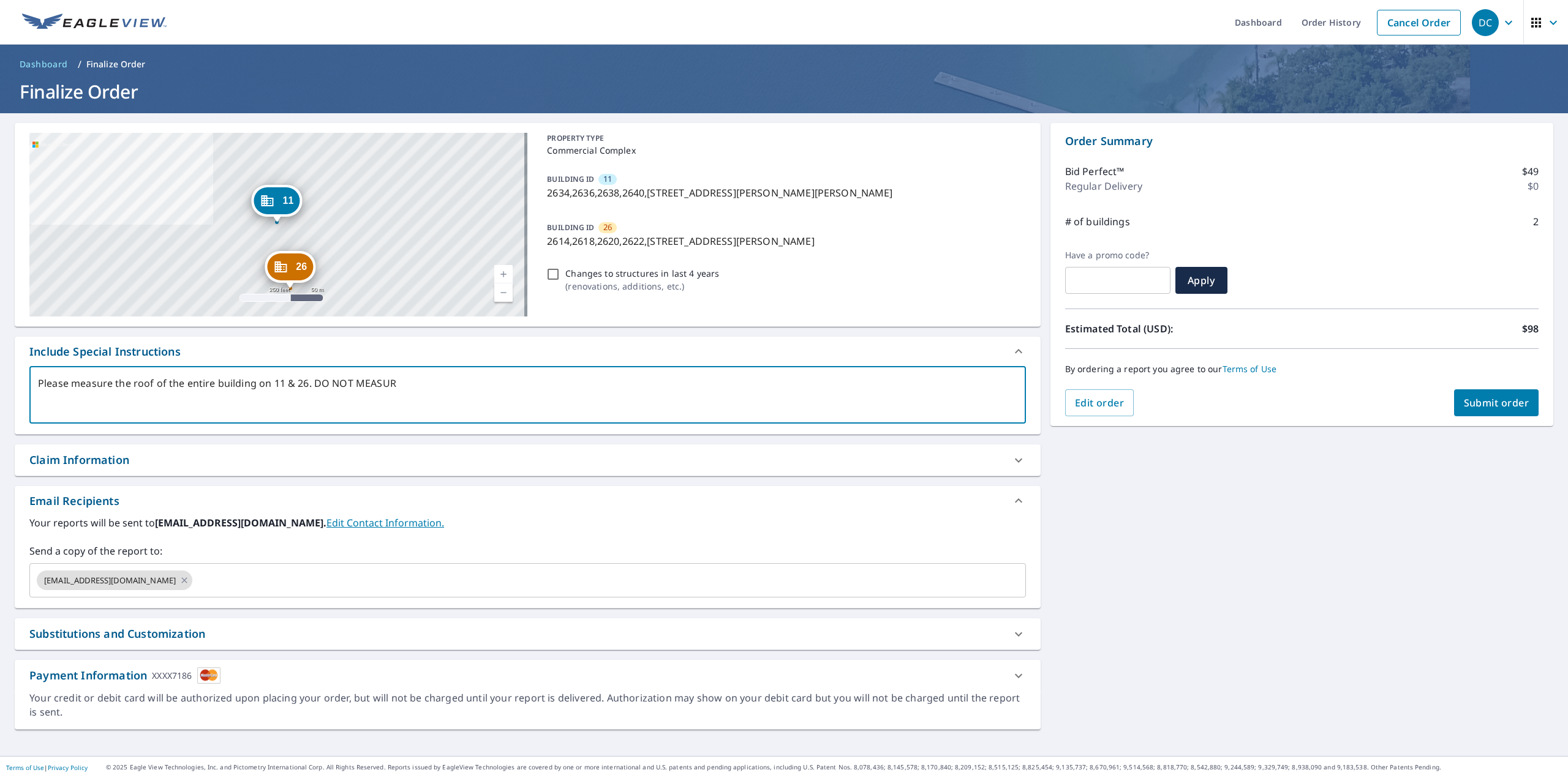
type textarea "Please measure the roof of the entire building on 11 & 26. DO NOT MEASURE"
type textarea "x"
type textarea "Please measure the roof of the entire building on 11 & 26. DO NOT MEASURE"
type textarea "x"
type textarea "Please measure the roof of the entire building on 11 & 26. DO NOT MEASURE D"
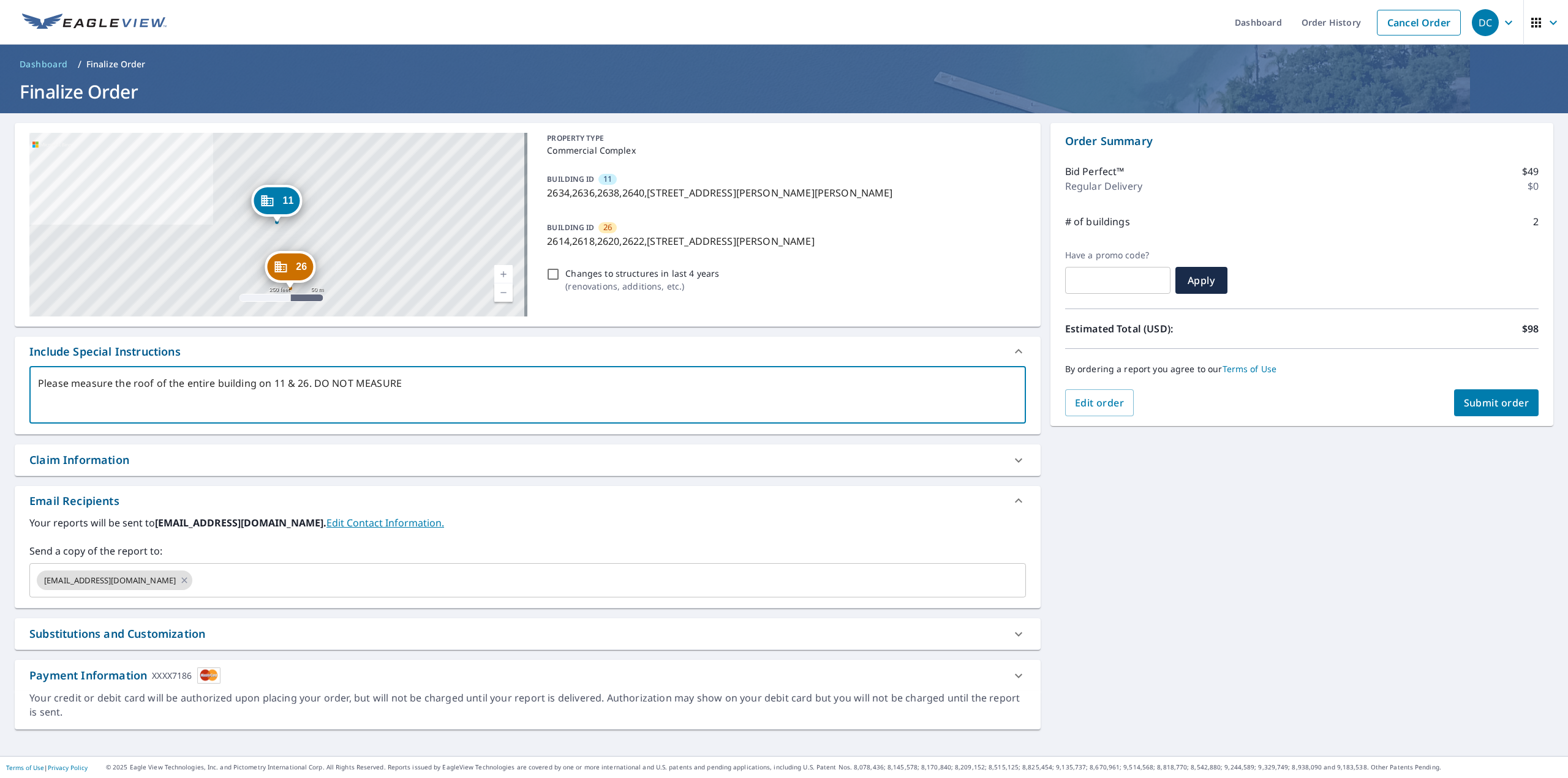
type textarea "x"
type textarea "Please measure the roof of the entire building on 11 & 26. DO NOT MEASURE DE"
type textarea "x"
type textarea "Please measure the roof of the entire building on 11 & 26. DO NOT MEASURE DET"
type textarea "x"
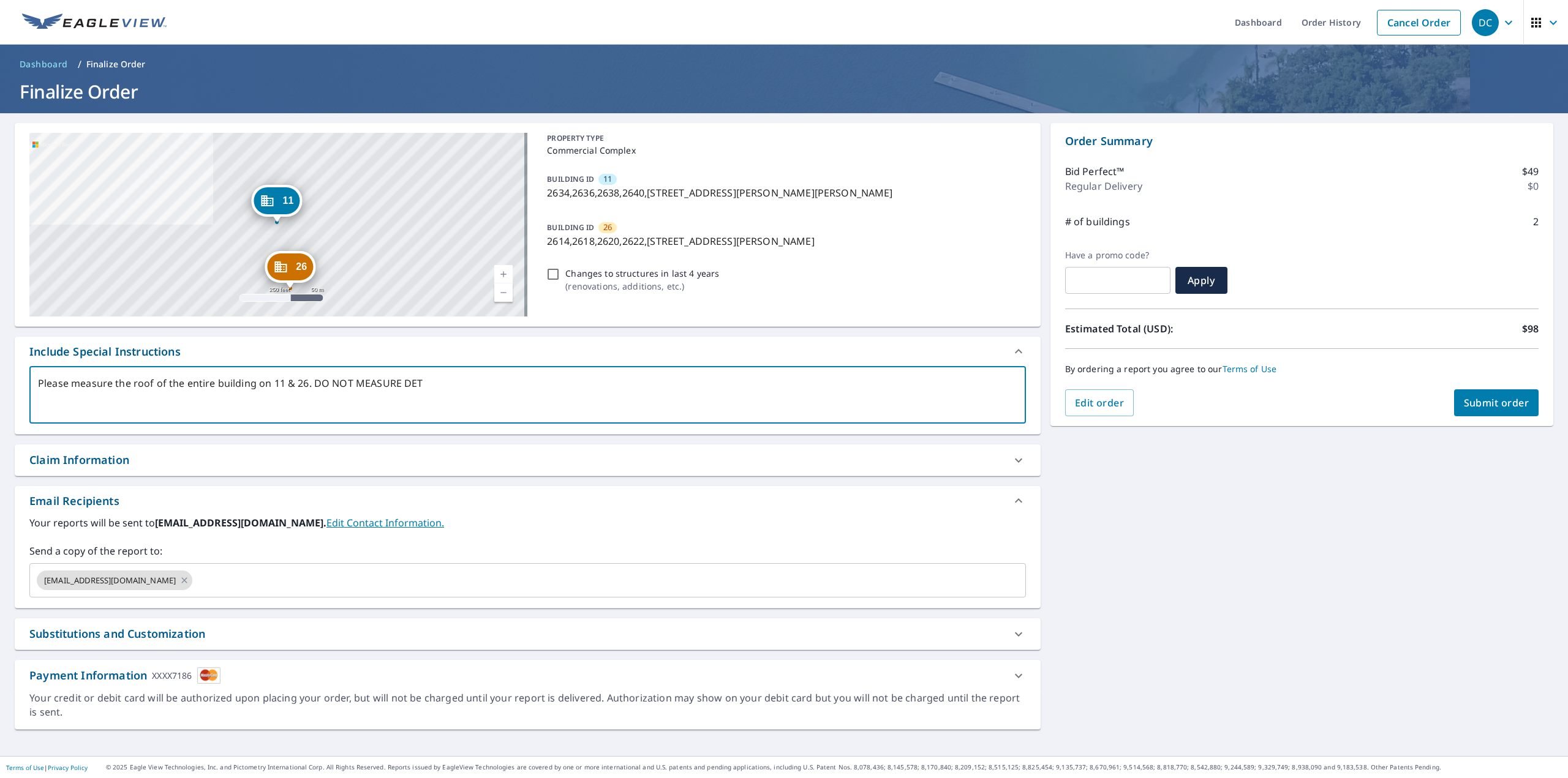
type textarea "Please measure the roof of the entire building on 11 & 26. DO NOT MEASURE DETA"
type textarea "x"
type textarea "Please measure the roof of the entire building on 11 & 26. DO NOT MEASURE DETAC"
type textarea "x"
type textarea "Please measure the roof of the entire building on 11 & 26. DO NOT MEASURE DETACH"
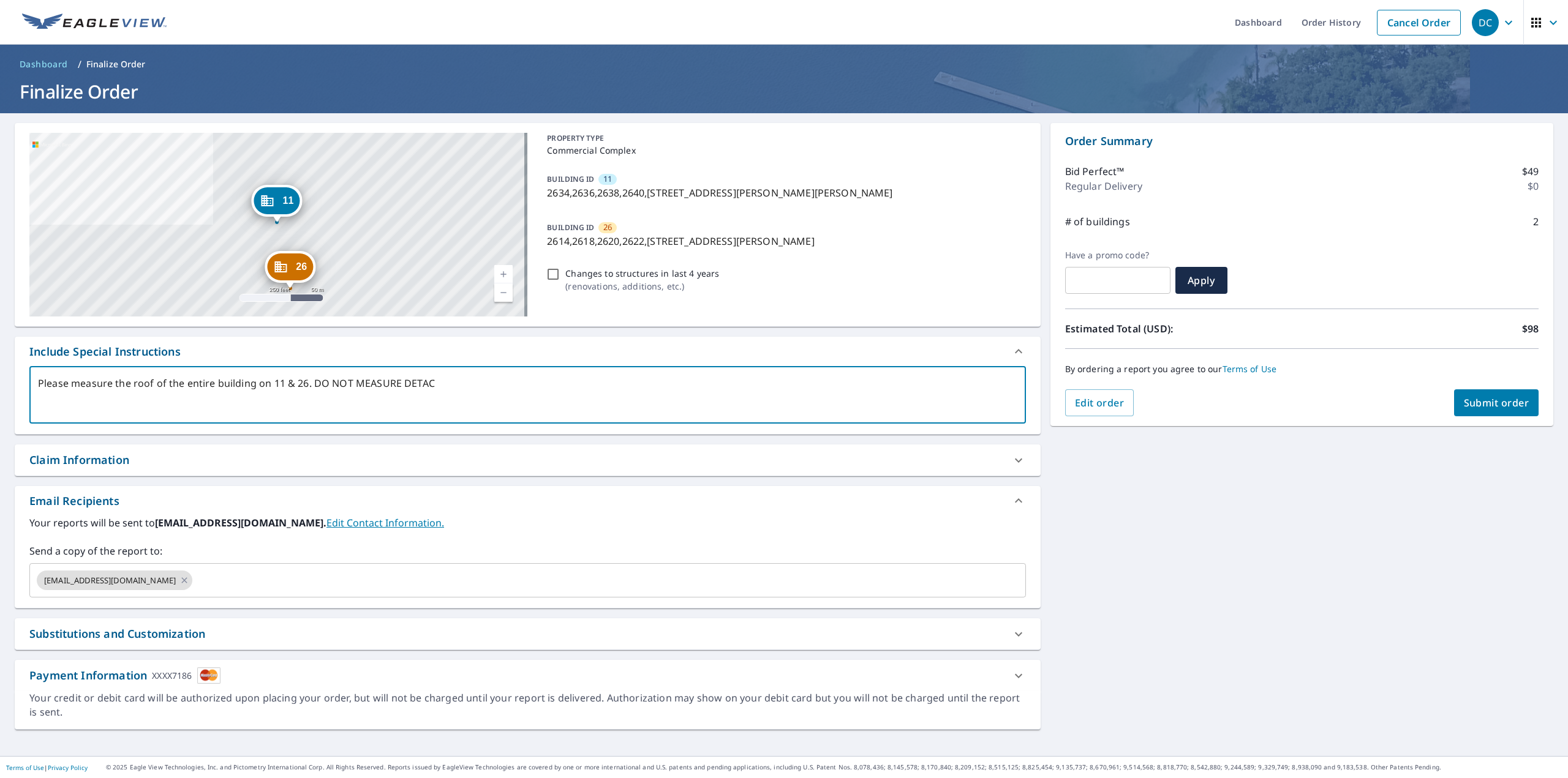
type textarea "x"
type textarea "Please measure the roof of the entire building on 11 & 26. DO NOT MEASURE DETAC…"
type textarea "x"
type textarea "Please measure the roof of the entire building on 11 & 26. DO NOT MEASURE DETAC…"
type textarea "x"
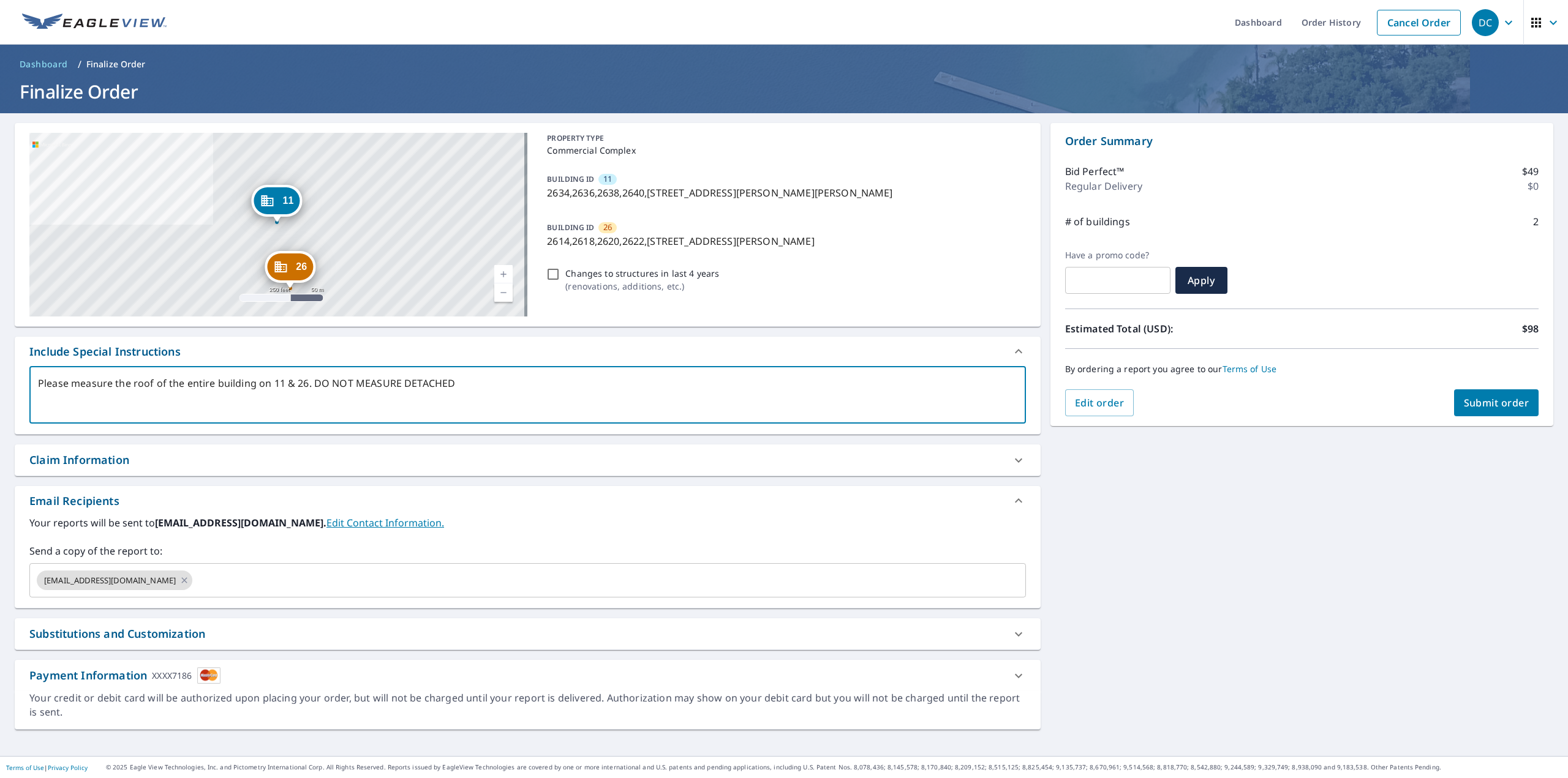
type textarea "Please measure the roof of the entire building on 11 & 26. DO NOT MEASURE DETAC…"
type textarea "x"
type textarea "Please measure the roof of the entire building on 11 & 26. DO NOT MEASURE DETAC…"
type textarea "x"
type textarea "Please measure the roof of the entire building on 11 & 26. DO NOT MEASURE DETAC…"
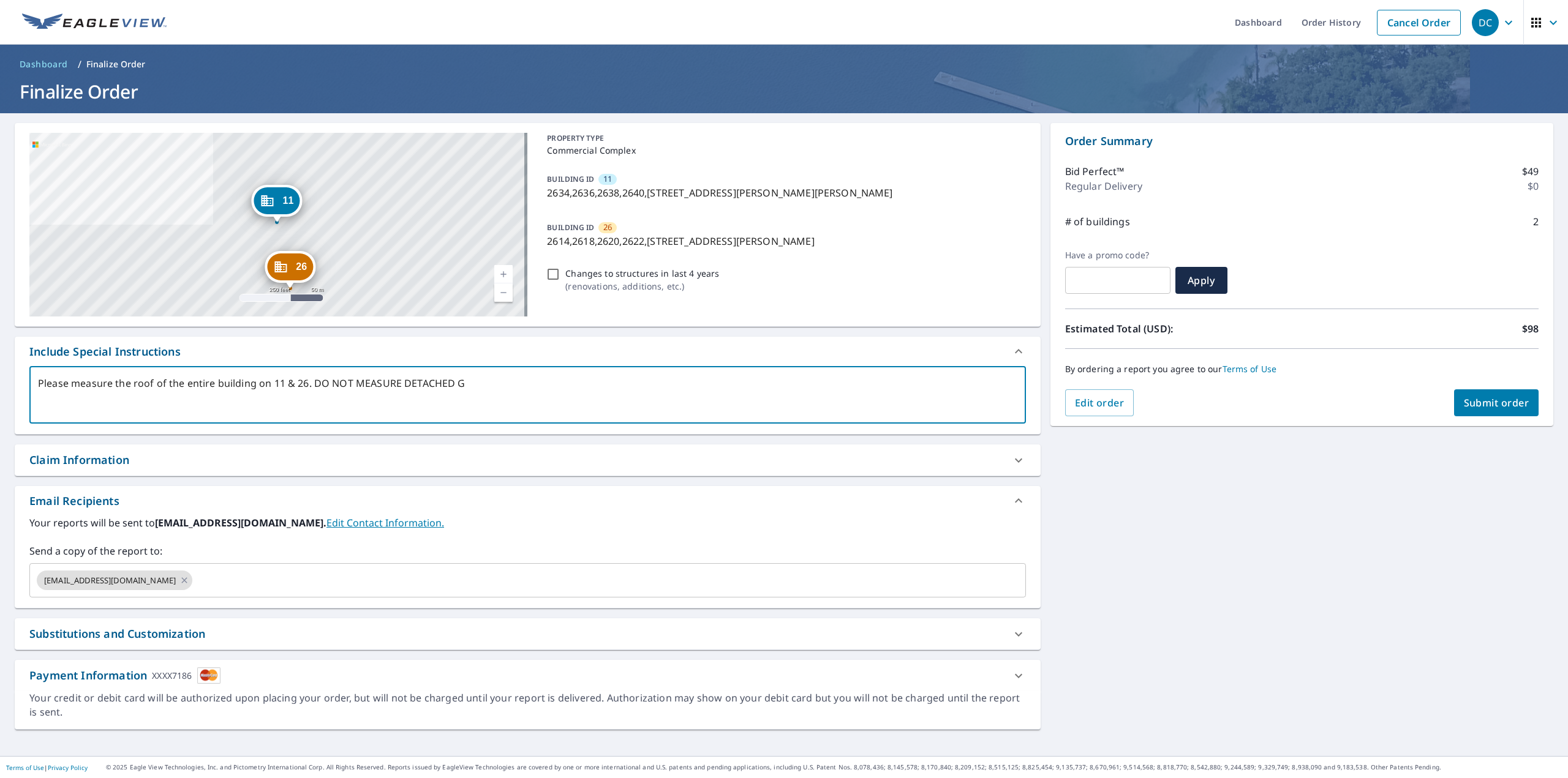
type textarea "x"
type textarea "Please measure the roof of the entire building on 11 & 26. DO NOT MEASURE DETAC…"
type textarea "x"
type textarea "Please measure the roof of the entire building on 11 & 26. DO NOT MEASURE DETAC…"
type textarea "x"
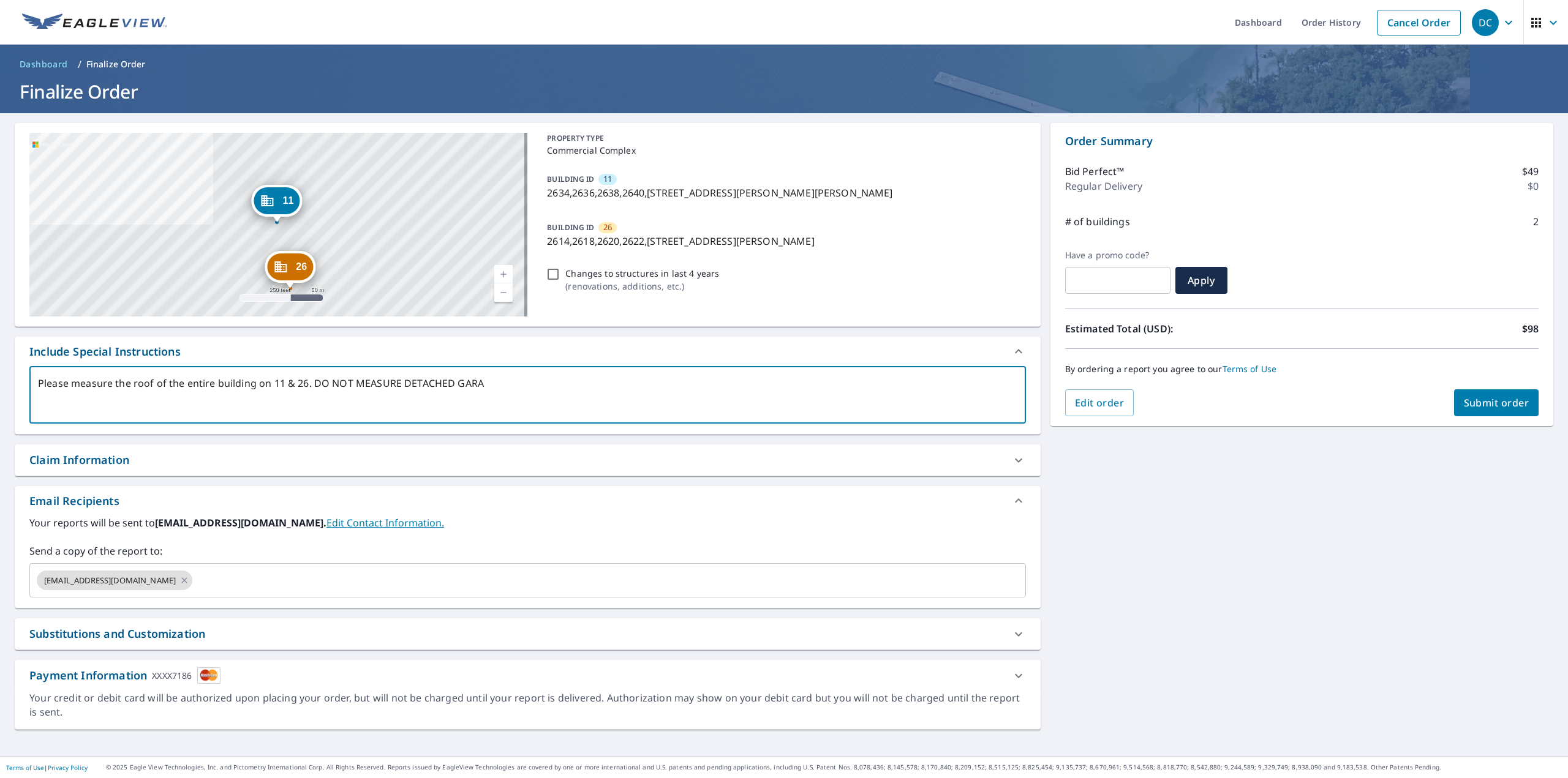
type textarea "Please measure the roof of the entire building on 11 & 26. DO NOT MEASURE DETAC…"
type textarea "x"
type textarea "Please measure the roof of the entire building on 11 & 26. DO NOT MEASURE DETAC…"
click at [402, 586] on input "text" at bounding box center [598, 580] width 807 height 23
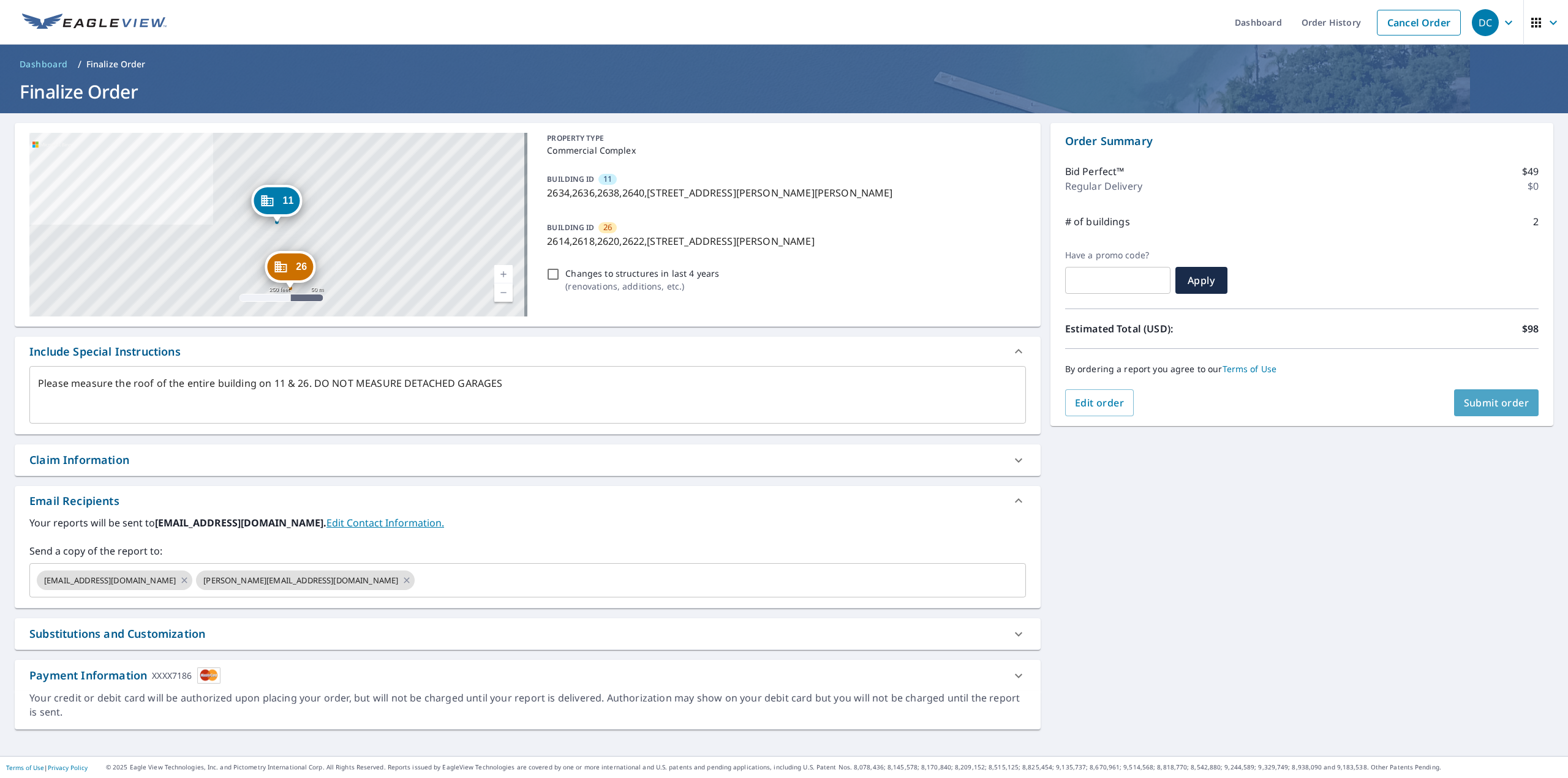
click at [1480, 408] on span "Submit order" at bounding box center [1496, 402] width 65 height 14
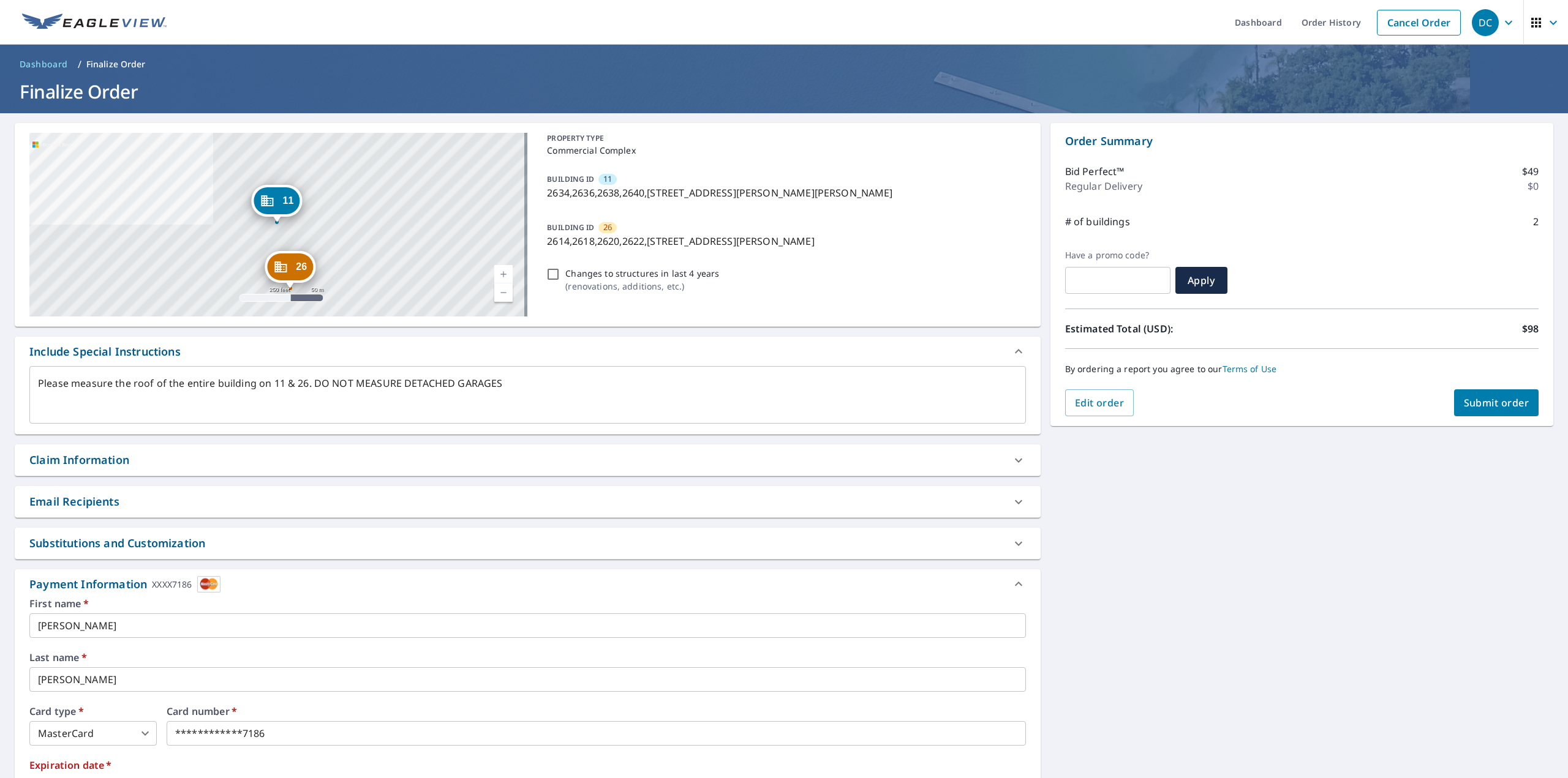
click at [1501, 18] on icon "button" at bounding box center [1508, 22] width 14 height 14
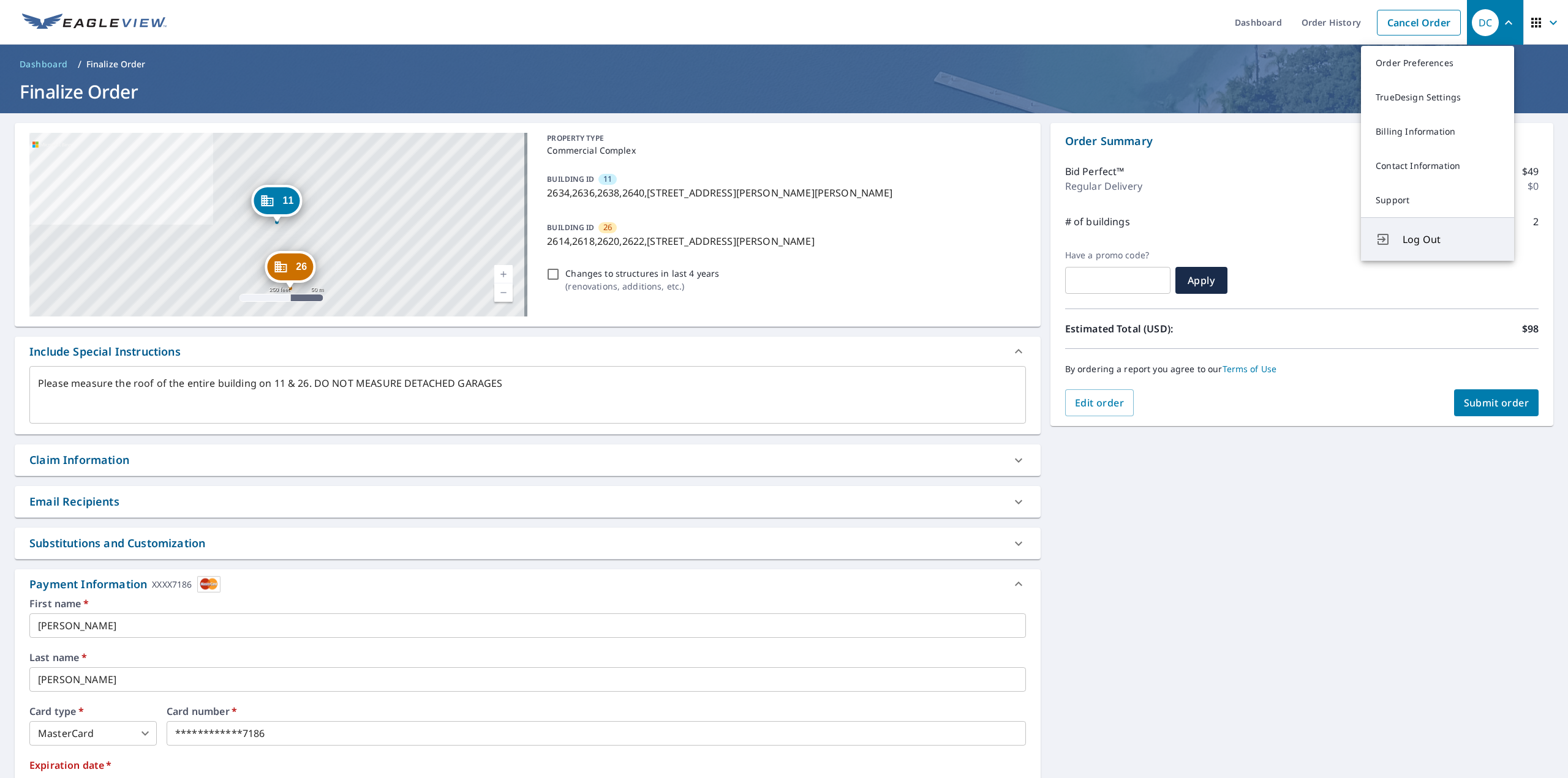
click at [1412, 228] on button "Log Out" at bounding box center [1437, 239] width 153 height 44
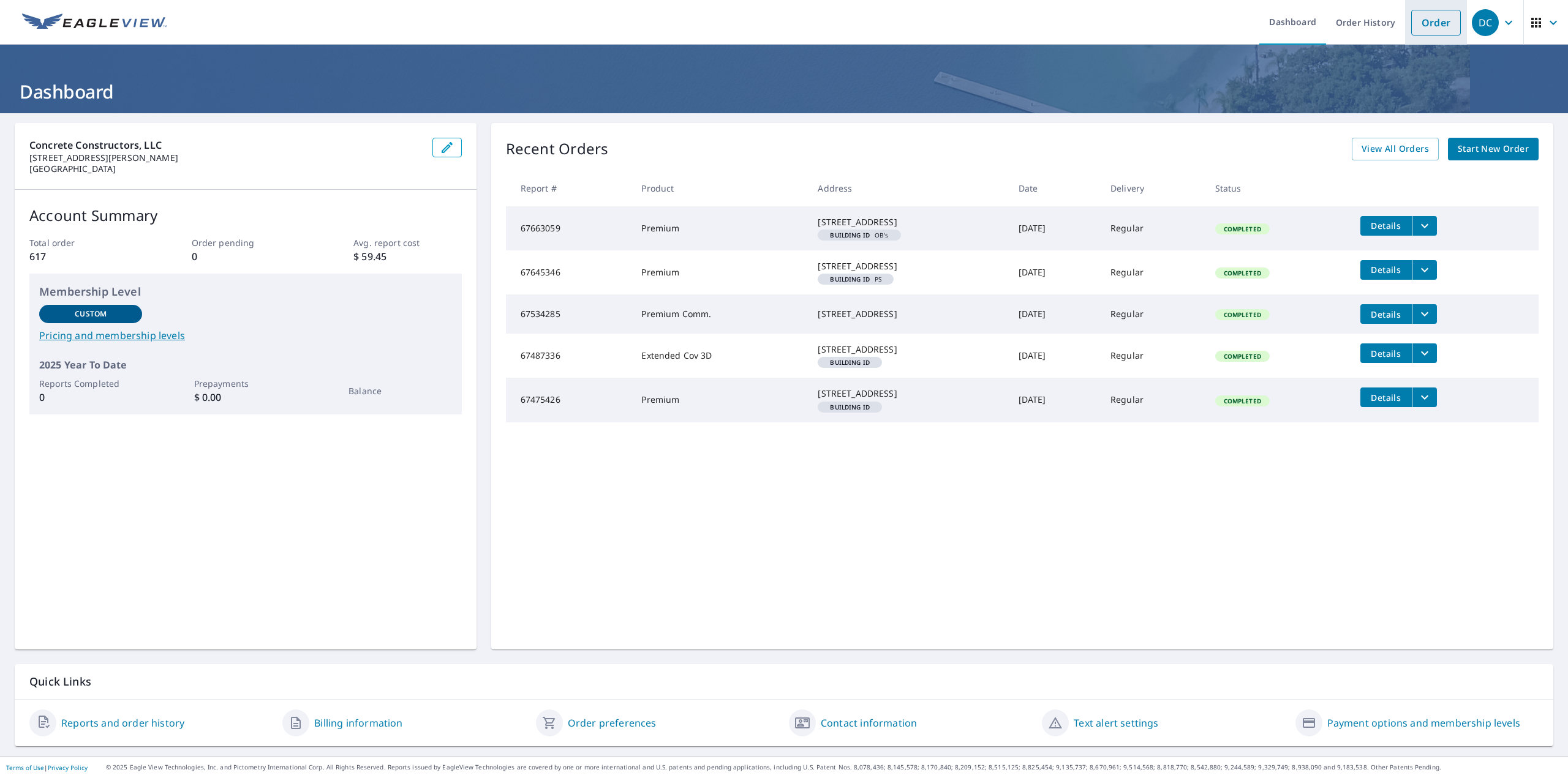
click at [1427, 18] on link "Order" at bounding box center [1436, 22] width 49 height 25
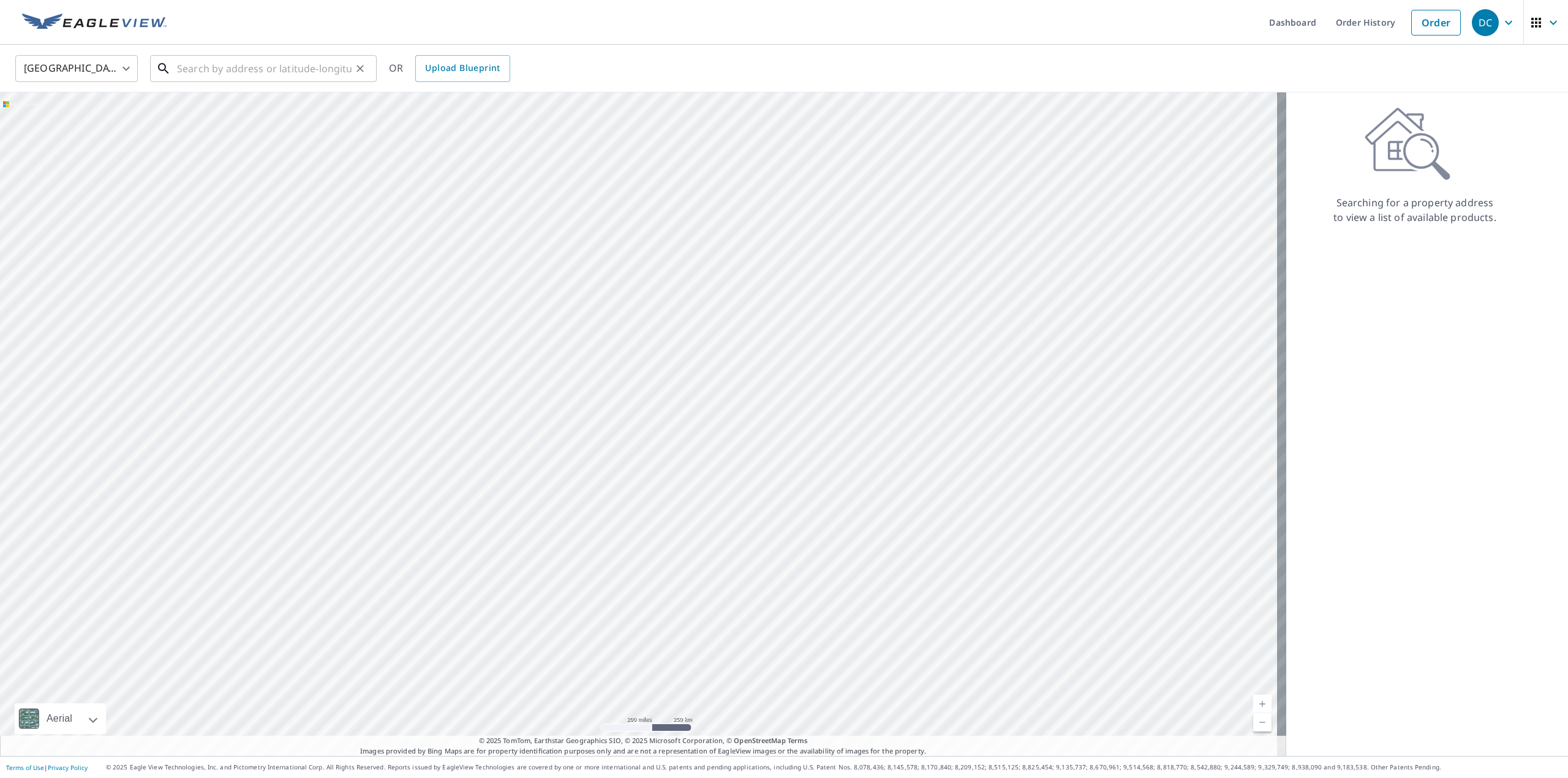
click at [298, 70] on input "text" at bounding box center [264, 68] width 174 height 34
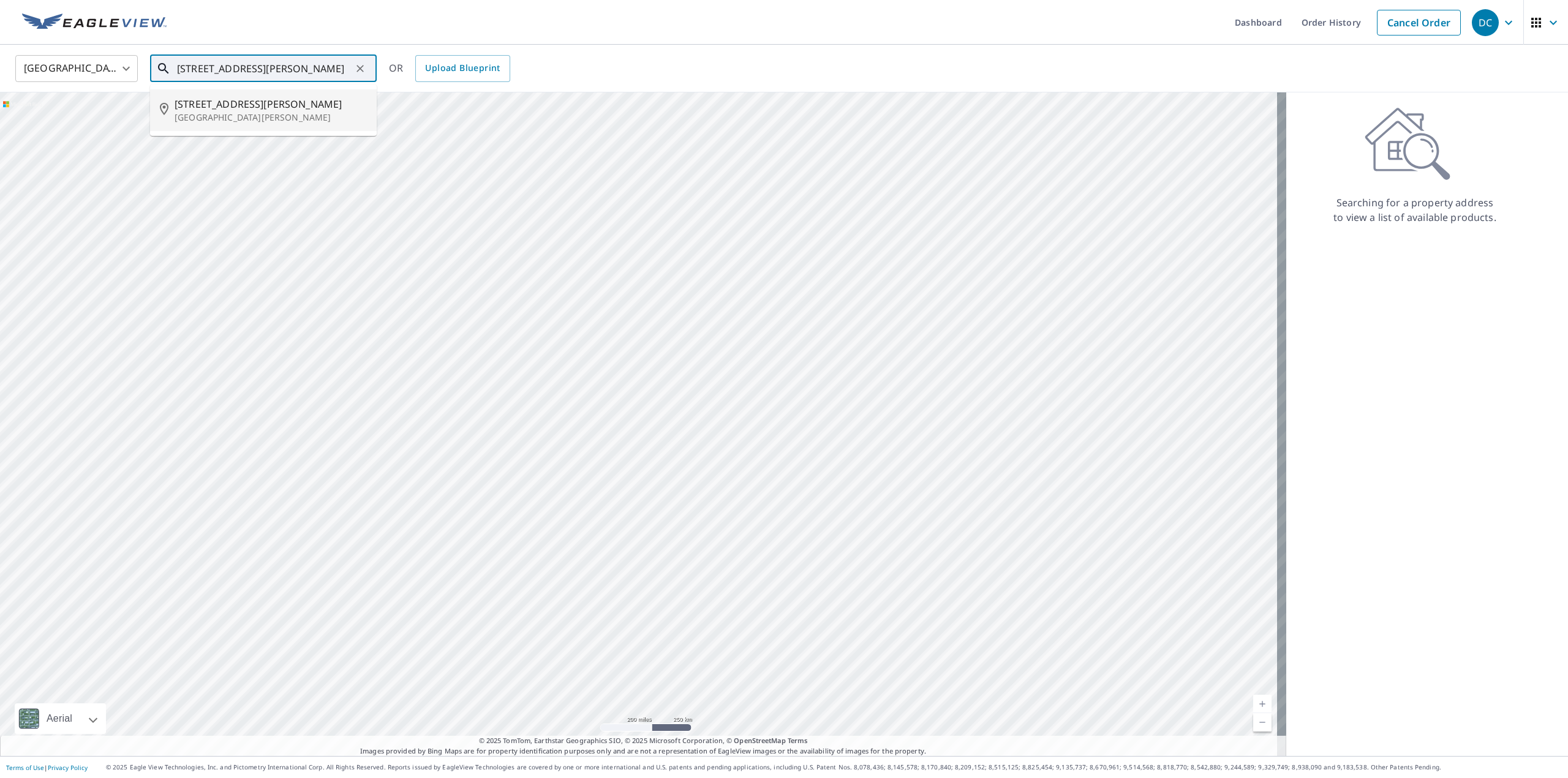
click at [245, 105] on span "2638 Hampton Rd" at bounding box center [270, 104] width 192 height 14
type input "2638 Hampton Rd Saint Charles, MO 63303"
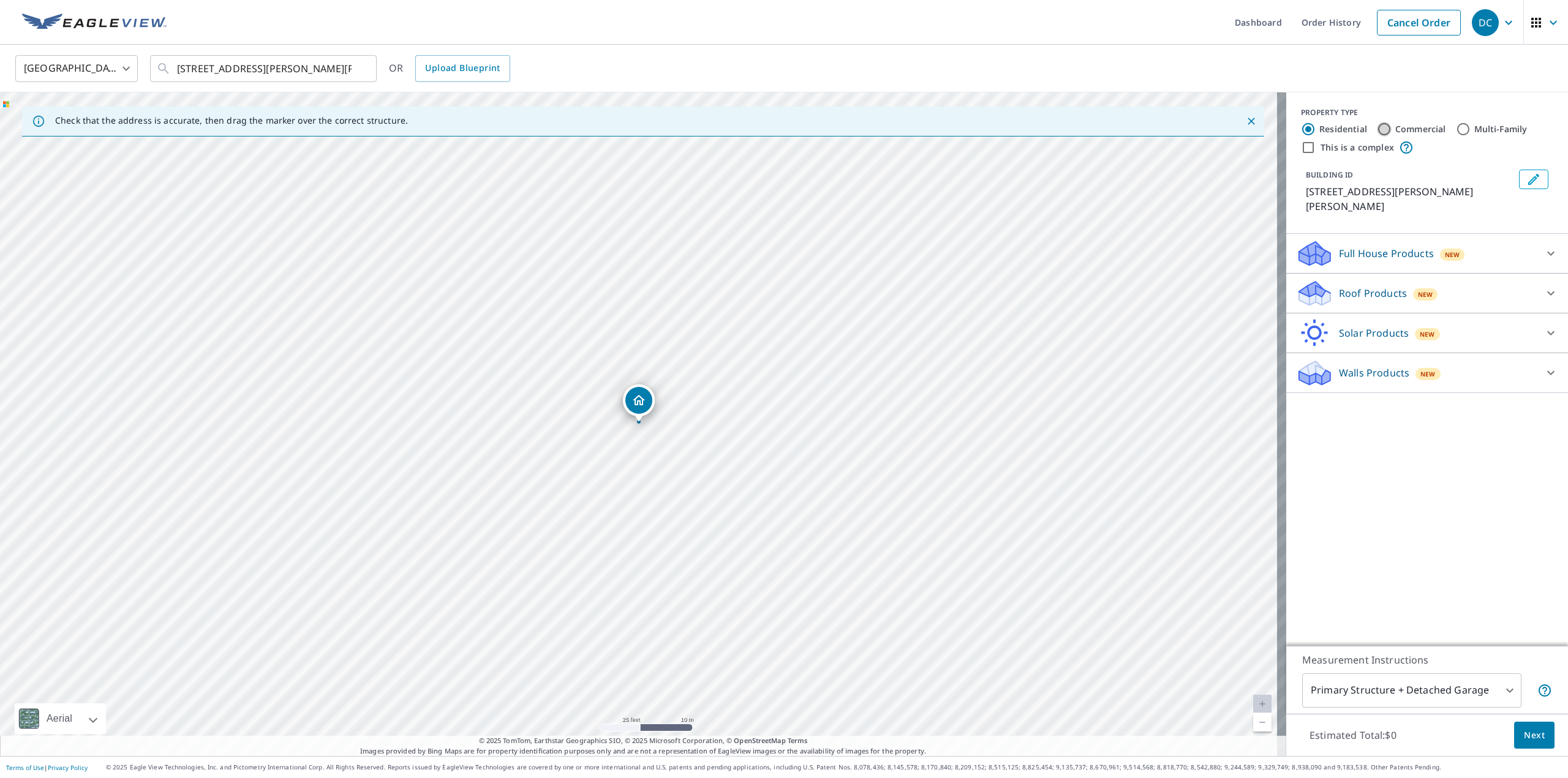
click at [1377, 124] on input "Commercial" at bounding box center [1384, 129] width 14 height 14
radio input "true"
type input "4"
click at [1302, 144] on input "This is a complex" at bounding box center [1308, 147] width 14 height 14
checkbox input "true"
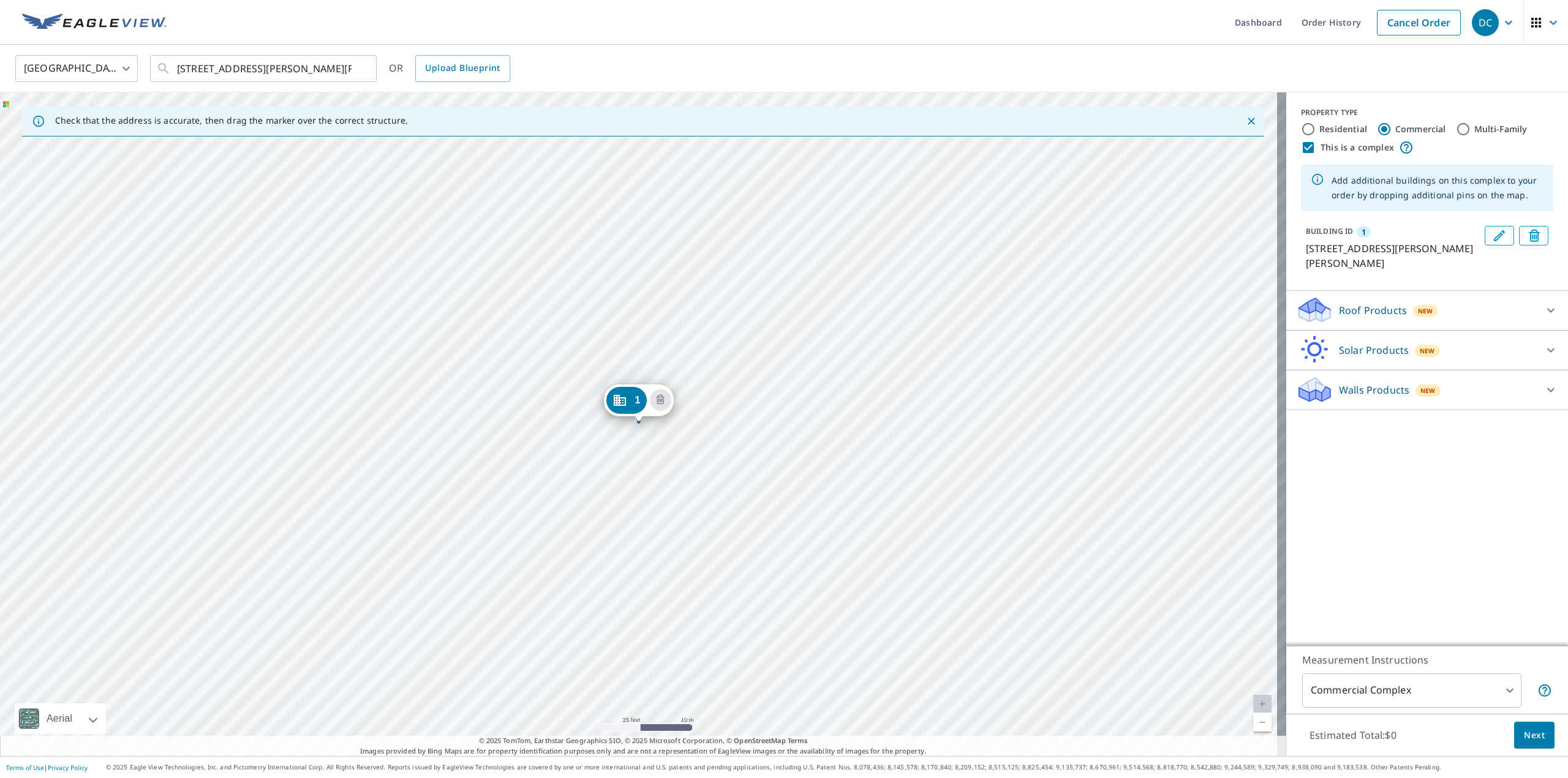
click at [1492, 229] on icon "Edit building 1" at bounding box center [1499, 236] width 14 height 14
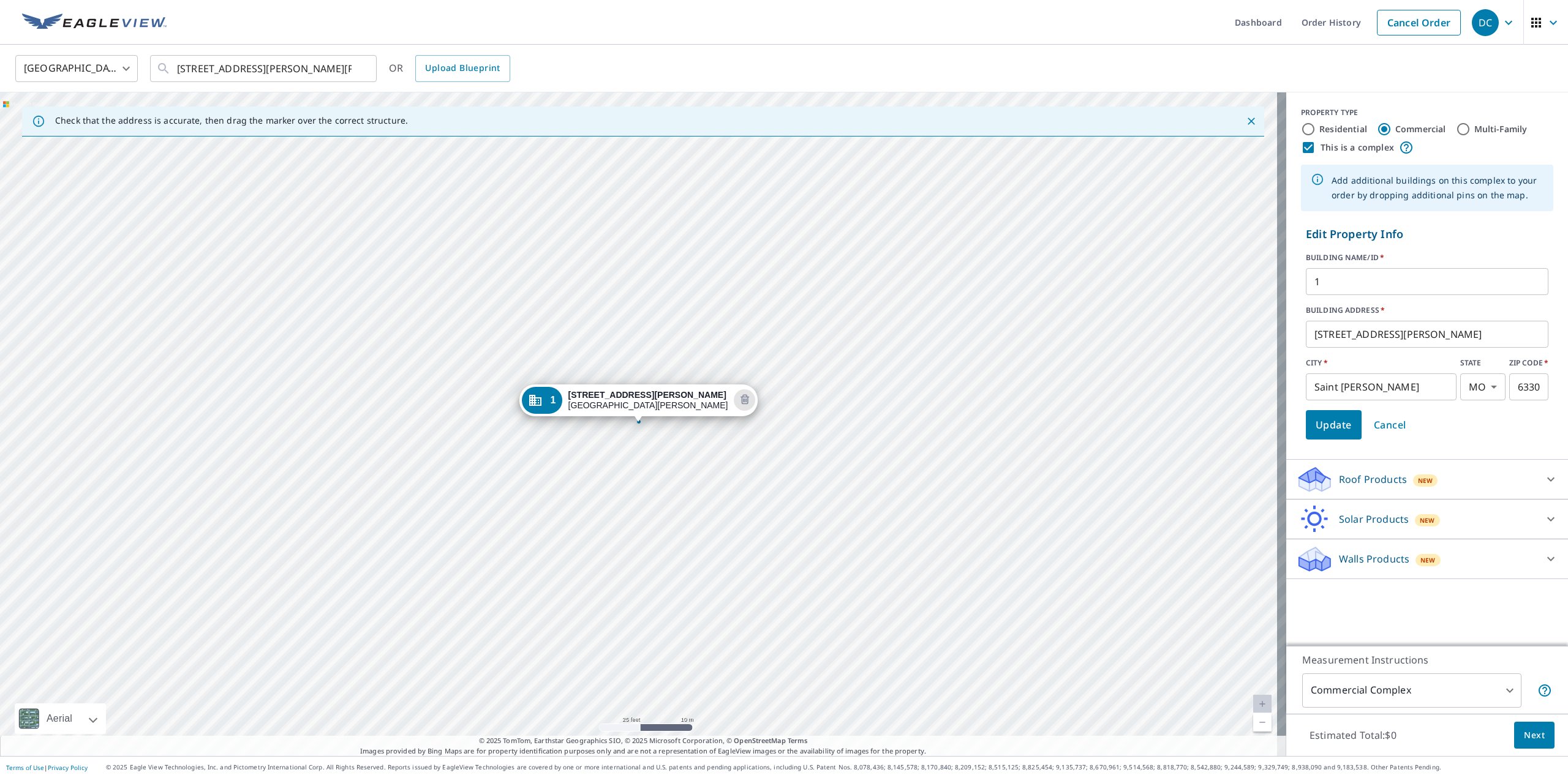
click at [1372, 284] on input "1" at bounding box center [1427, 281] width 242 height 34
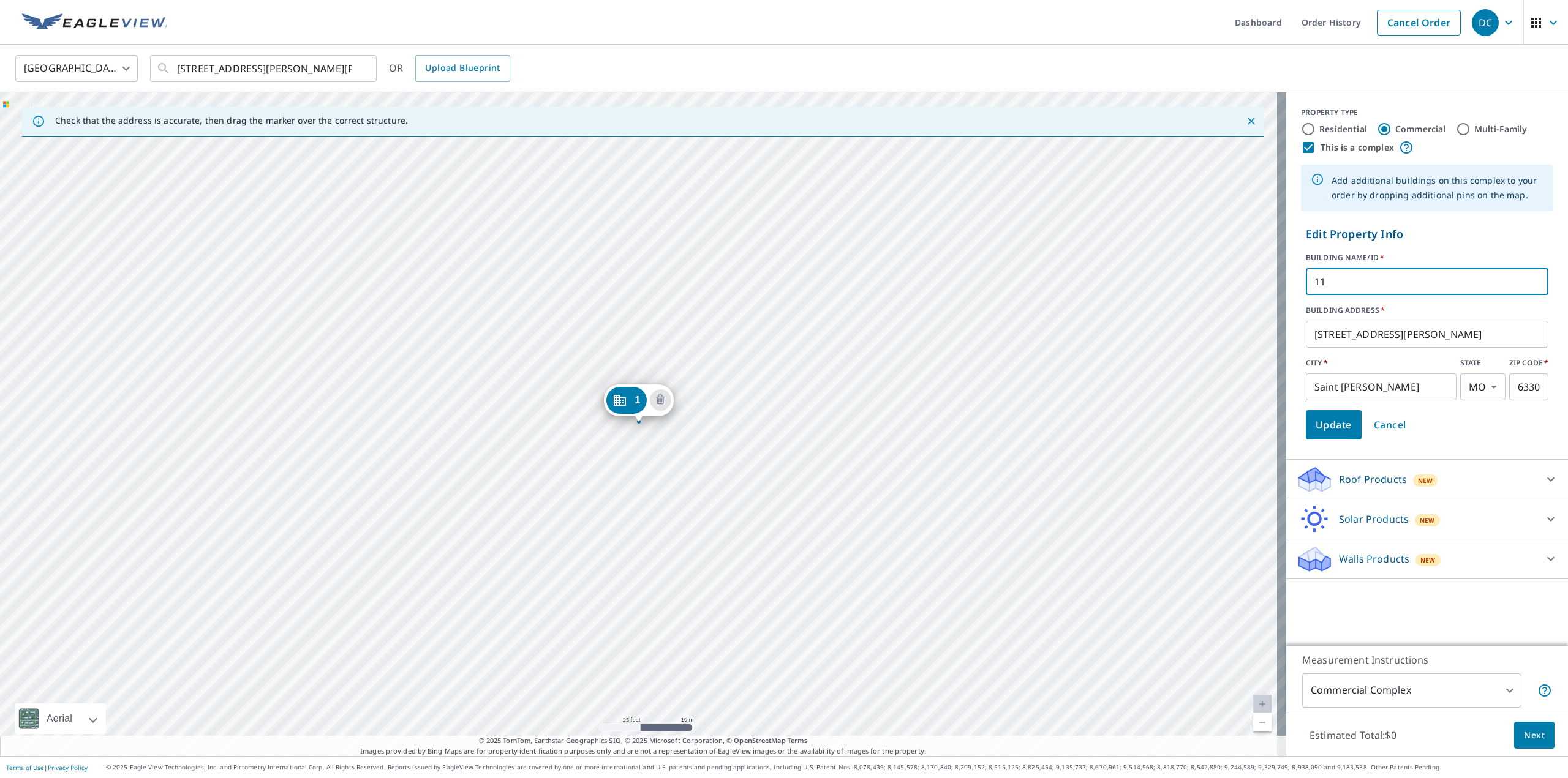
type input "11"
click at [1324, 428] on span "Update" at bounding box center [1333, 425] width 36 height 18
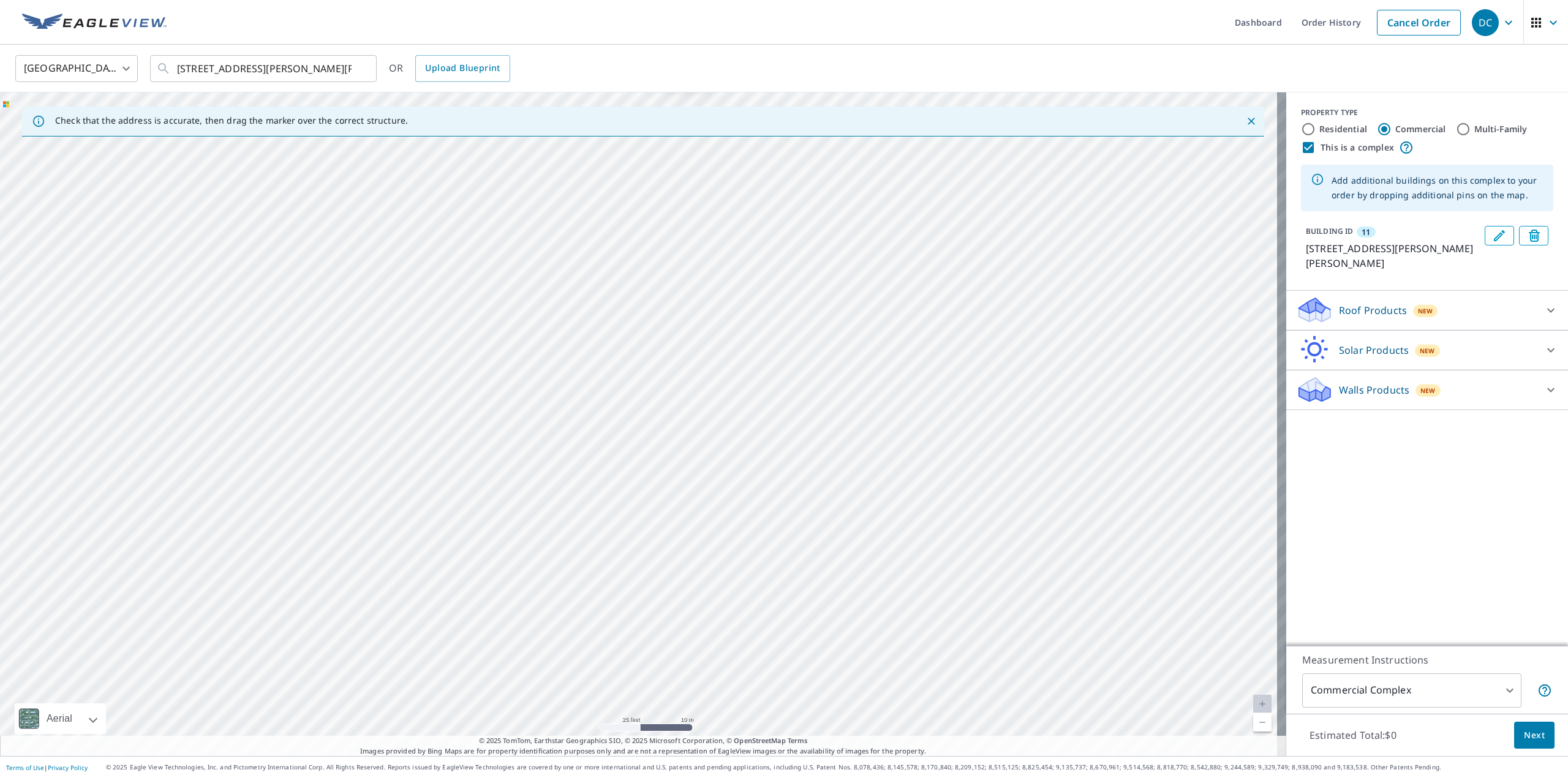
drag, startPoint x: 899, startPoint y: 554, endPoint x: 949, endPoint y: 219, distance: 338.7
click at [949, 219] on div "11 2638 Hampton Rd Saint Charles, MO 63303" at bounding box center [643, 424] width 1286 height 663
drag, startPoint x: 984, startPoint y: 536, endPoint x: 1004, endPoint y: 333, distance: 204.0
click at [1004, 333] on div "11 2638 Hampton Rd Saint Charles, MO 63303" at bounding box center [643, 424] width 1286 height 663
click at [817, 411] on div "11 2638 Hampton Rd Saint Charles, MO 63303" at bounding box center [643, 424] width 1286 height 663
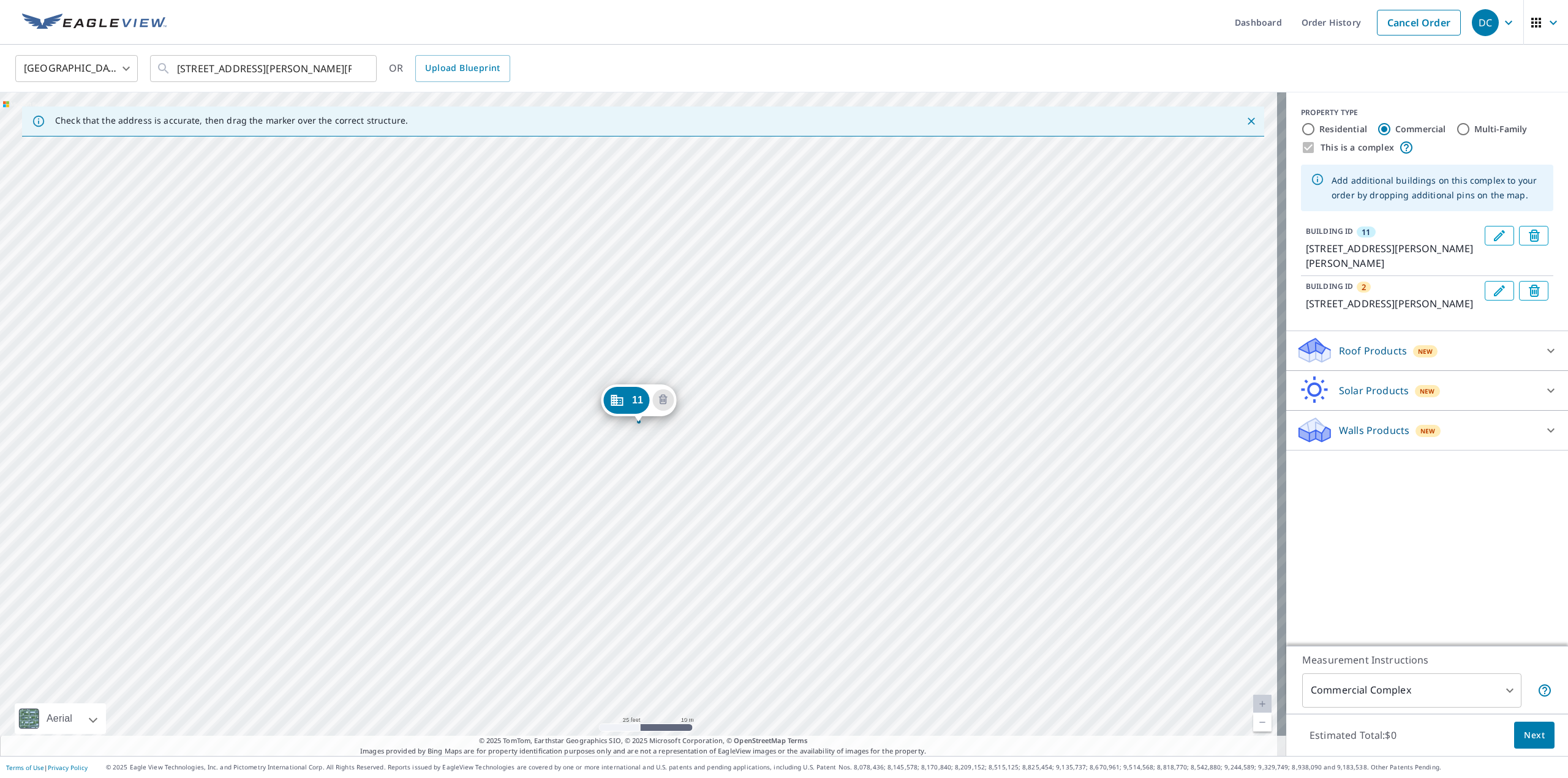
click at [1492, 287] on icon "Edit building 2" at bounding box center [1499, 291] width 14 height 14
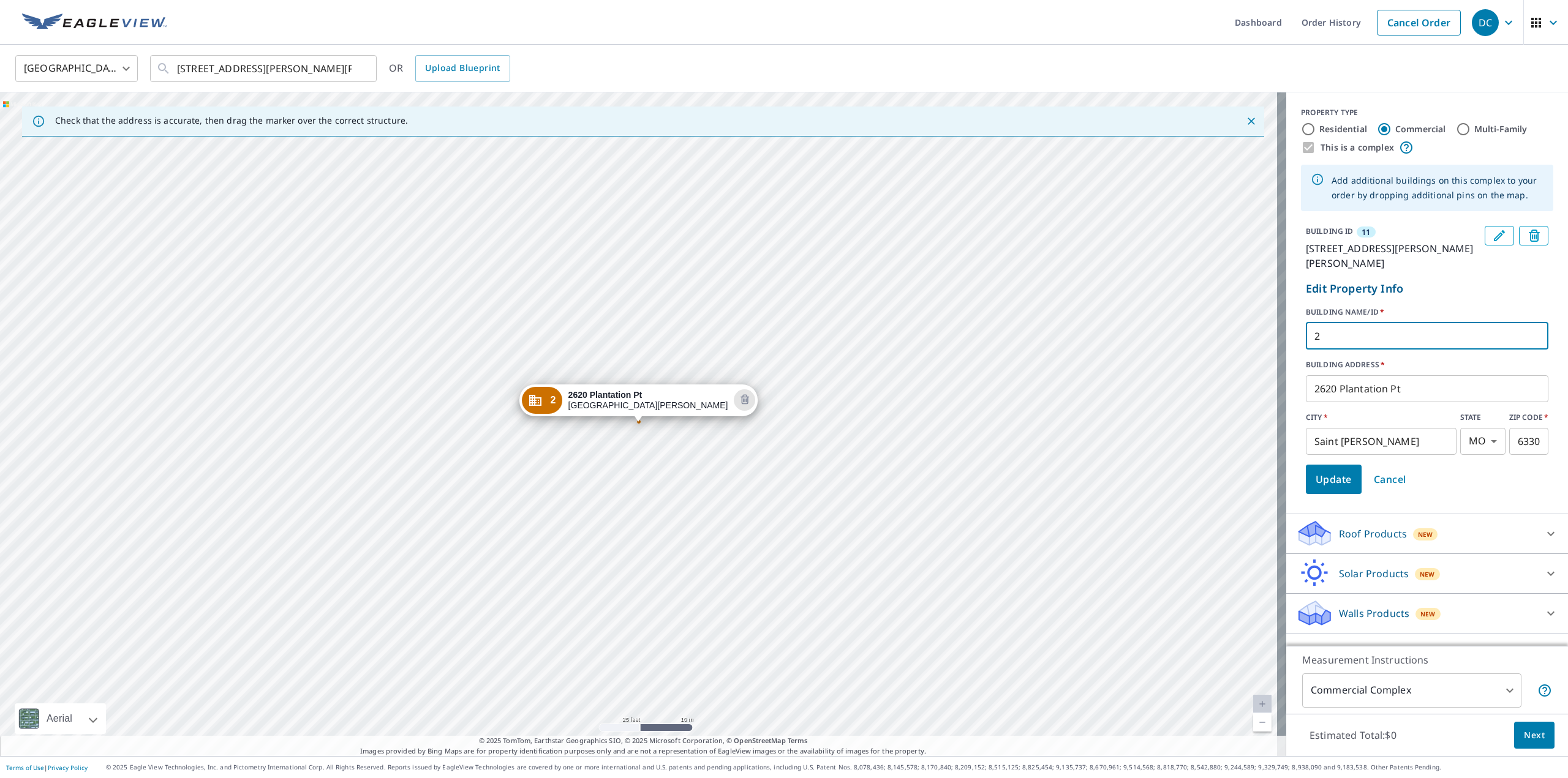
click at [1370, 334] on input "2" at bounding box center [1427, 335] width 242 height 34
type input "26"
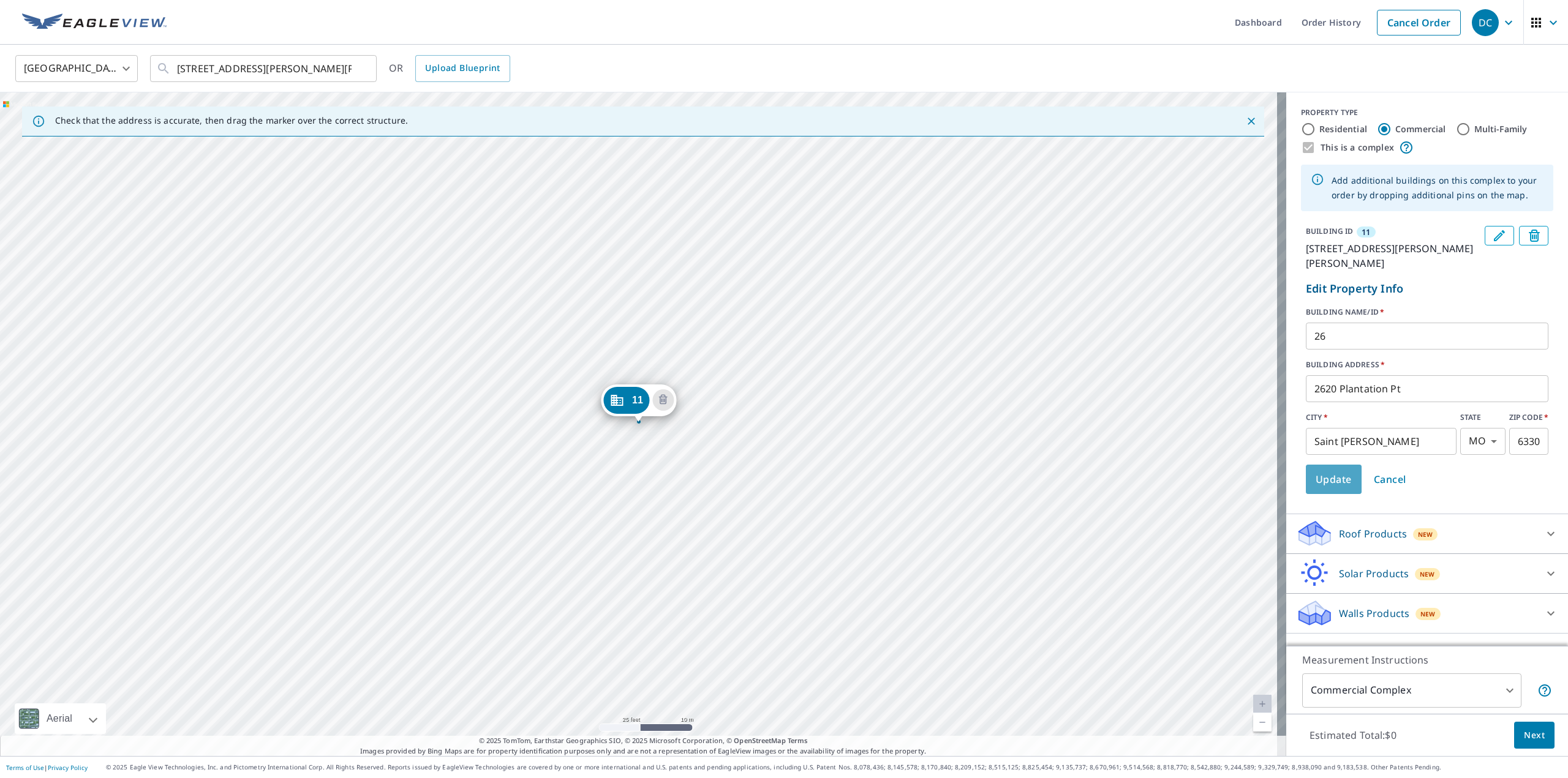
click at [1320, 476] on span "Update" at bounding box center [1333, 479] width 36 height 18
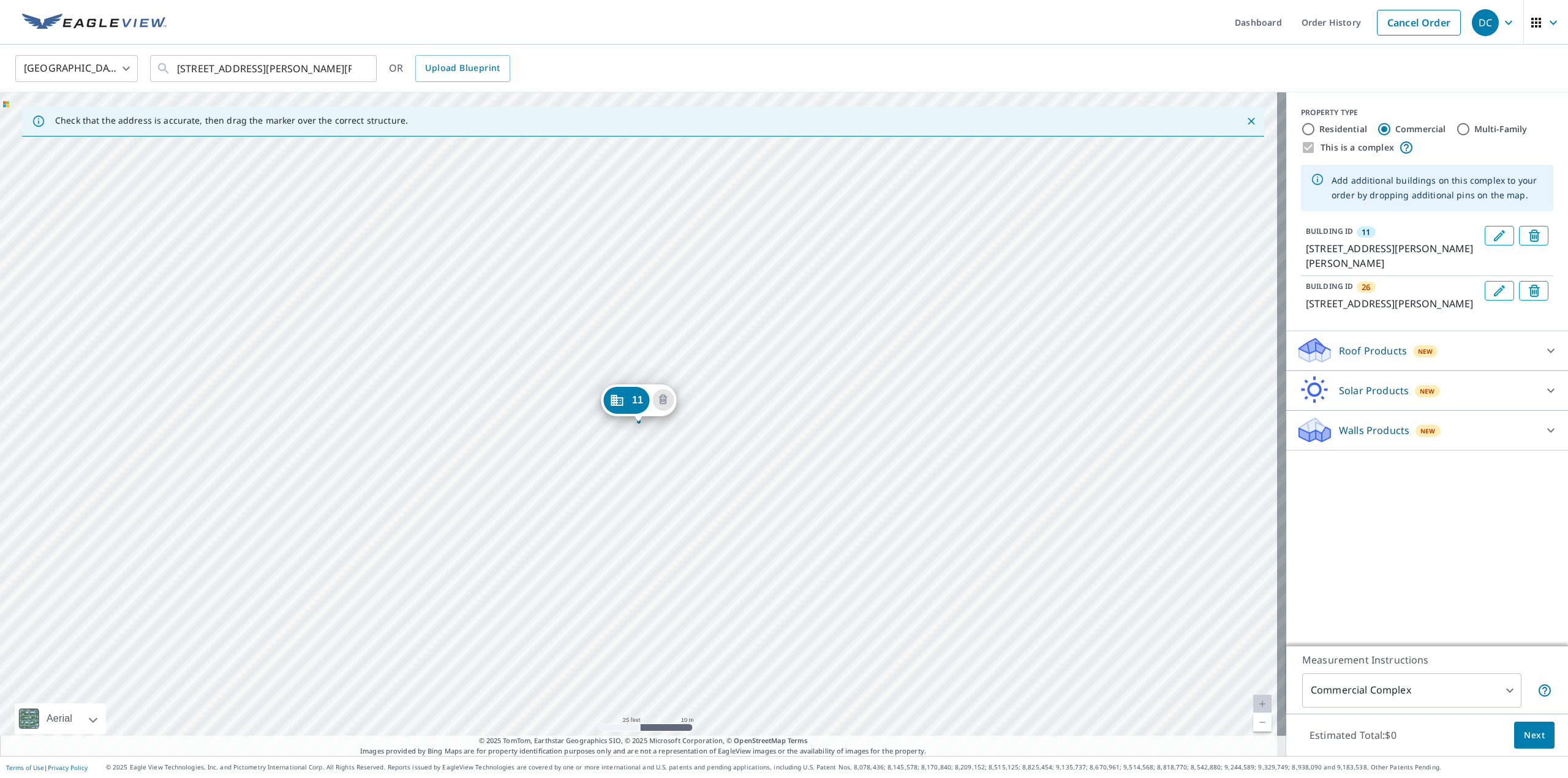
click at [1354, 358] on p "Roof Products" at bounding box center [1372, 350] width 68 height 14
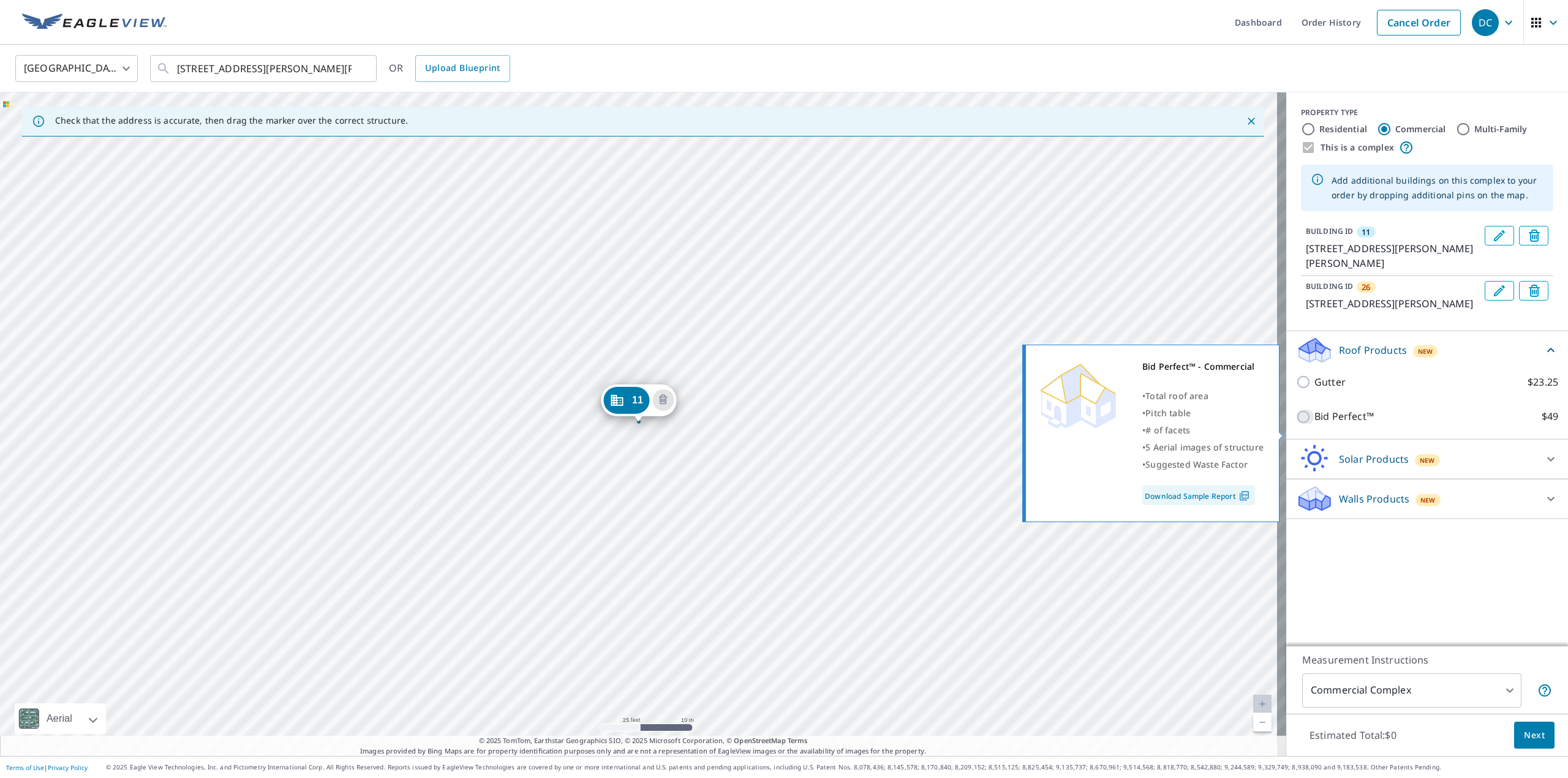
click at [1296, 424] on input "Bid Perfect™ $49" at bounding box center [1304, 416] width 18 height 14
checkbox input "true"
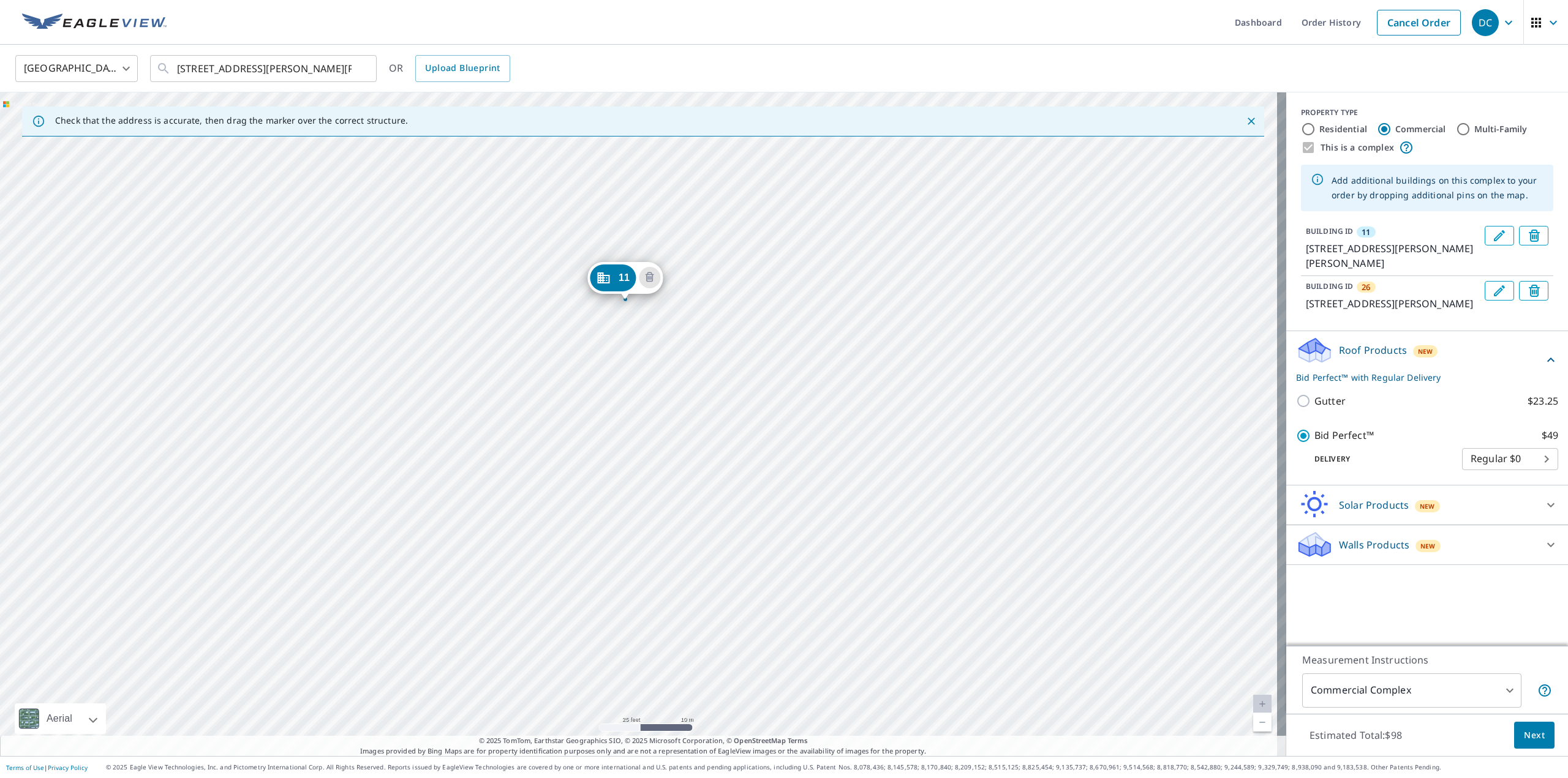
drag, startPoint x: 960, startPoint y: 533, endPoint x: 941, endPoint y: 412, distance: 122.5
click at [941, 412] on div "26 2620 Plantation Pt Saint Charles, MO 63303 11 2638 Hampton Rd Saint Charles,…" at bounding box center [643, 424] width 1286 height 663
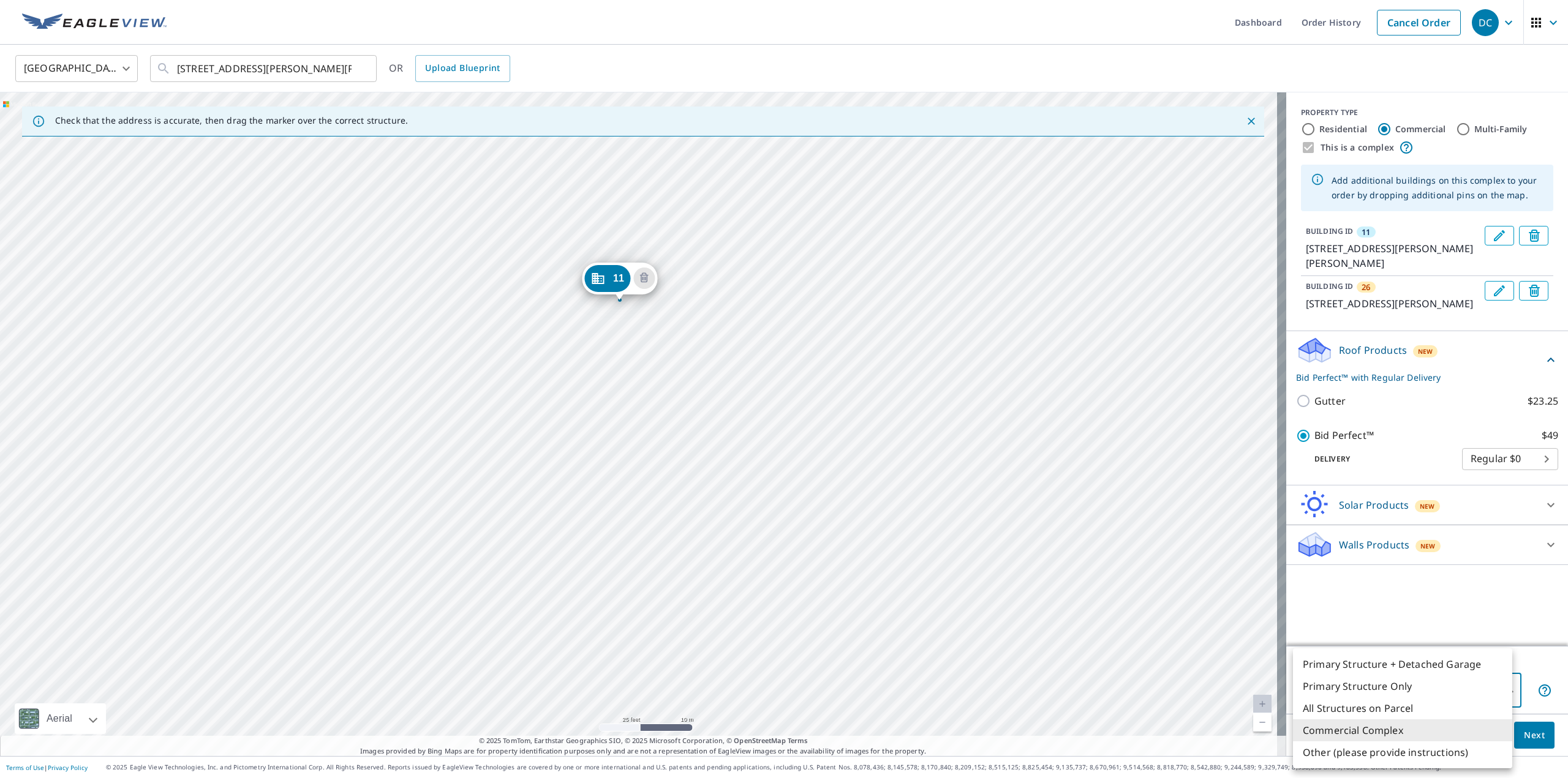
click at [1500, 692] on body "DC DC Dashboard Order History Cancel Order DC United States US ​ 2638 Hampton R…" at bounding box center [784, 389] width 1568 height 778
click at [1499, 597] on div at bounding box center [784, 389] width 1568 height 778
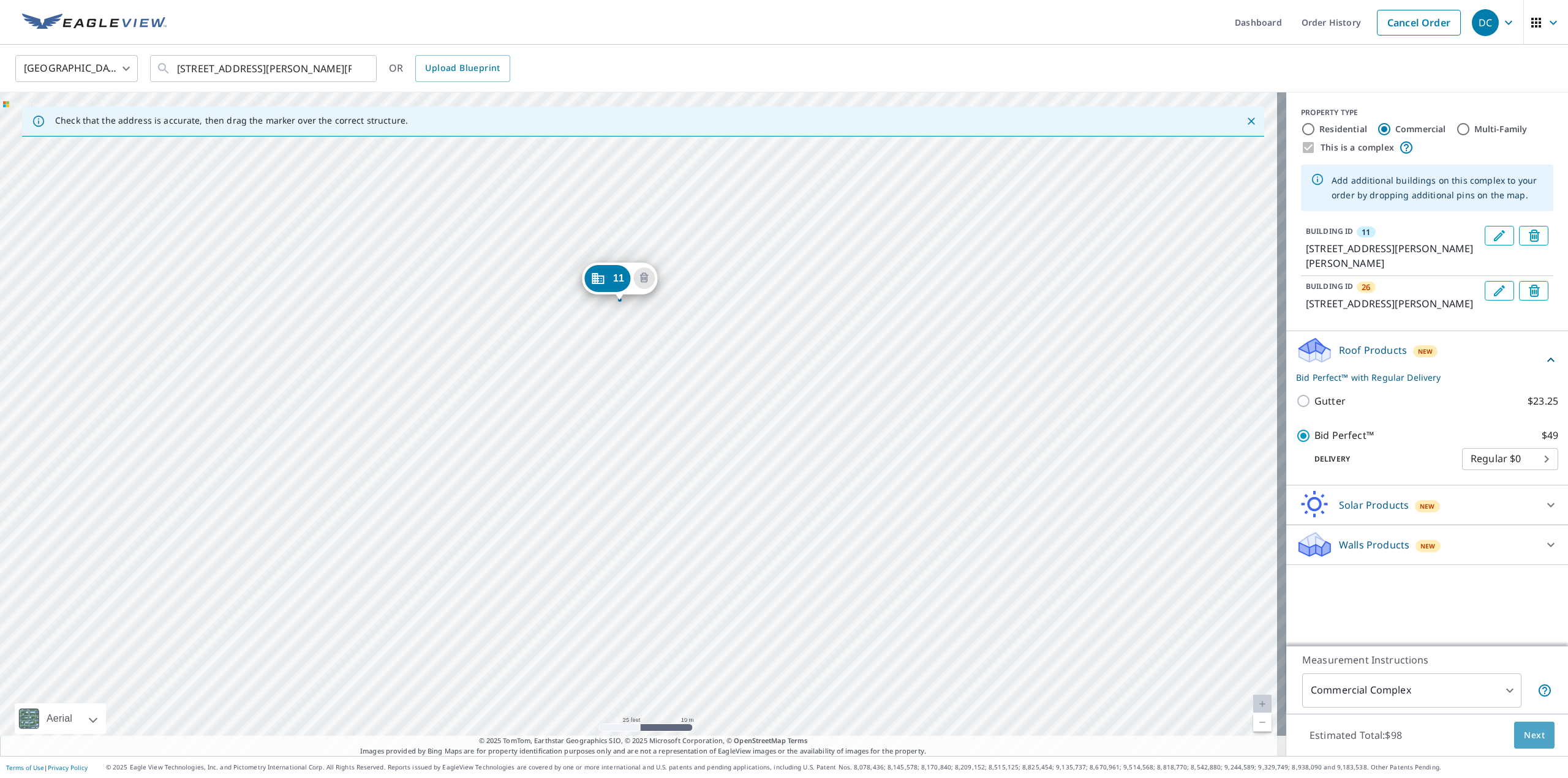
click at [1533, 734] on span "Next" at bounding box center [1534, 735] width 21 height 15
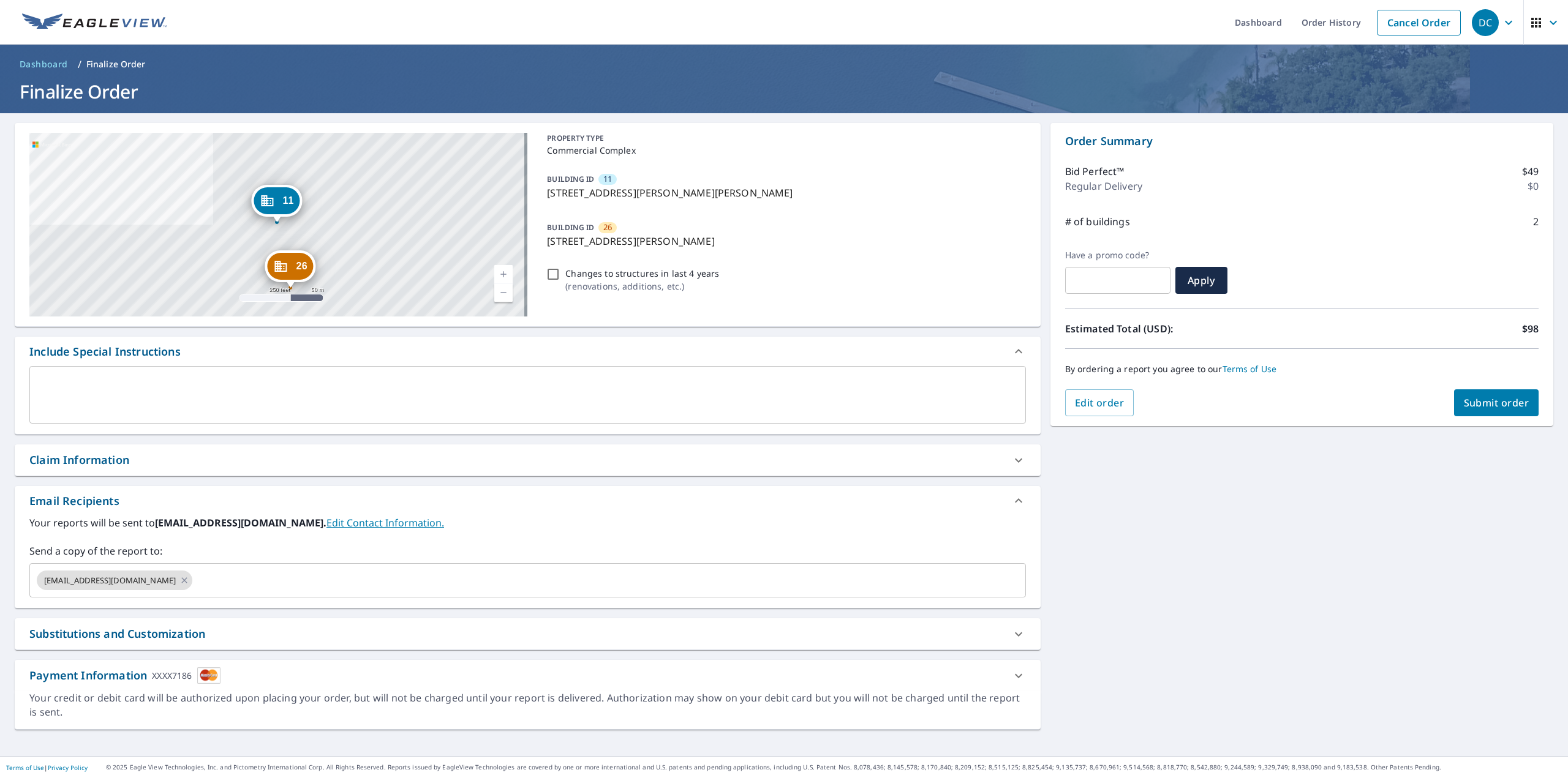
click at [1505, 24] on icon "button" at bounding box center [1508, 22] width 14 height 14
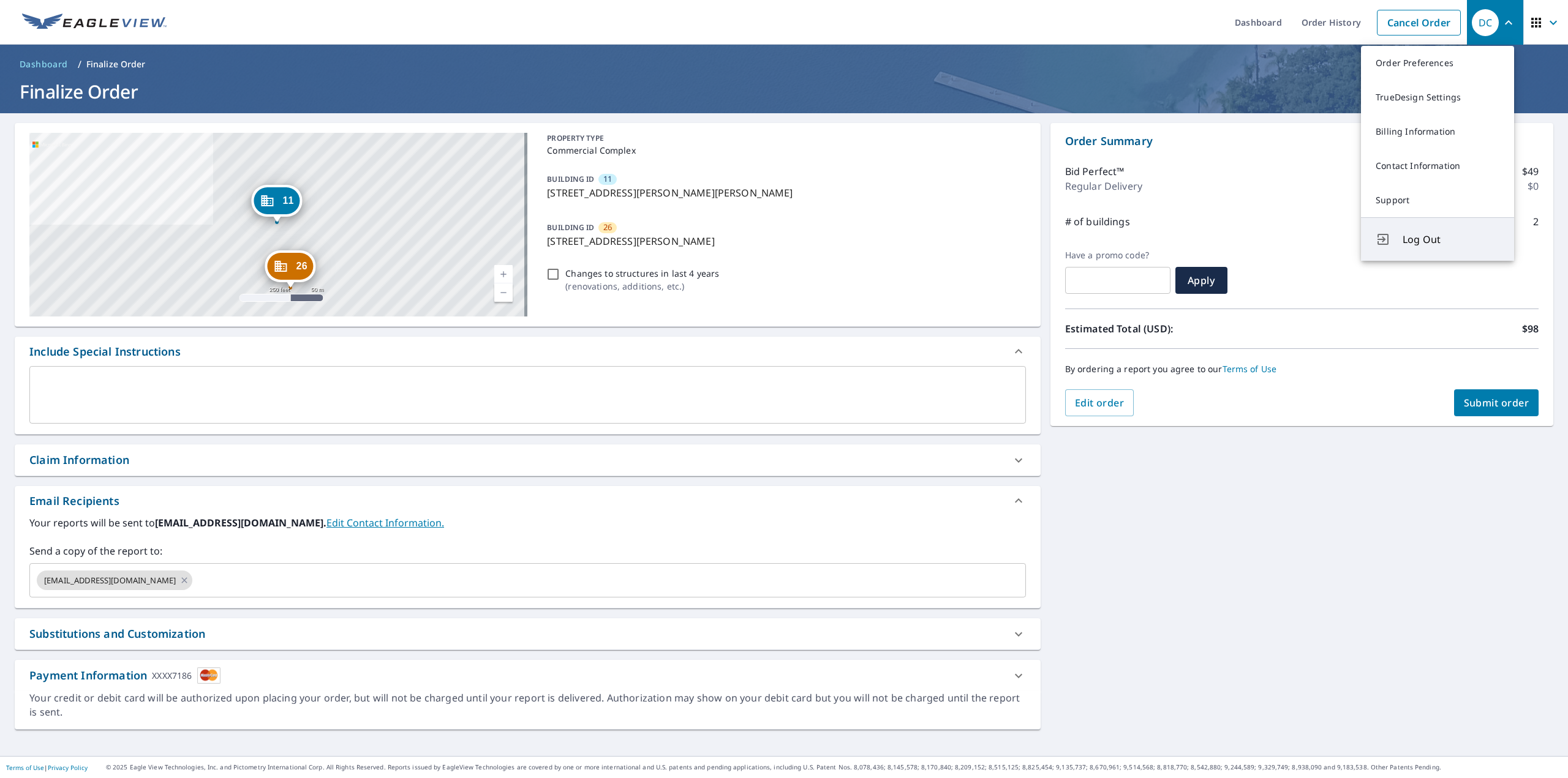
click at [1425, 237] on span "Log Out" at bounding box center [1450, 239] width 96 height 14
